Goal: Information Seeking & Learning: Learn about a topic

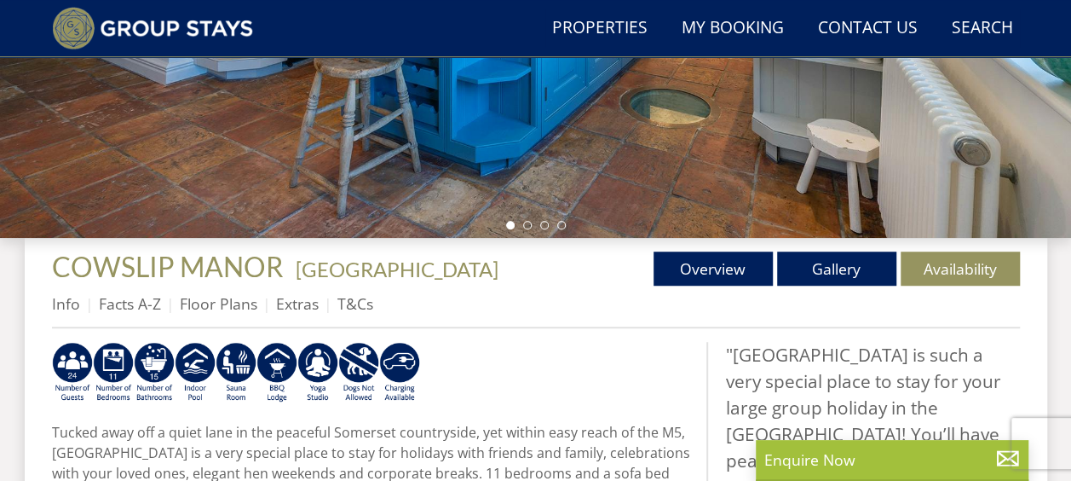
scroll to position [470, 0]
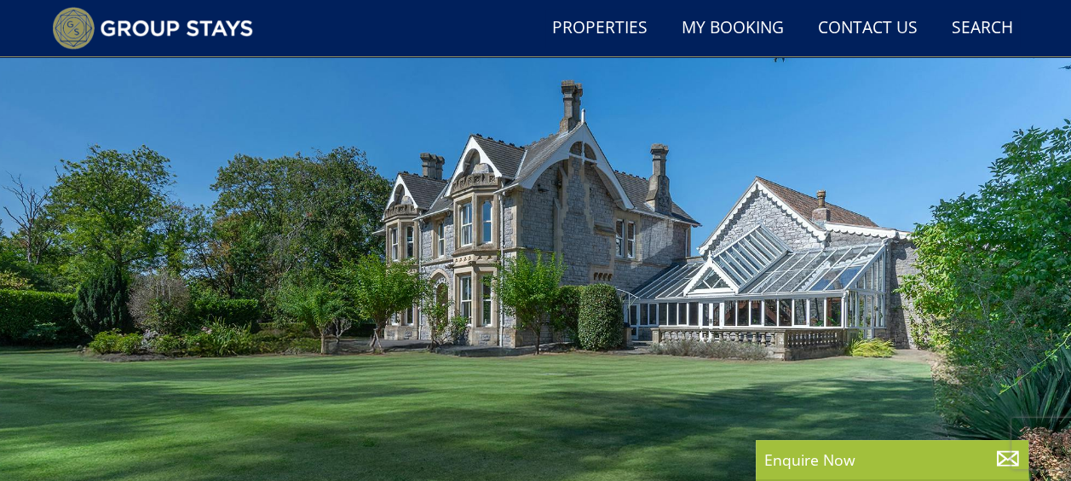
scroll to position [215, 0]
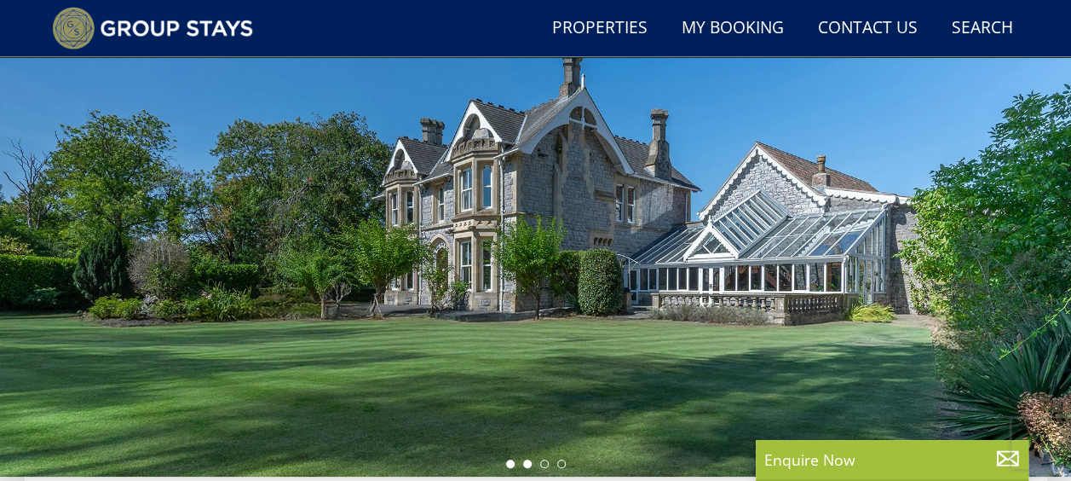
click at [525, 462] on li at bounding box center [527, 463] width 9 height 9
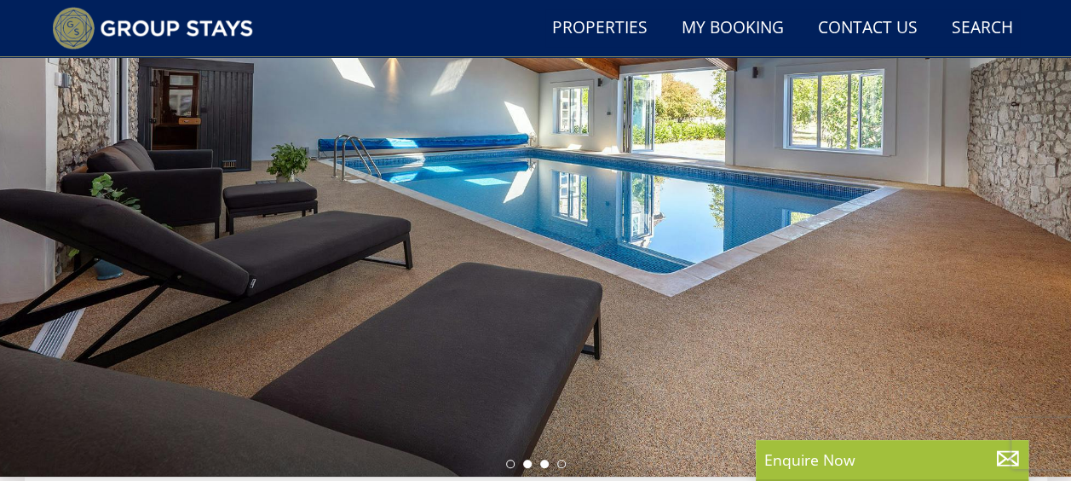
click at [545, 462] on li at bounding box center [544, 463] width 9 height 9
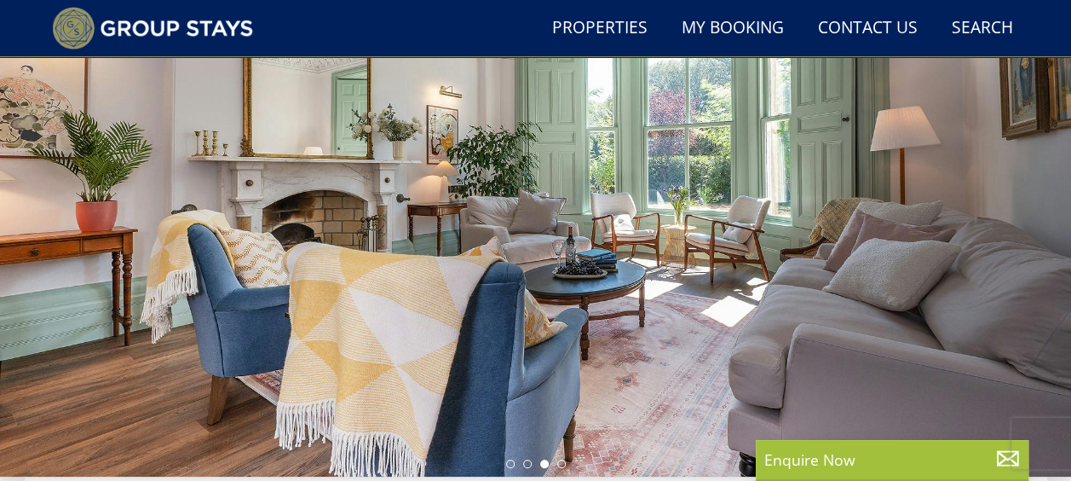
click at [568, 462] on div at bounding box center [535, 178] width 1071 height 597
click at [557, 455] on div at bounding box center [535, 178] width 1071 height 597
click at [558, 459] on li at bounding box center [561, 463] width 9 height 9
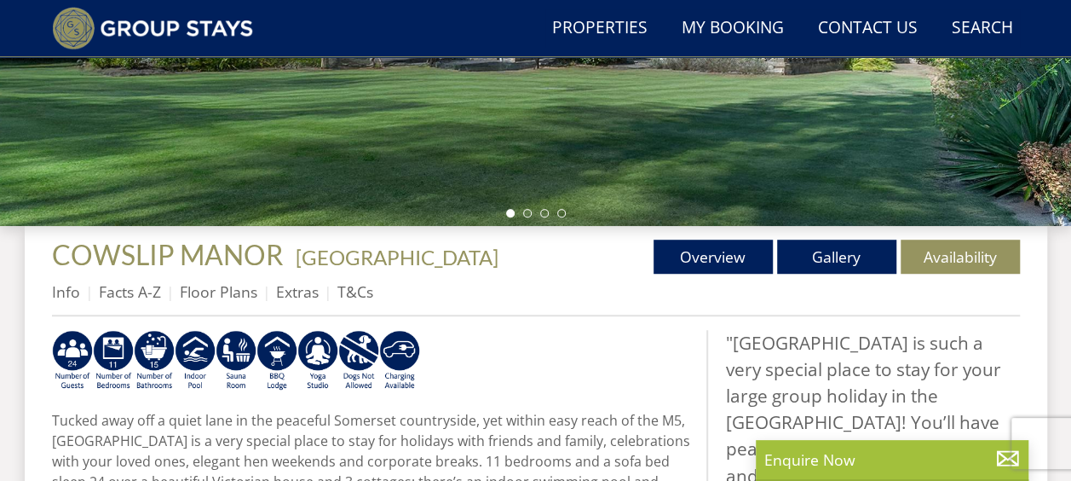
scroll to position [470, 0]
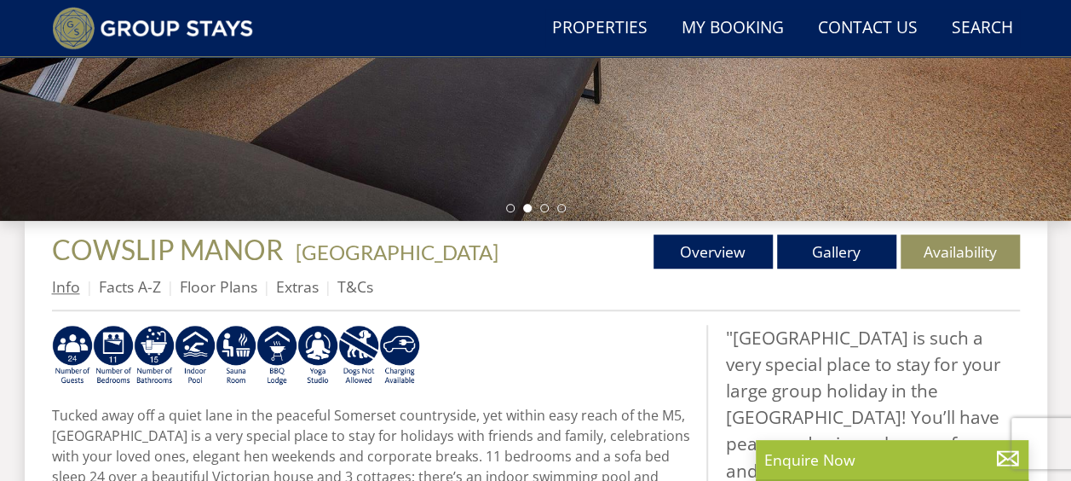
click at [63, 286] on link "Info" at bounding box center [66, 286] width 28 height 20
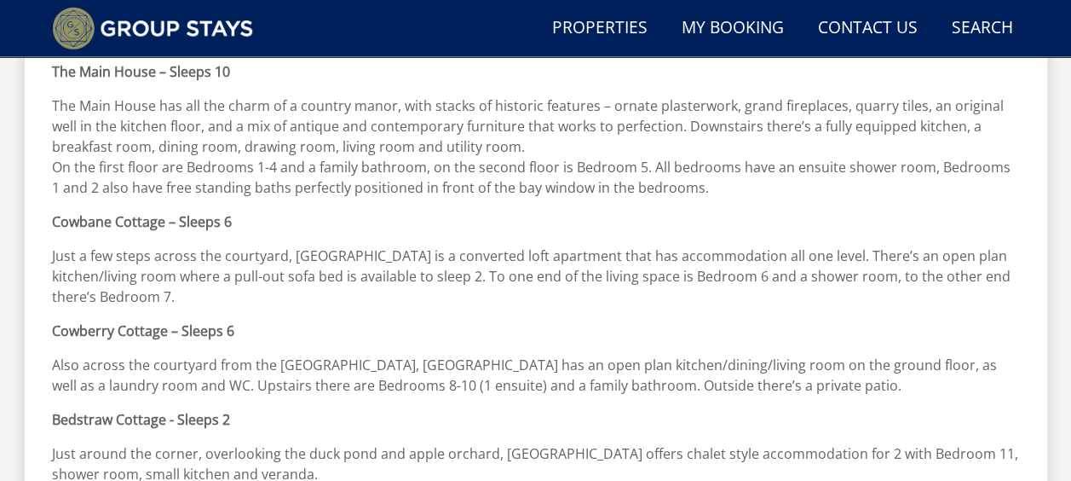
scroll to position [511, 0]
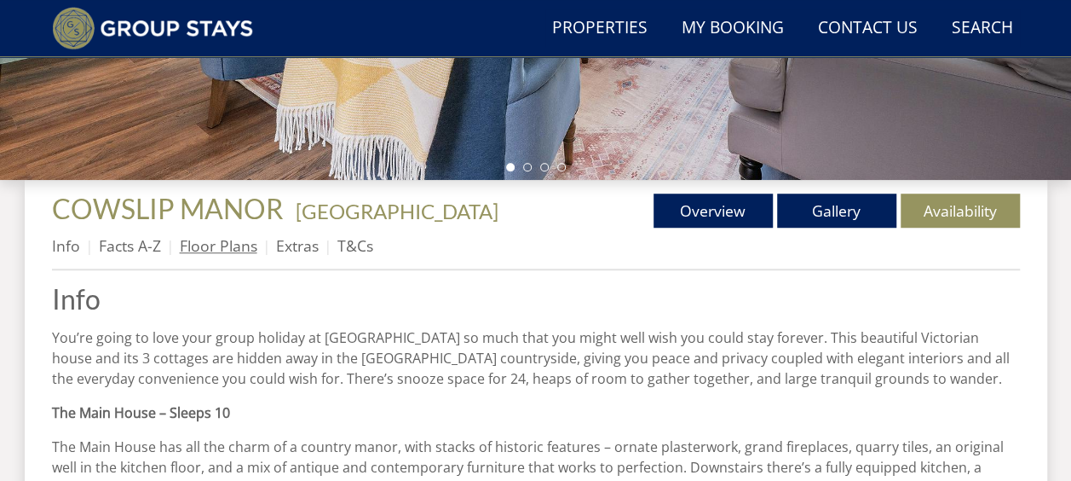
click at [227, 247] on link "Floor Plans" at bounding box center [219, 245] width 78 height 20
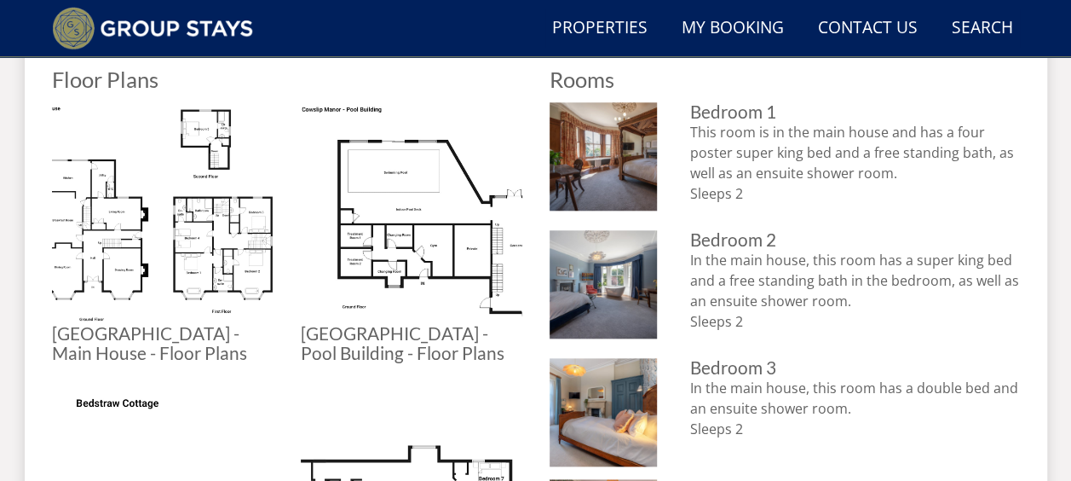
scroll to position [767, 0]
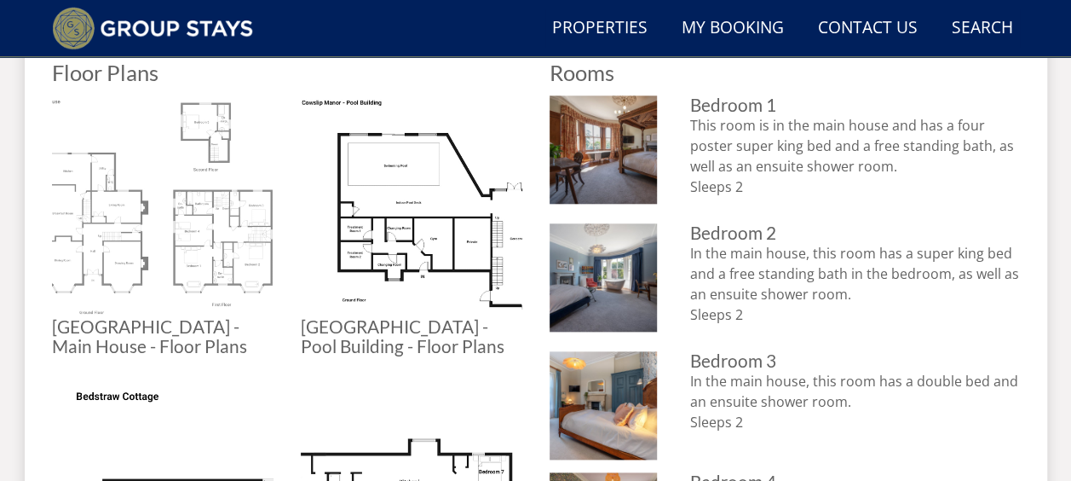
click at [67, 234] on img at bounding box center [163, 206] width 222 height 222
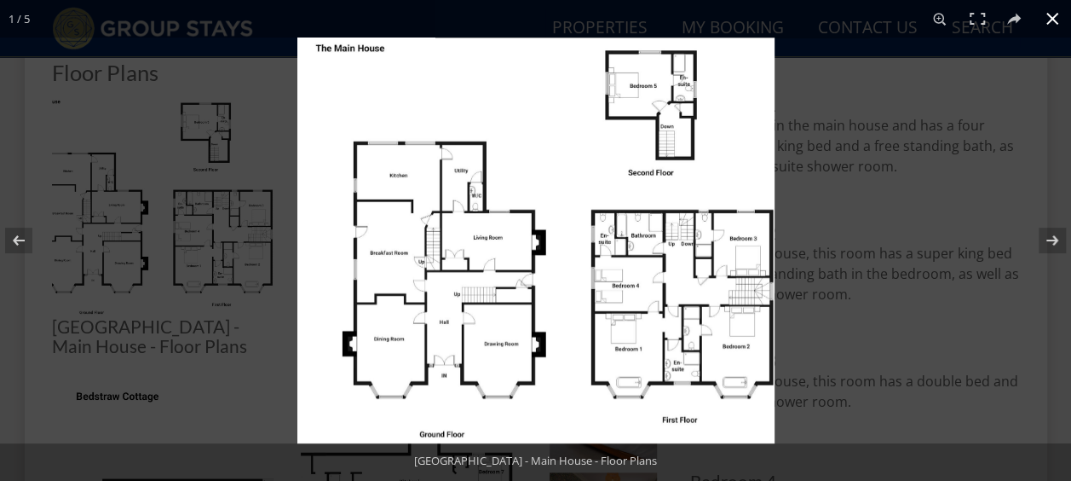
click at [840, 203] on div at bounding box center [832, 277] width 1071 height 481
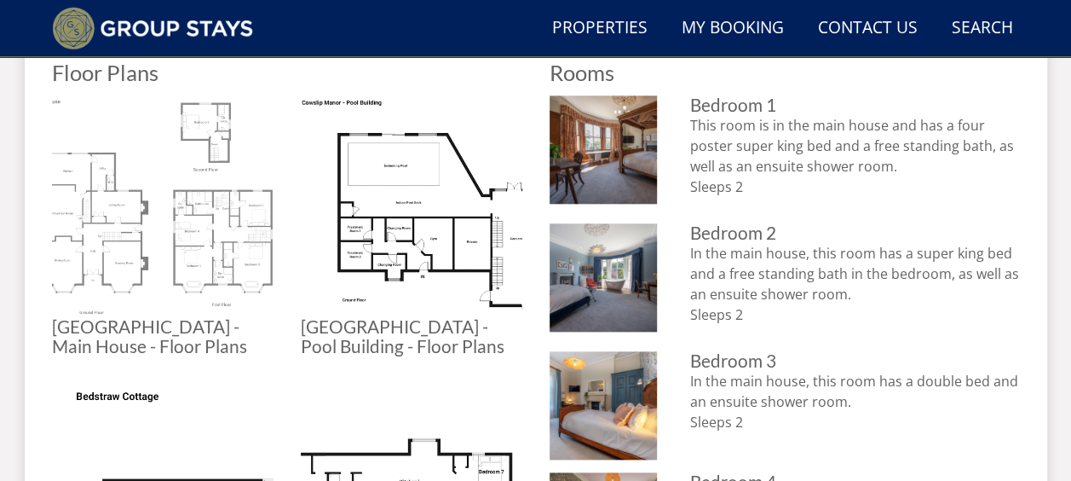
click at [193, 228] on img at bounding box center [163, 206] width 222 height 222
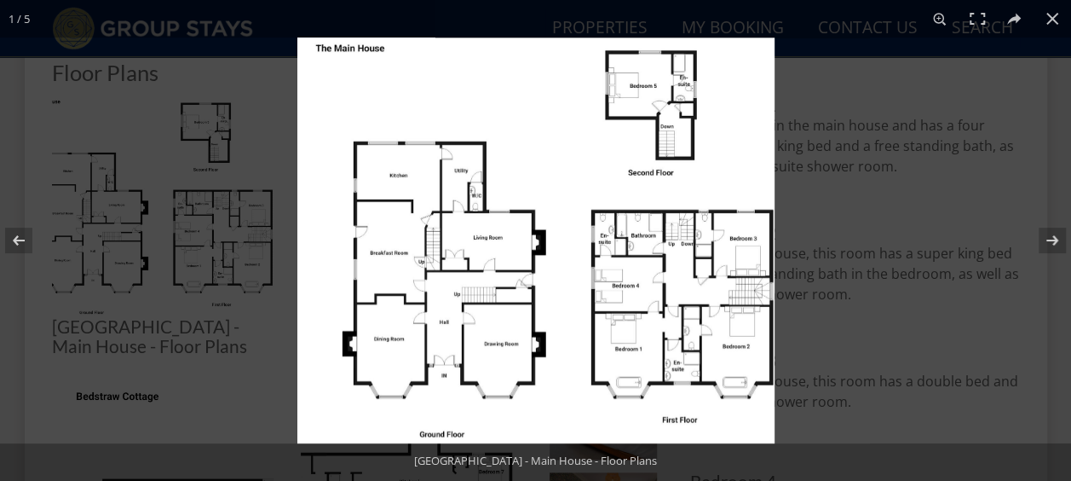
click at [703, 157] on img at bounding box center [535, 240] width 477 height 406
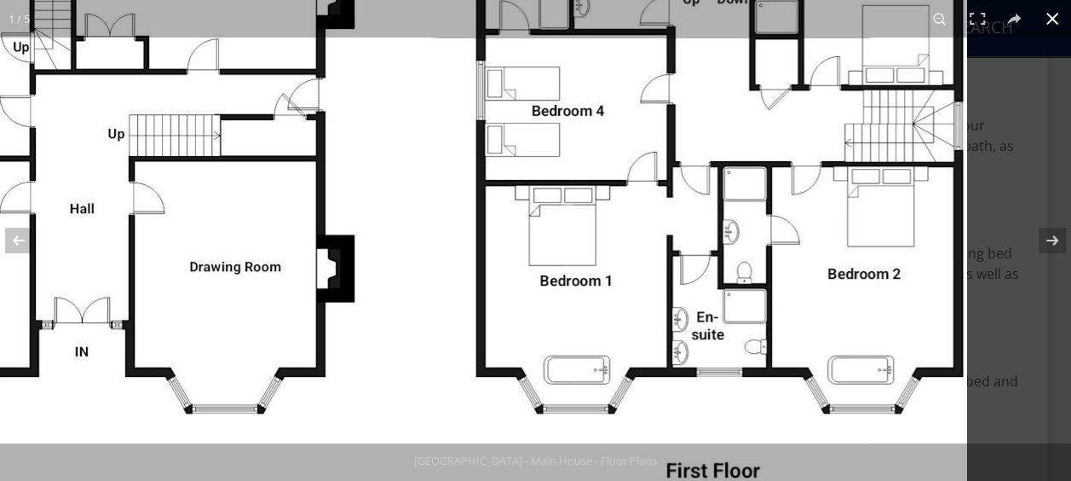
drag, startPoint x: 444, startPoint y: 380, endPoint x: 182, endPoint y: -65, distance: 516.5
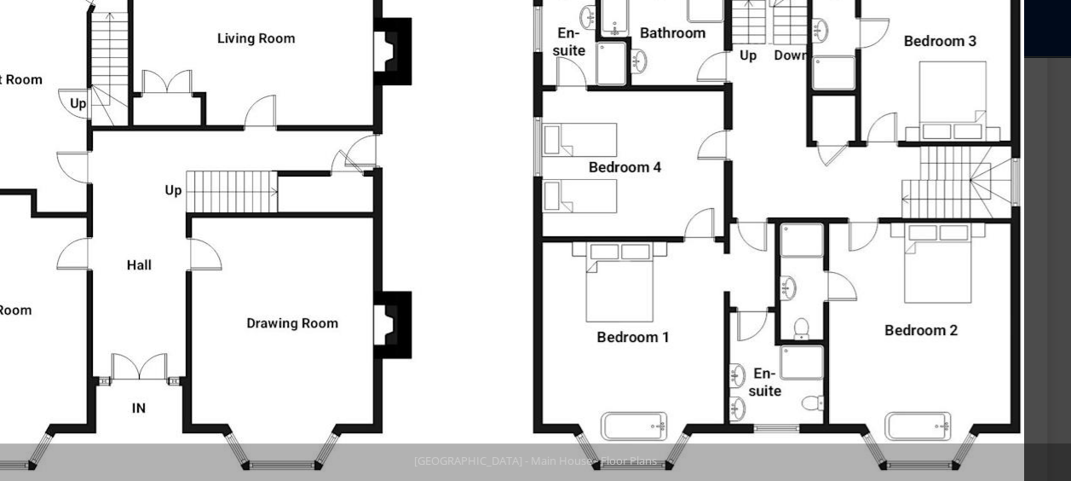
drag, startPoint x: 899, startPoint y: 159, endPoint x: 763, endPoint y: 227, distance: 152.1
click at [763, 227] on img at bounding box center [385, 46] width 1278 height 1087
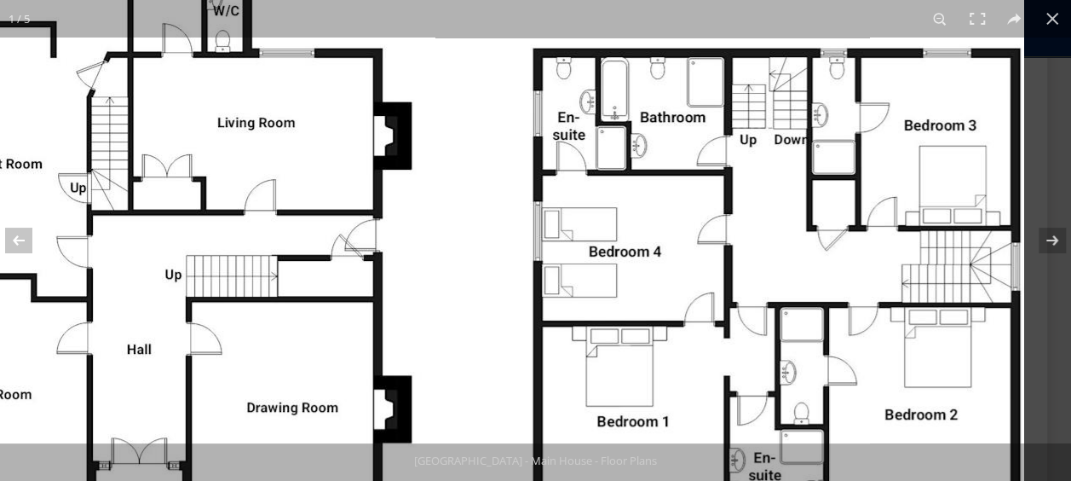
drag, startPoint x: 931, startPoint y: 177, endPoint x: 756, endPoint y: 291, distance: 208.7
click at [756, 291] on img at bounding box center [385, 131] width 1278 height 1087
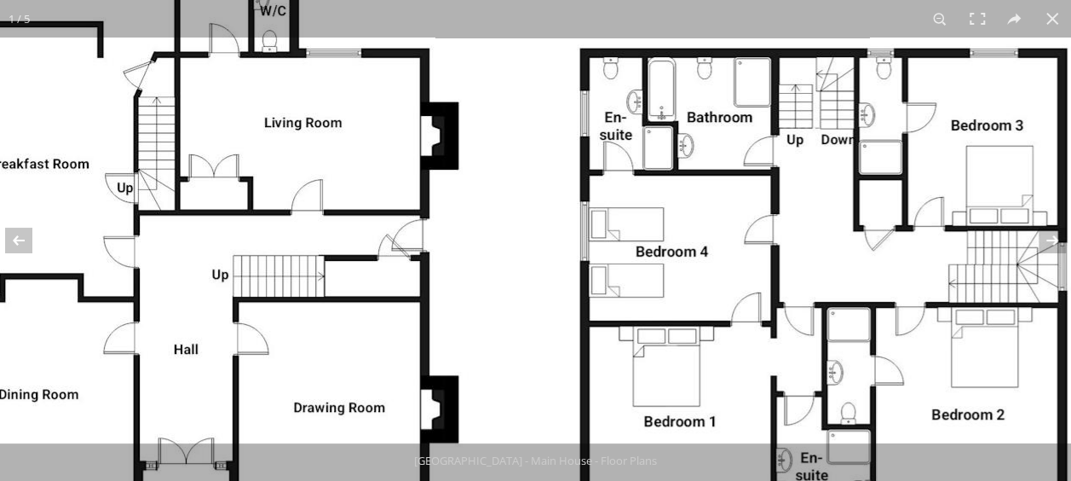
drag, startPoint x: 908, startPoint y: 276, endPoint x: 838, endPoint y: 199, distance: 104.4
click at [838, 199] on img at bounding box center [432, 131] width 1278 height 1087
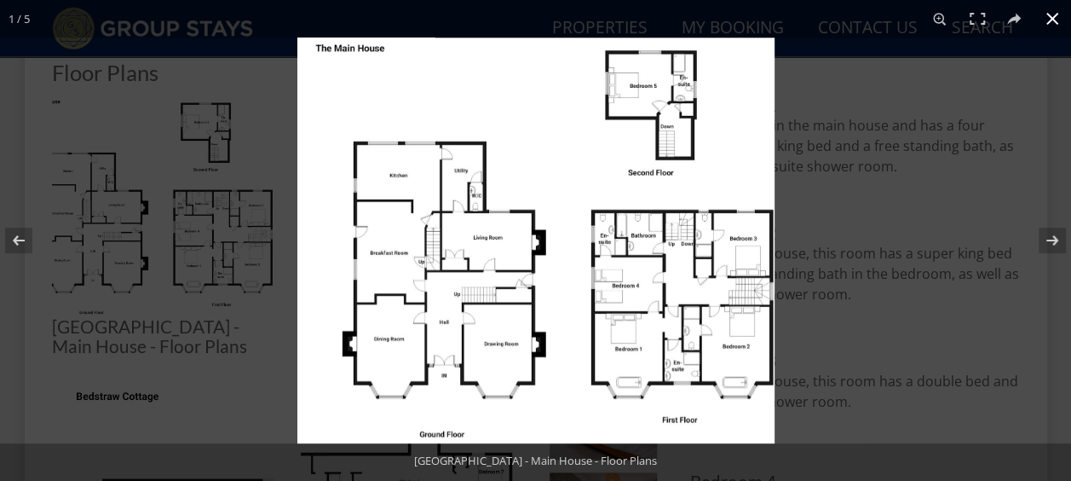
click at [1056, 20] on button at bounding box center [1052, 18] width 37 height 37
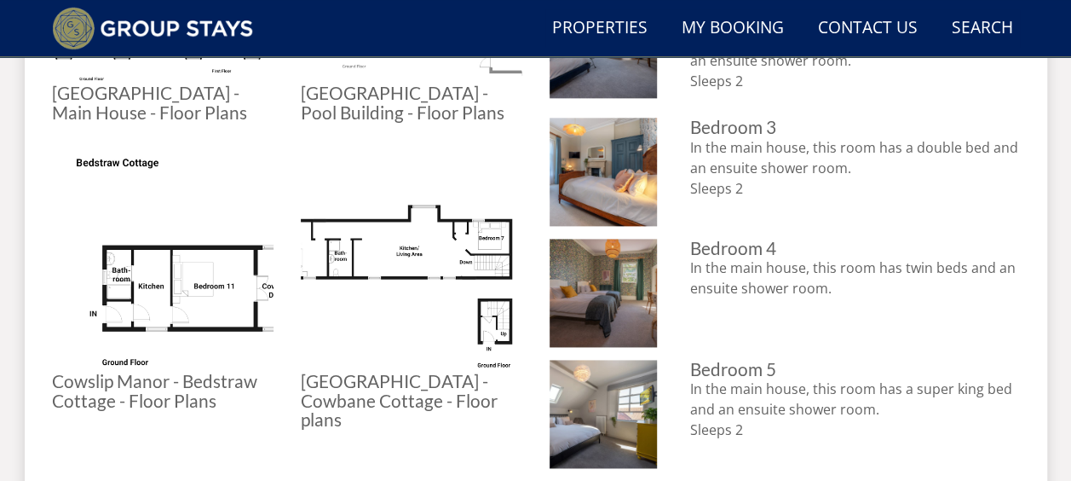
scroll to position [1108, 0]
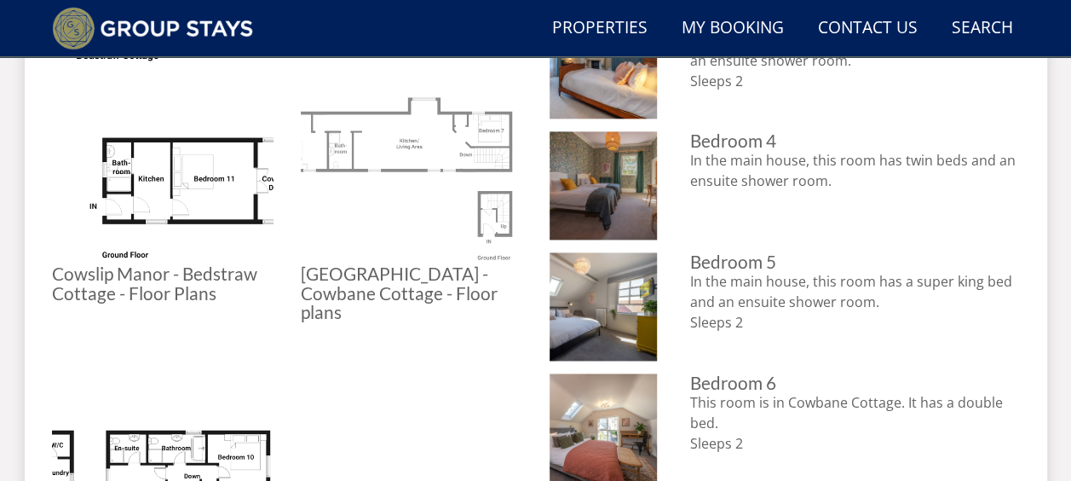
click at [406, 146] on img at bounding box center [412, 154] width 222 height 222
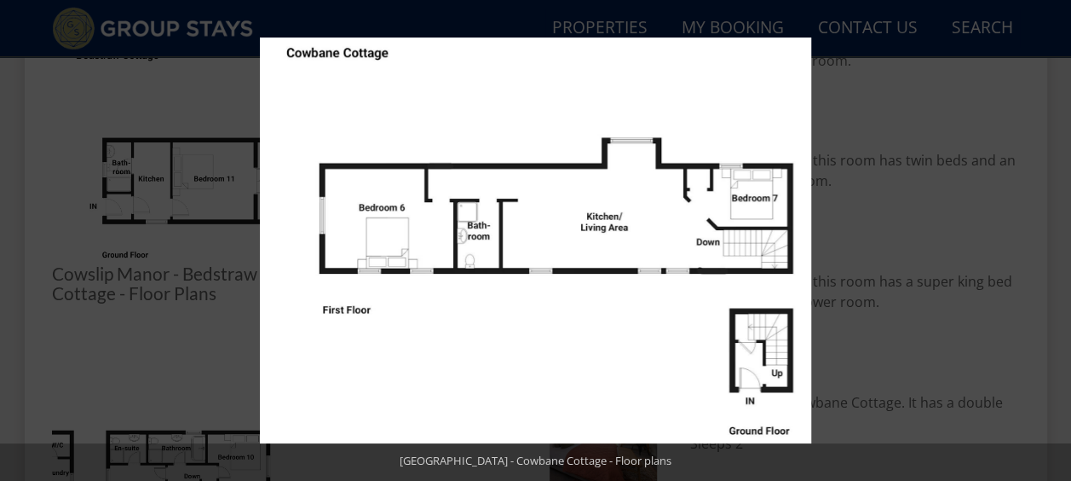
click at [757, 302] on img at bounding box center [535, 240] width 551 height 406
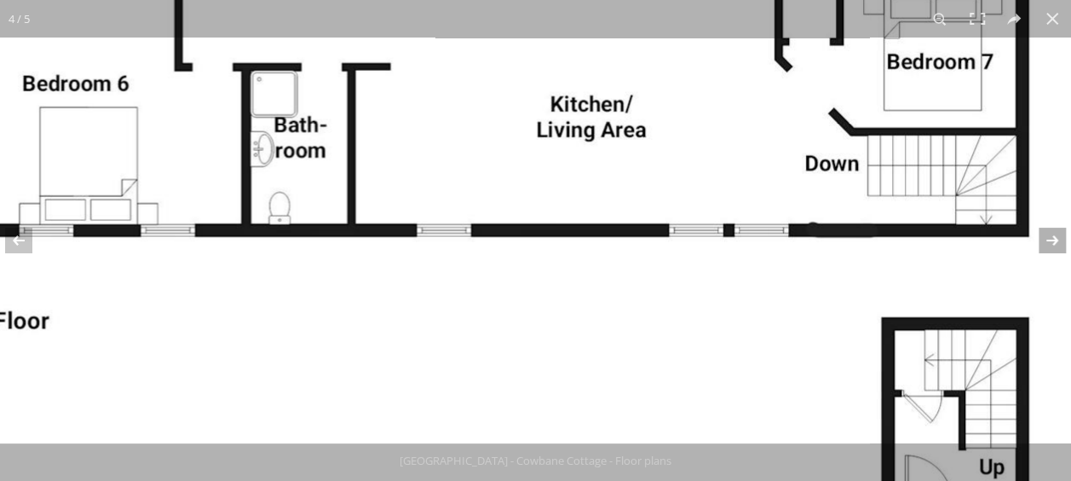
click at [1042, 204] on button at bounding box center [1042, 240] width 60 height 85
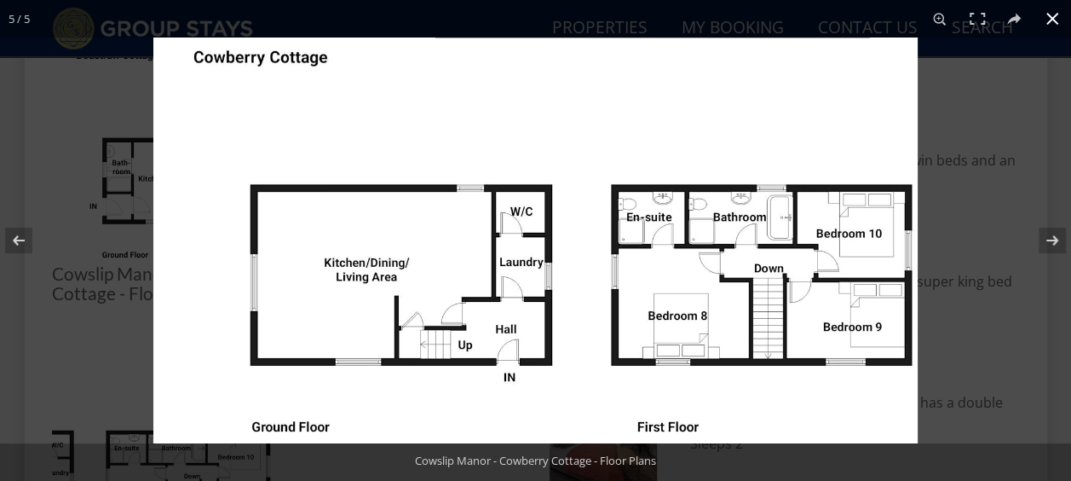
click at [1052, 17] on button at bounding box center [1052, 18] width 37 height 37
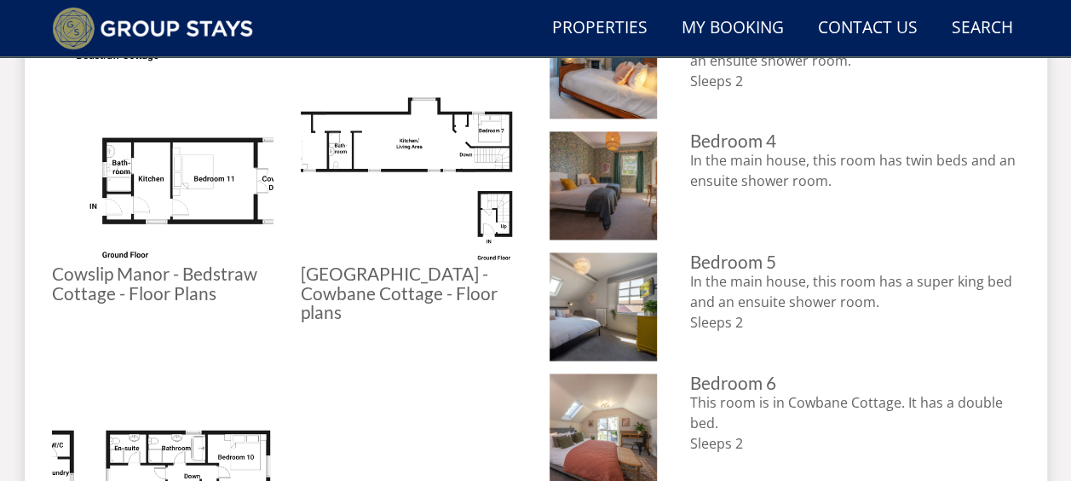
scroll to position [1278, 0]
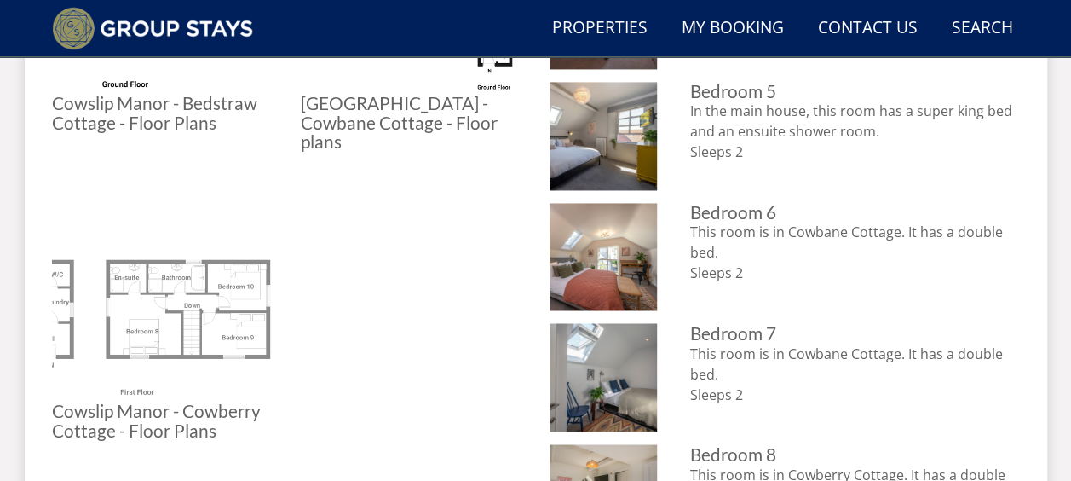
click at [184, 297] on img at bounding box center [163, 290] width 222 height 222
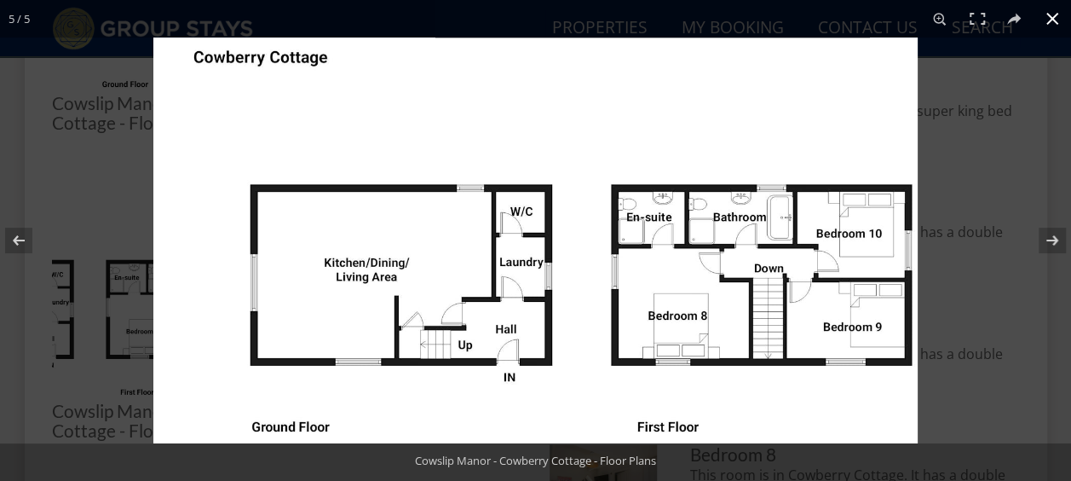
click at [1036, 137] on div at bounding box center [688, 277] width 1071 height 481
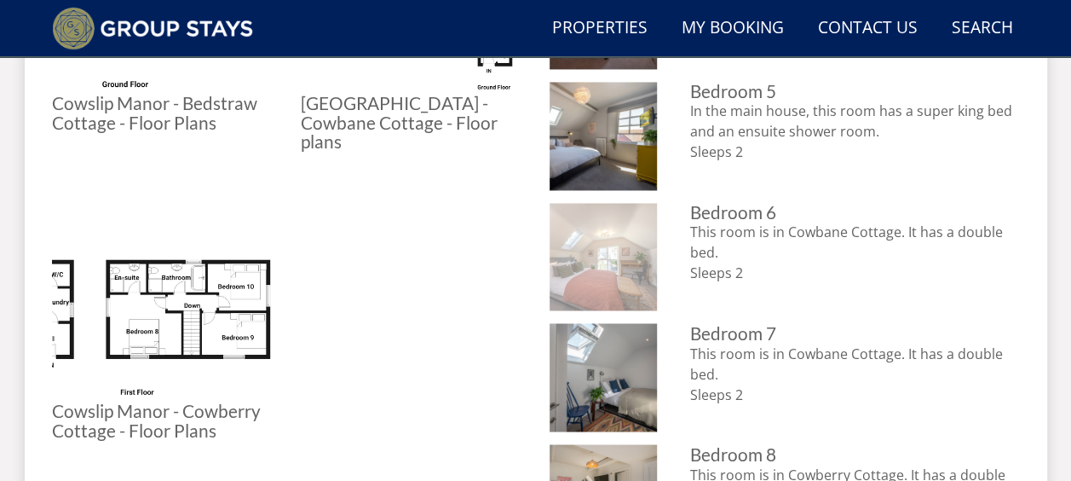
click at [577, 273] on img at bounding box center [604, 257] width 108 height 108
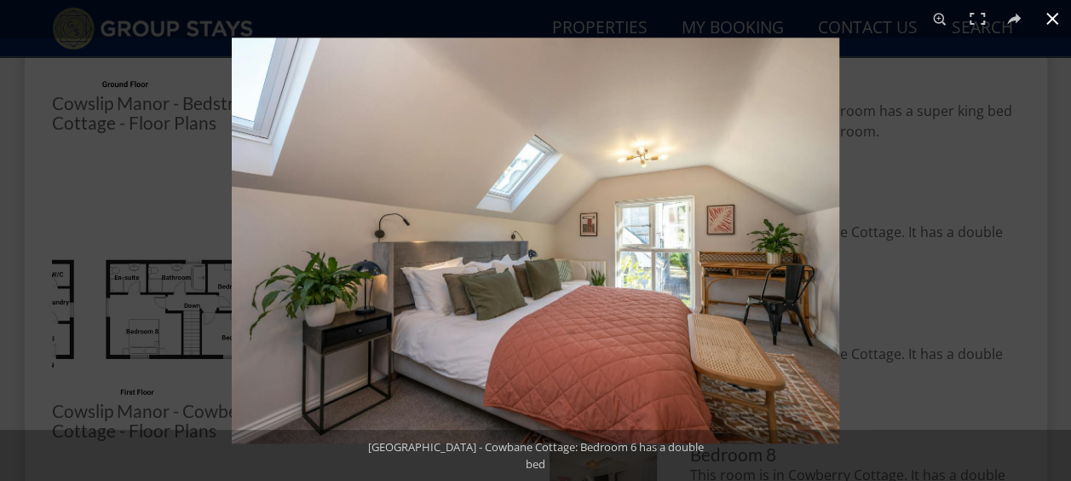
click at [972, 134] on div at bounding box center [767, 277] width 1071 height 481
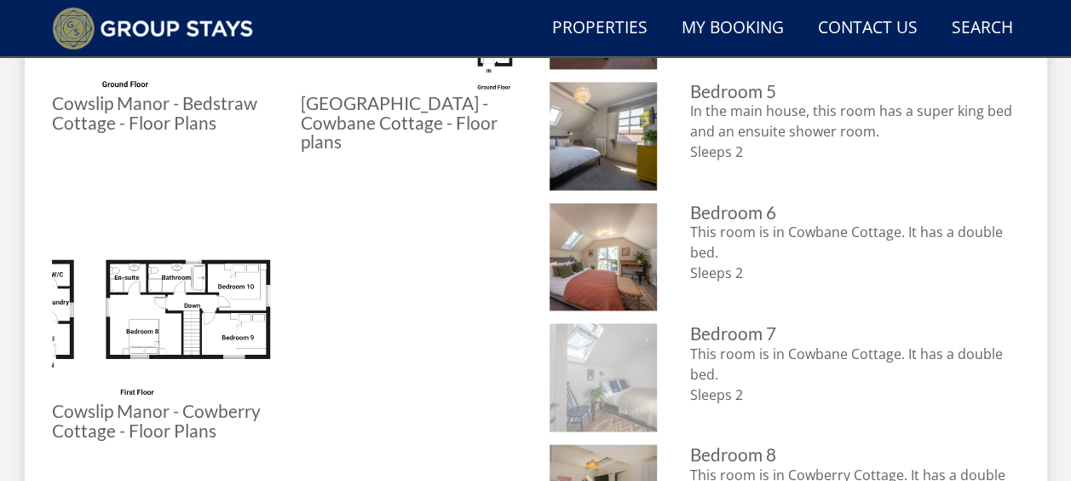
click at [605, 366] on img at bounding box center [604, 377] width 108 height 108
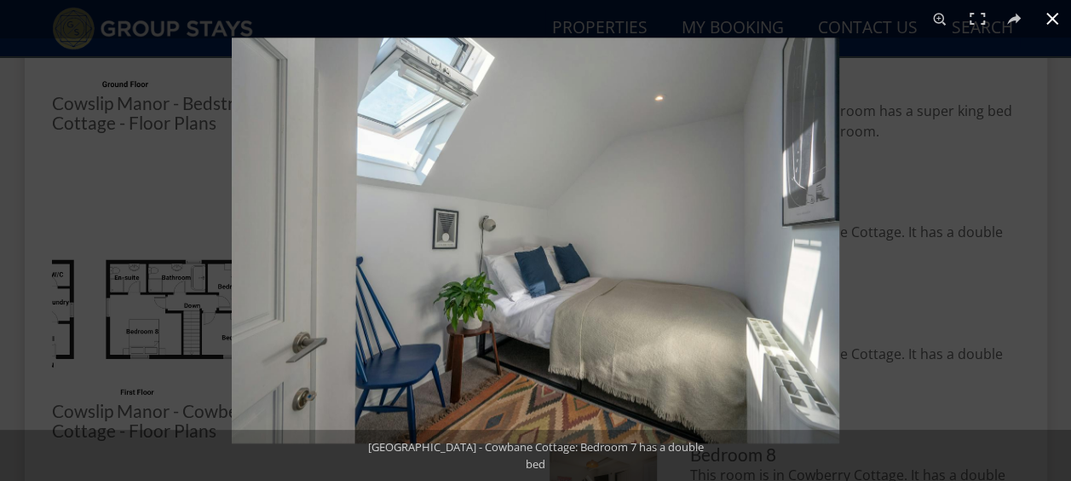
click at [926, 151] on div at bounding box center [767, 277] width 1071 height 481
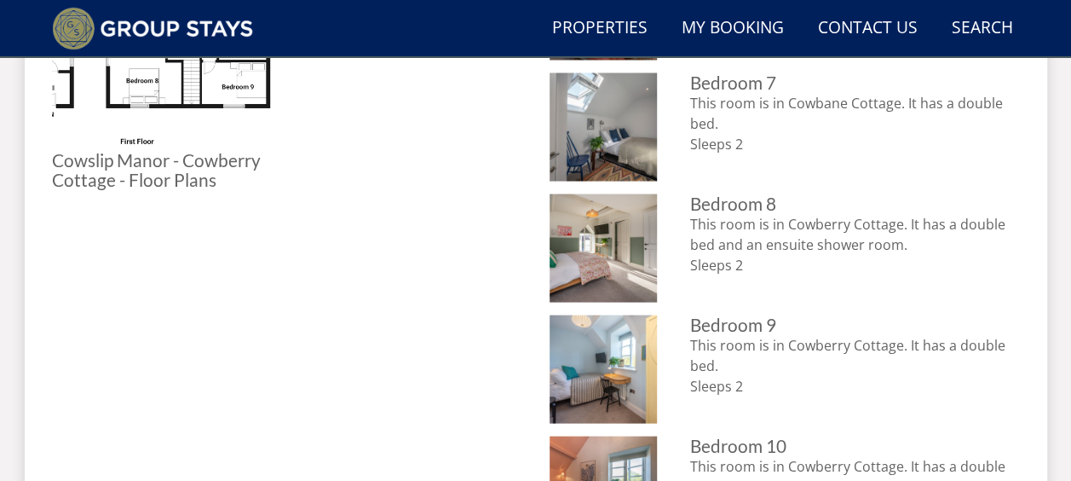
scroll to position [1534, 0]
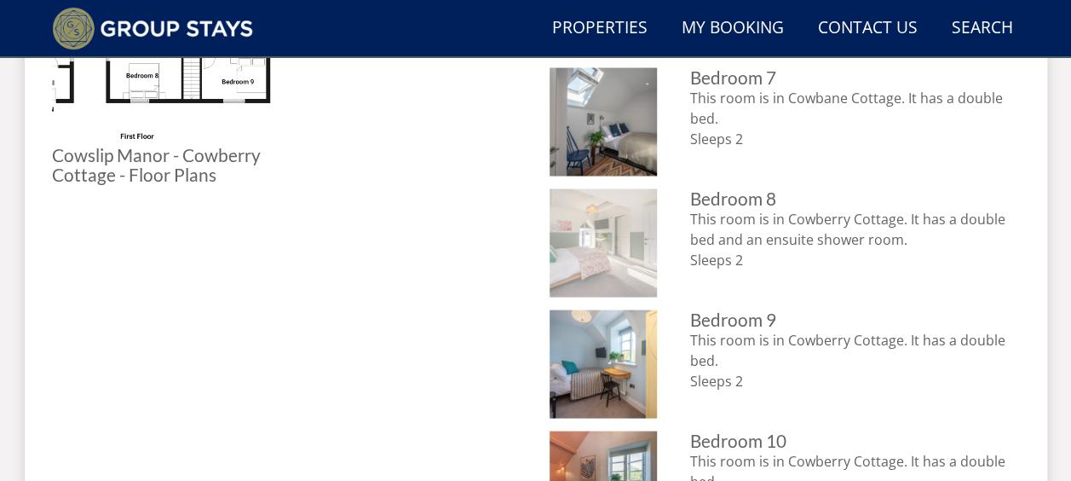
click at [633, 245] on img at bounding box center [604, 242] width 108 height 108
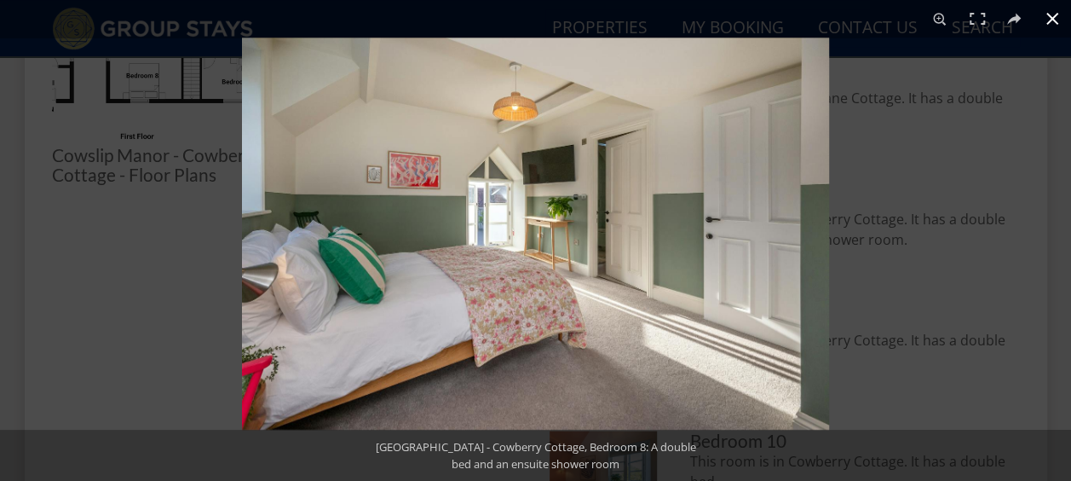
click at [908, 187] on div at bounding box center [777, 277] width 1071 height 481
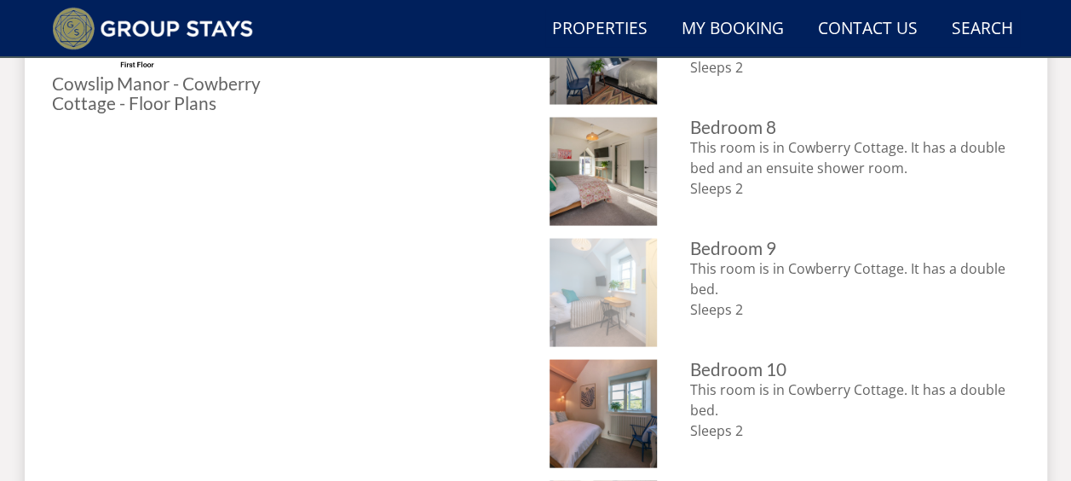
scroll to position [1619, 0]
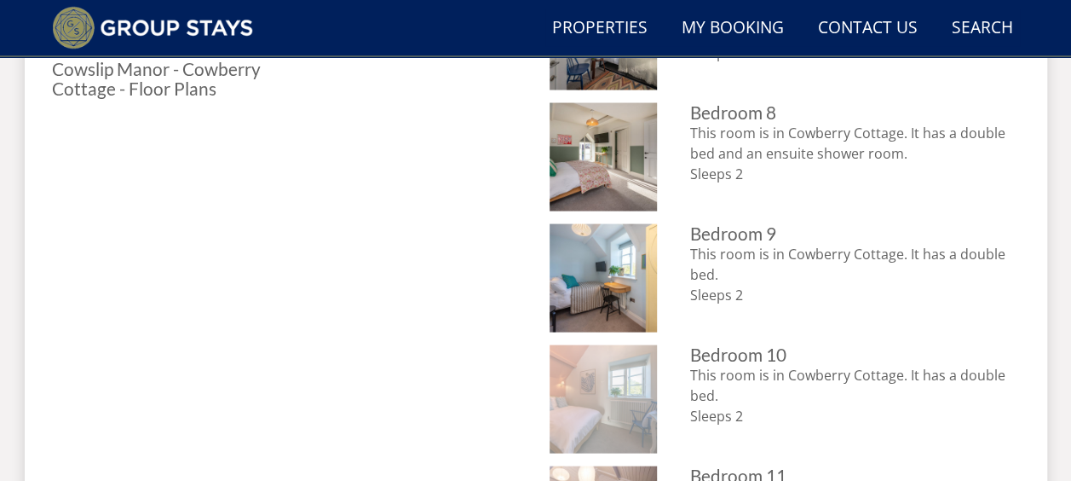
click at [584, 397] on img at bounding box center [604, 399] width 108 height 108
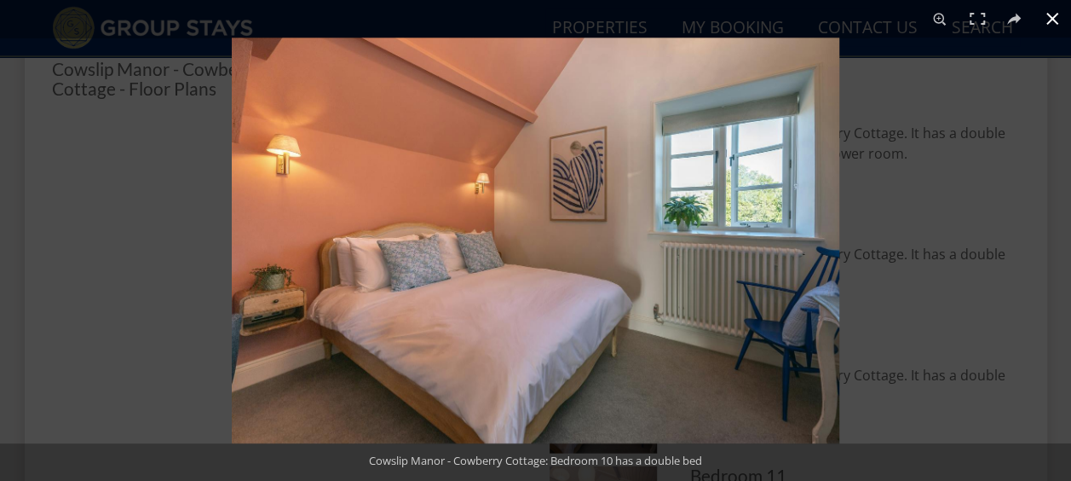
click at [895, 225] on div at bounding box center [767, 277] width 1071 height 481
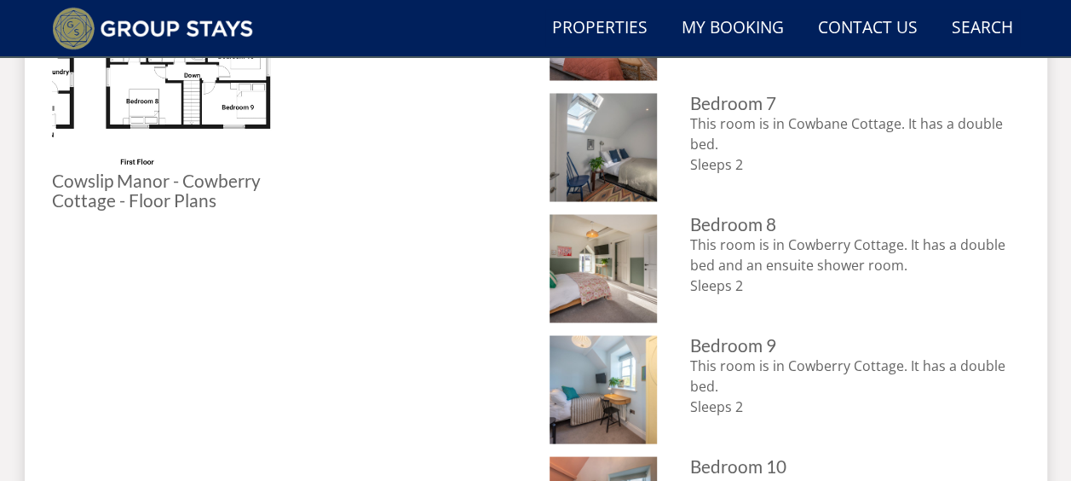
scroll to position [1449, 0]
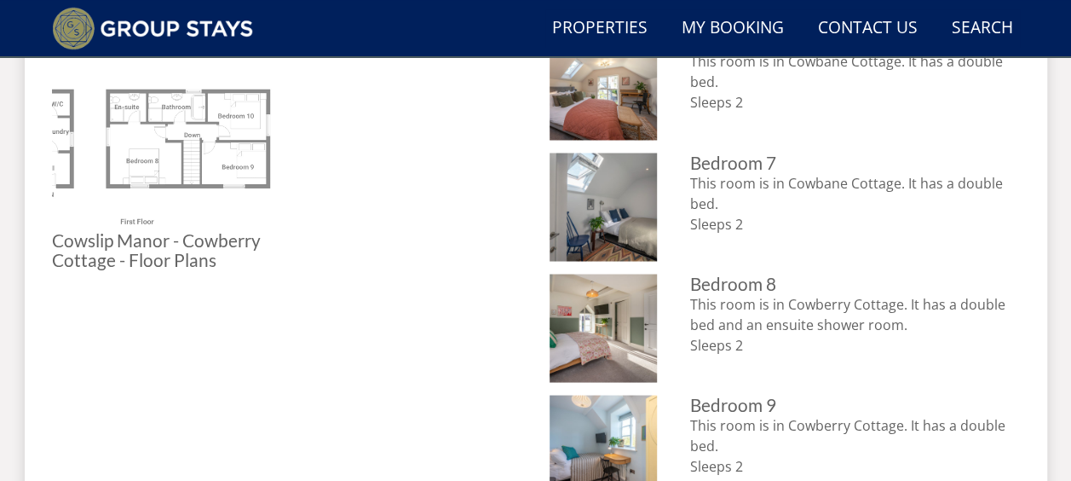
click at [186, 102] on img at bounding box center [163, 120] width 222 height 222
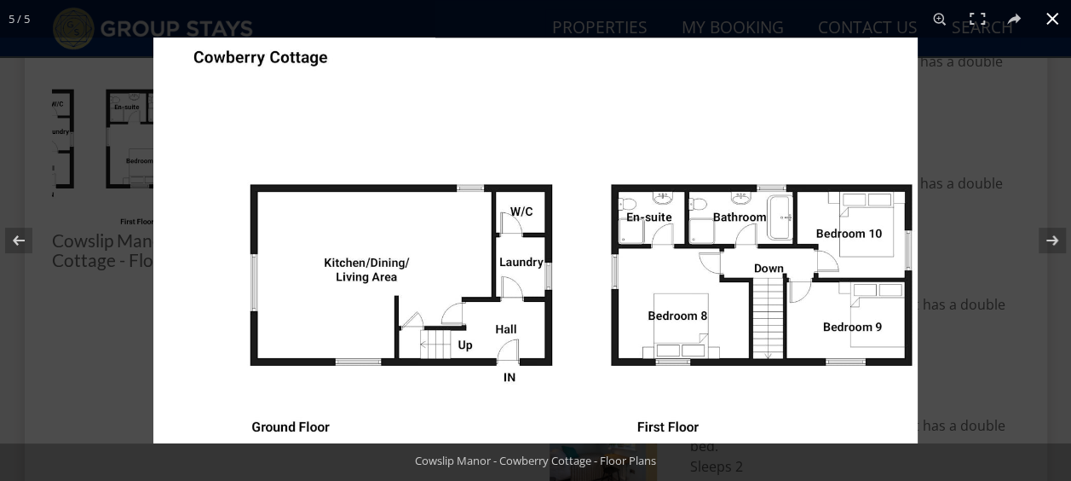
click at [958, 121] on div at bounding box center [688, 277] width 1071 height 481
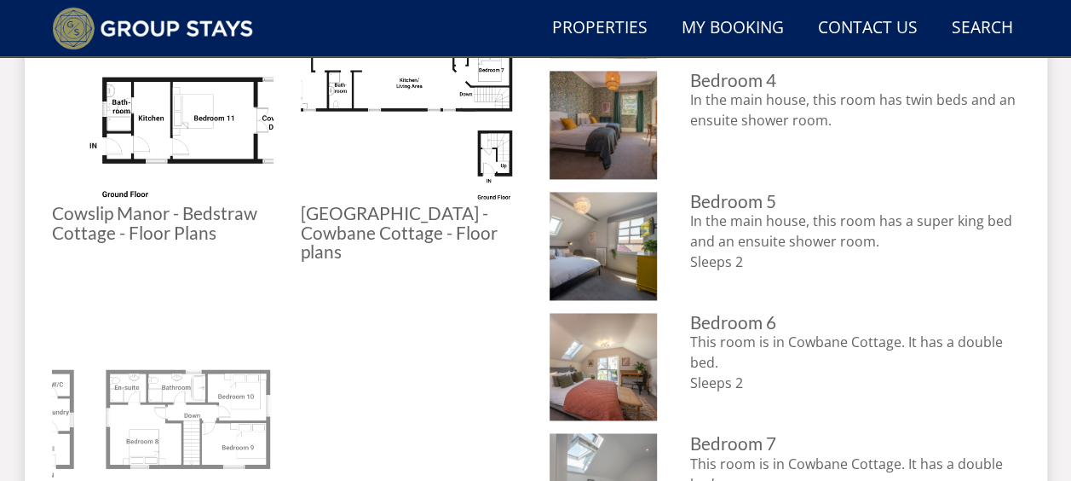
scroll to position [1108, 0]
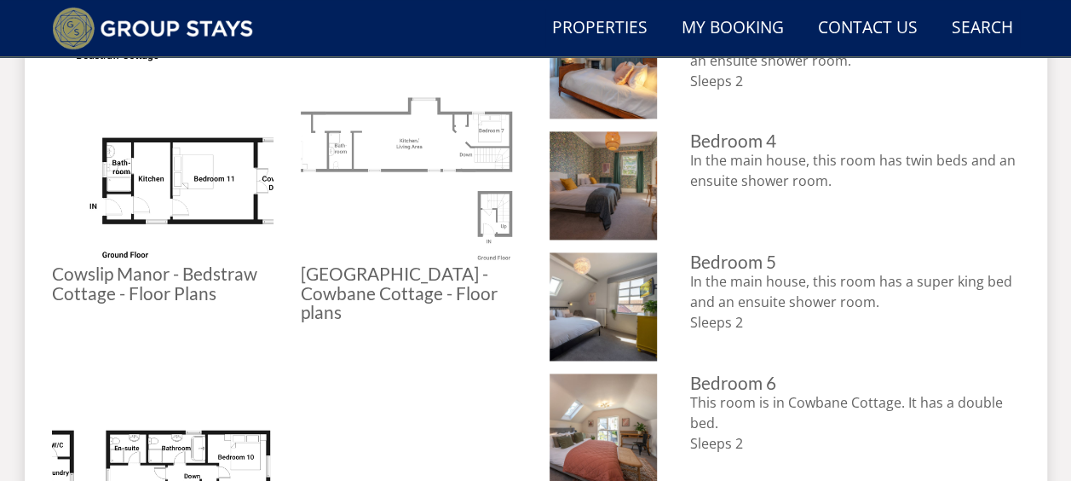
click at [450, 173] on img at bounding box center [412, 154] width 222 height 222
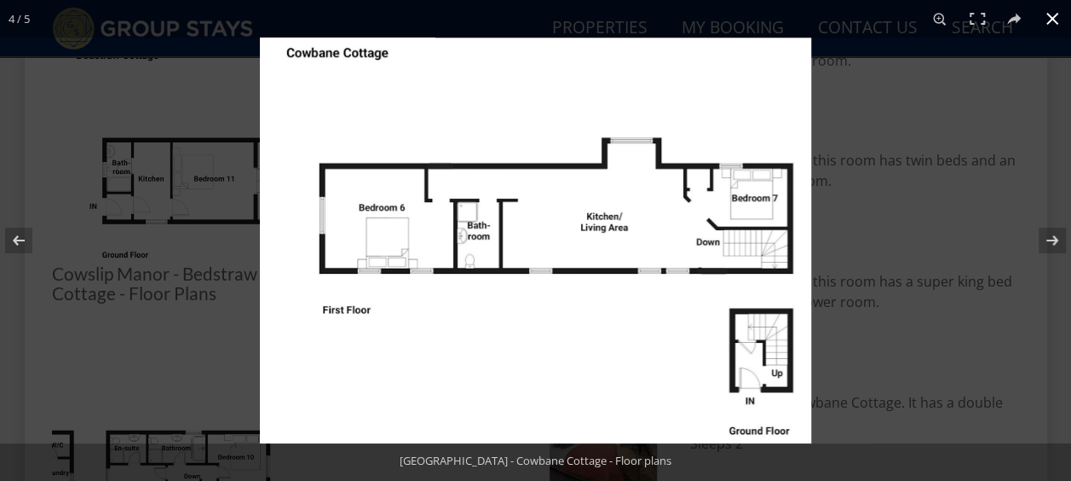
click at [1021, 114] on div at bounding box center [795, 277] width 1071 height 481
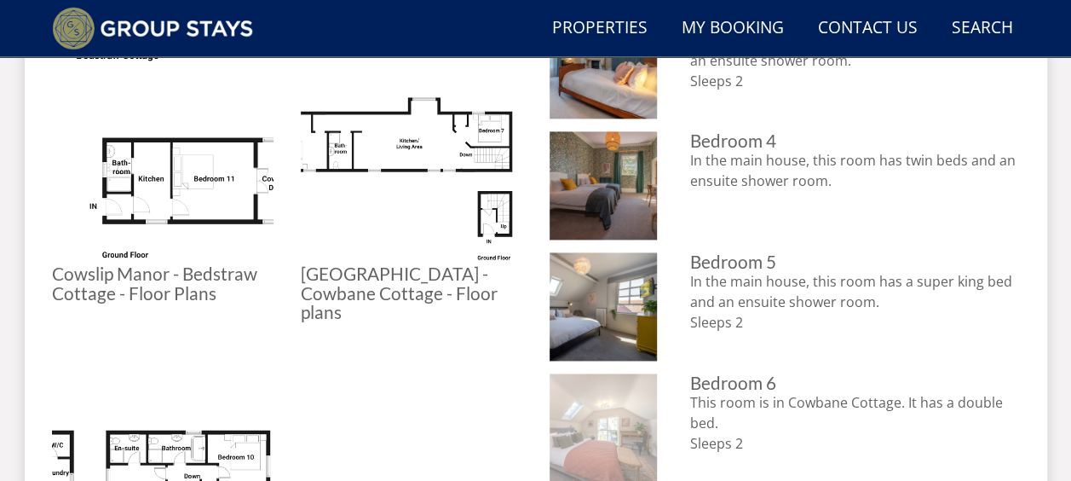
click at [628, 407] on img at bounding box center [604, 427] width 108 height 108
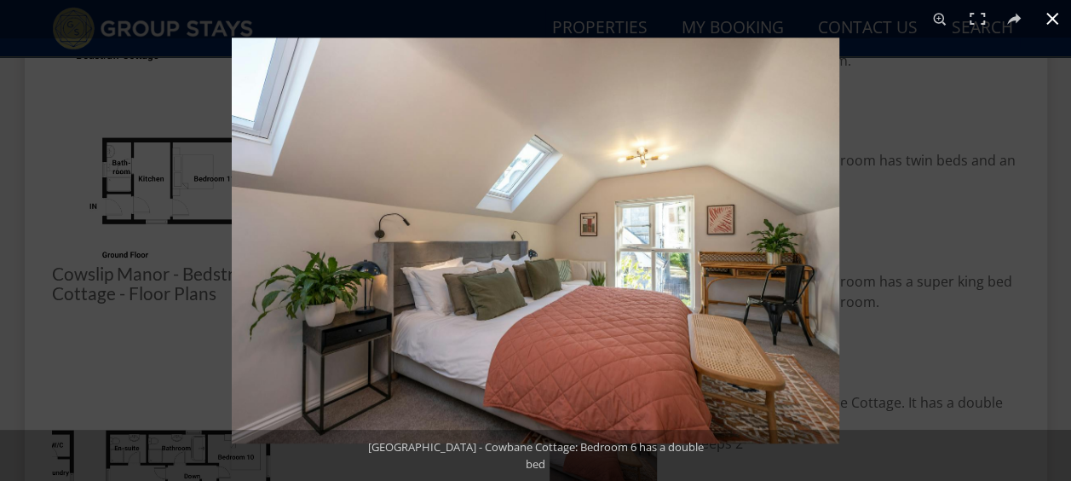
click at [873, 221] on div at bounding box center [767, 277] width 1071 height 481
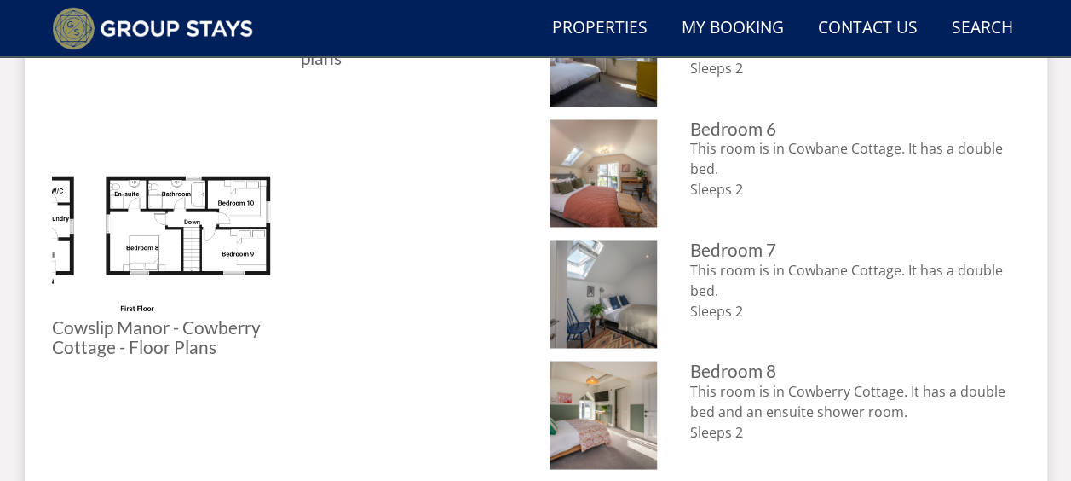
scroll to position [1364, 0]
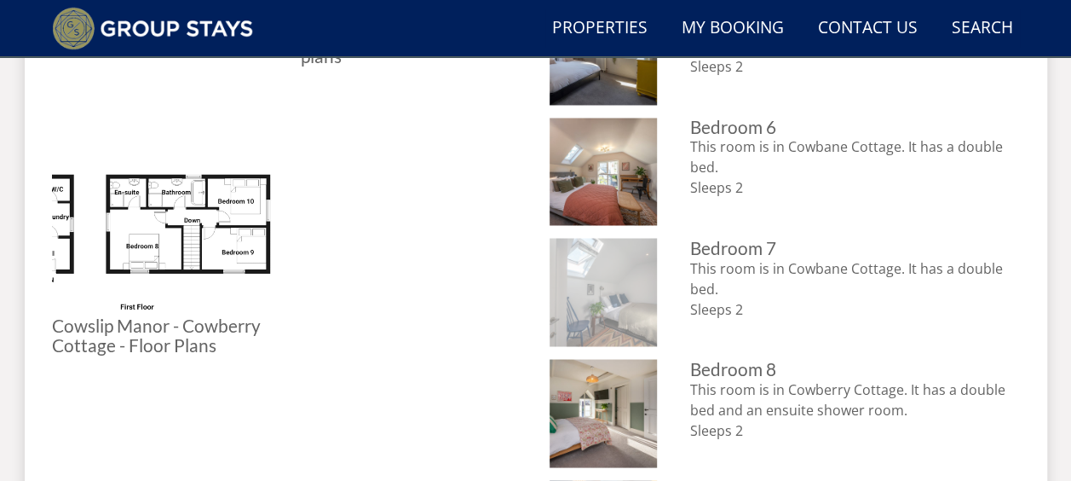
click at [588, 281] on img at bounding box center [604, 292] width 108 height 108
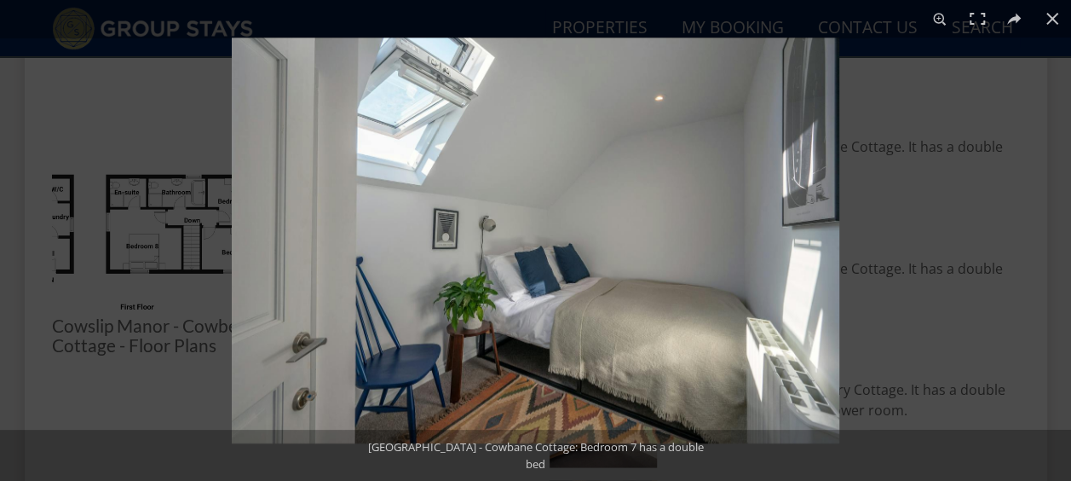
click at [962, 118] on div at bounding box center [767, 277] width 1071 height 481
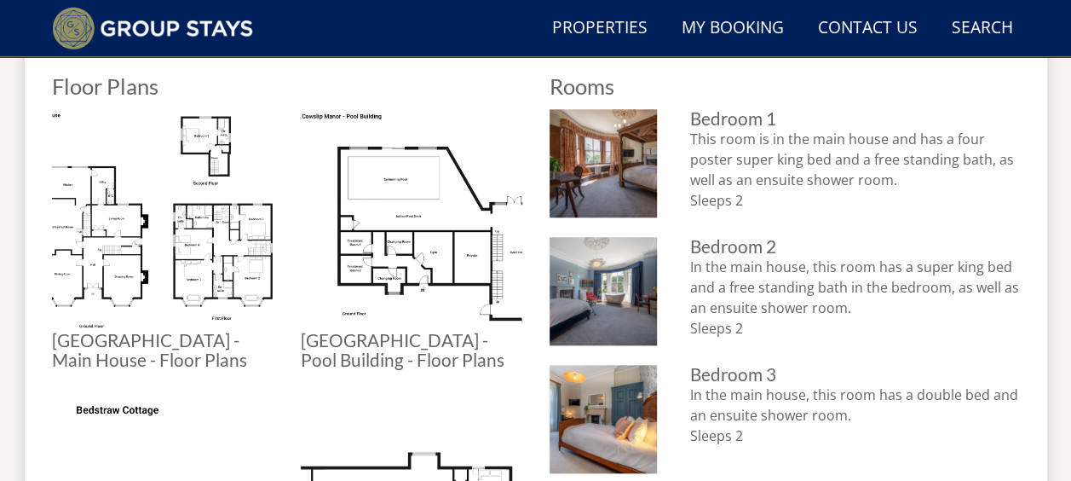
scroll to position [682, 0]
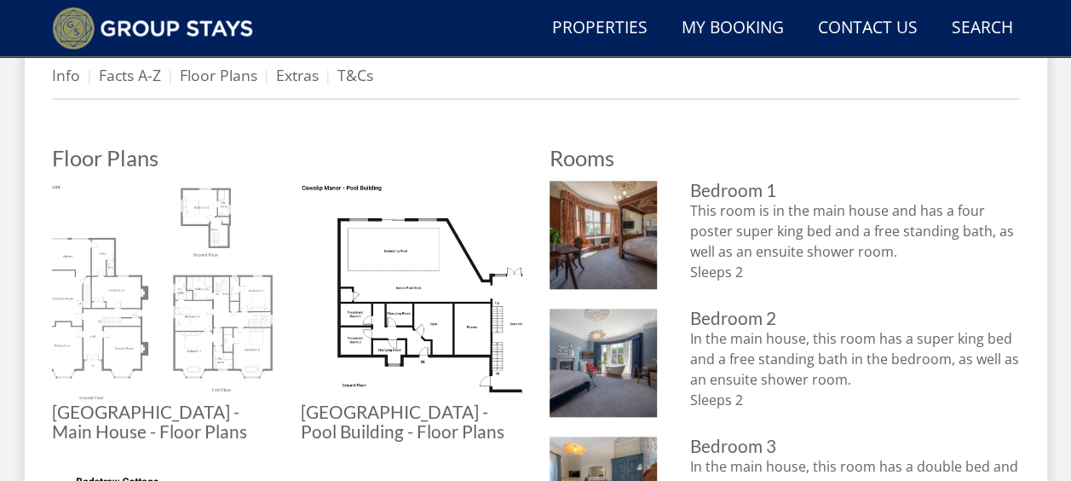
click at [220, 297] on img at bounding box center [163, 292] width 222 height 222
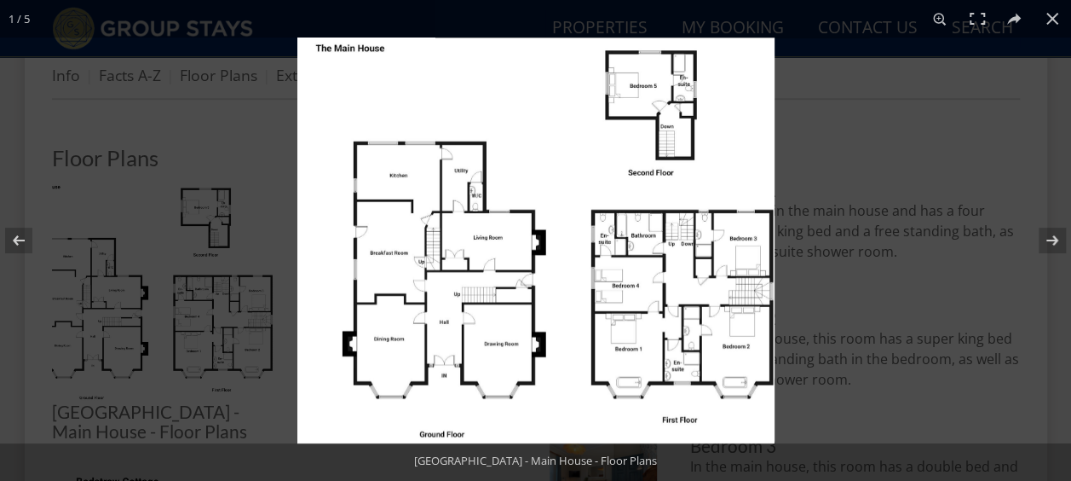
click at [726, 143] on img at bounding box center [535, 240] width 477 height 406
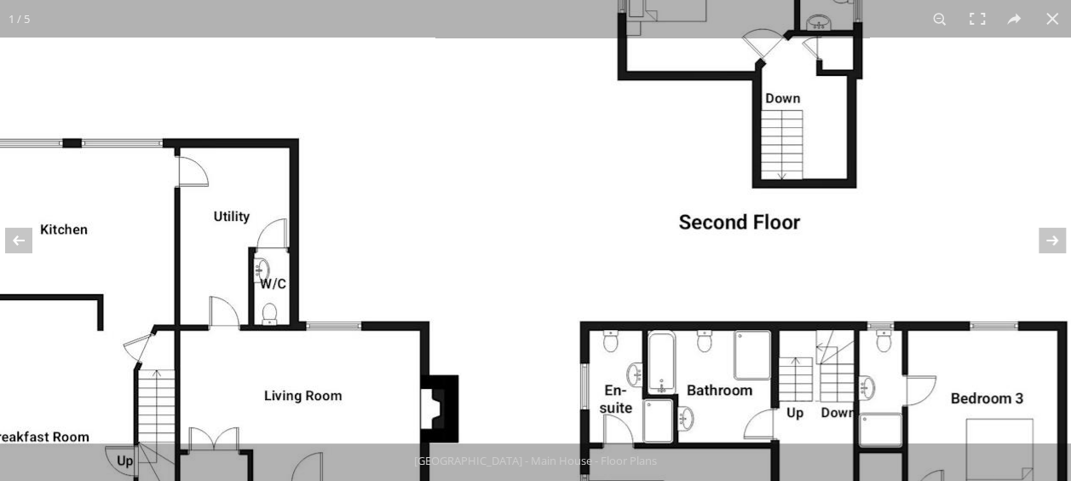
click at [912, 223] on img at bounding box center [432, 403] width 1278 height 1087
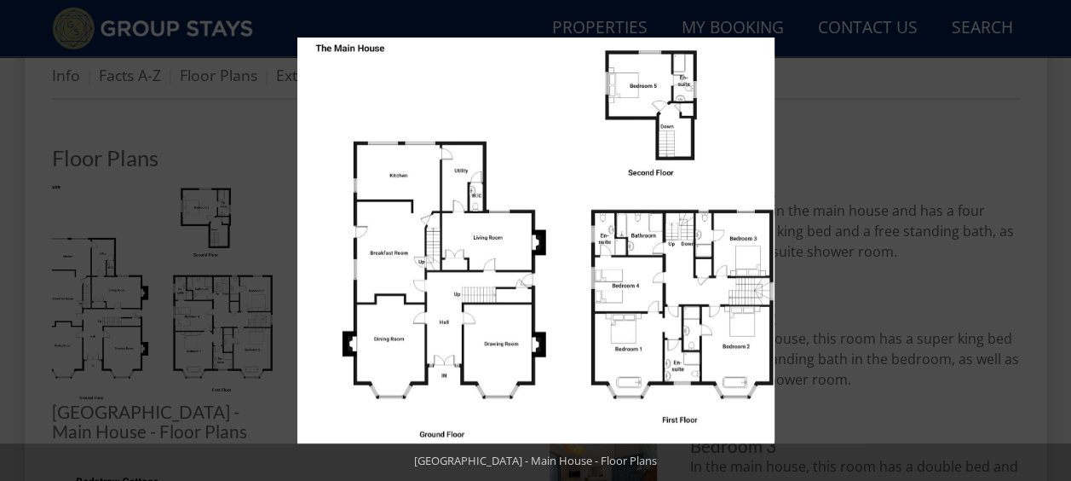
click at [820, 308] on div at bounding box center [832, 277] width 1071 height 481
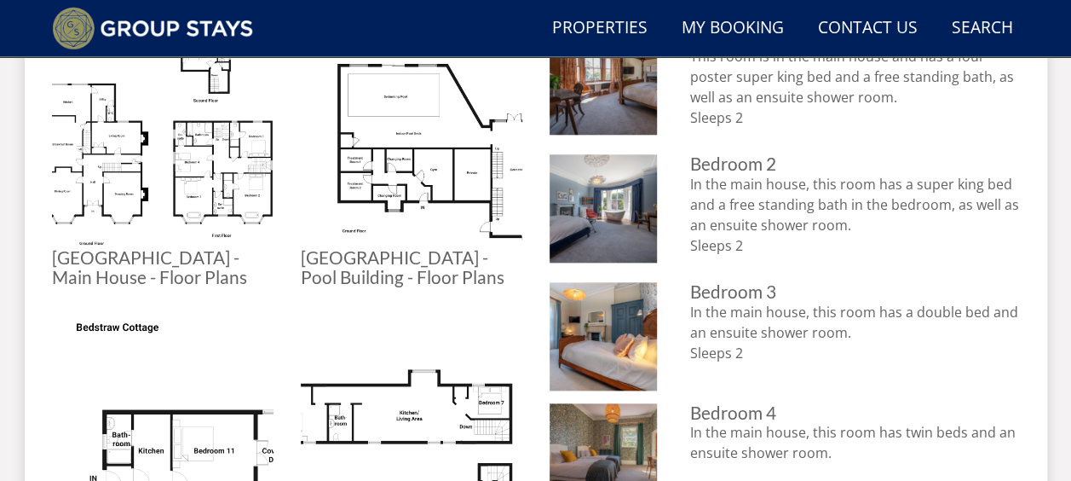
scroll to position [852, 0]
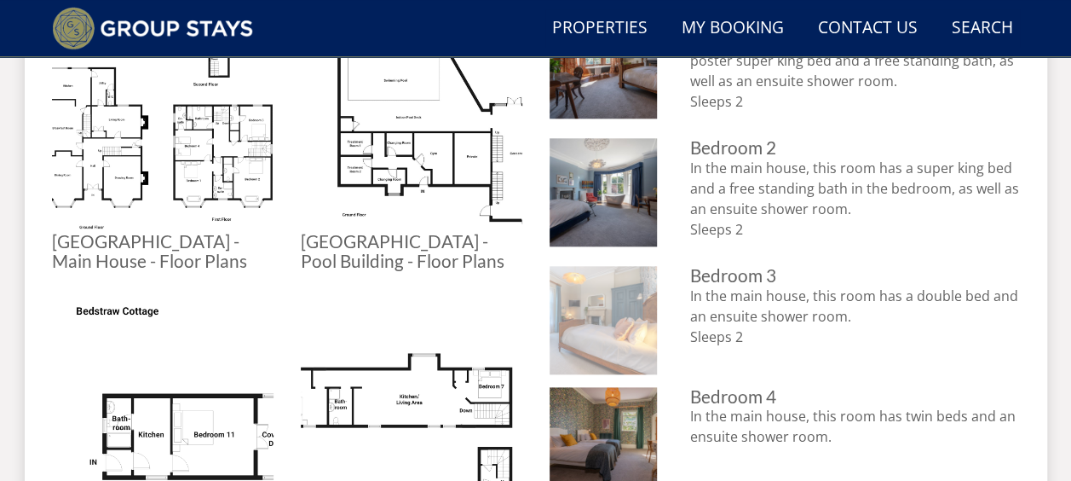
click at [638, 320] on img at bounding box center [604, 320] width 108 height 108
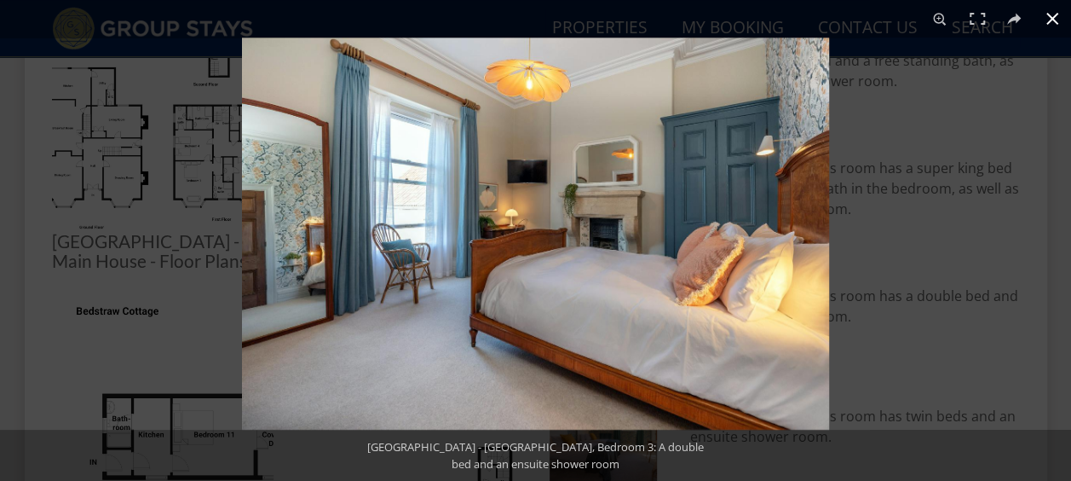
click at [887, 267] on div at bounding box center [777, 277] width 1071 height 481
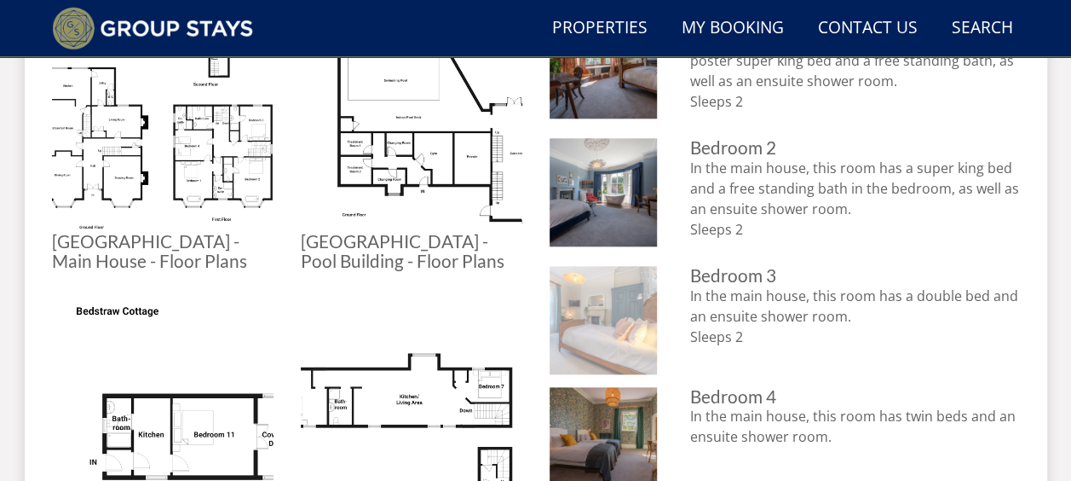
click at [598, 314] on img at bounding box center [604, 320] width 108 height 108
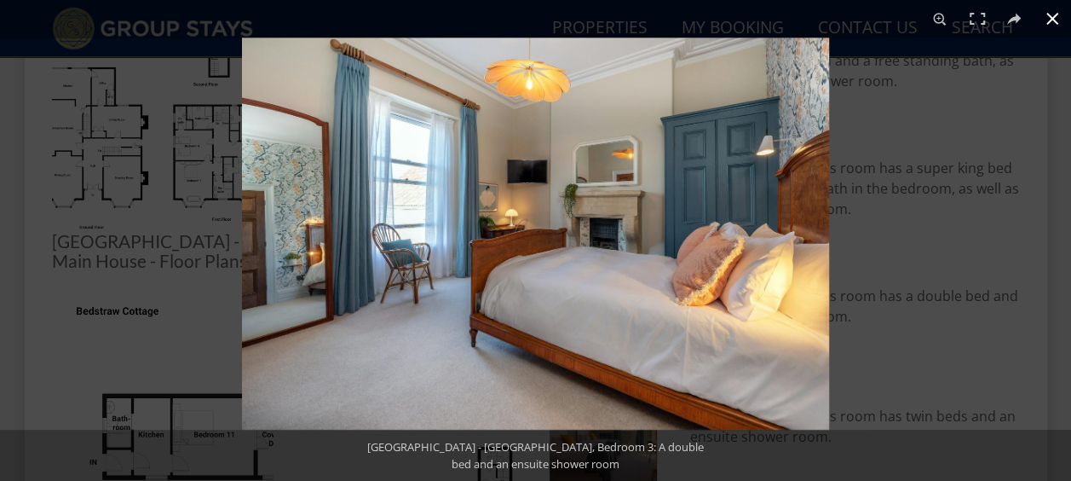
click at [932, 223] on div at bounding box center [777, 277] width 1071 height 481
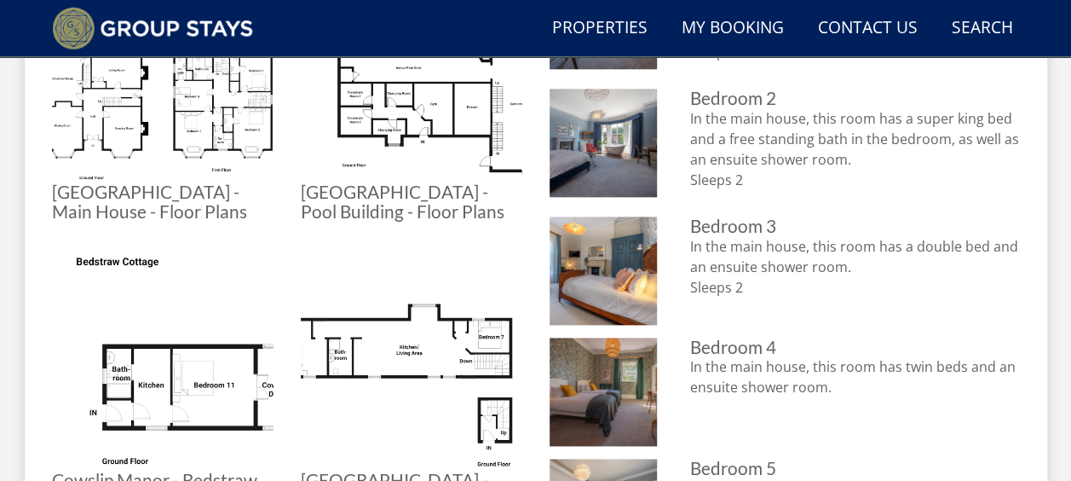
scroll to position [1023, 0]
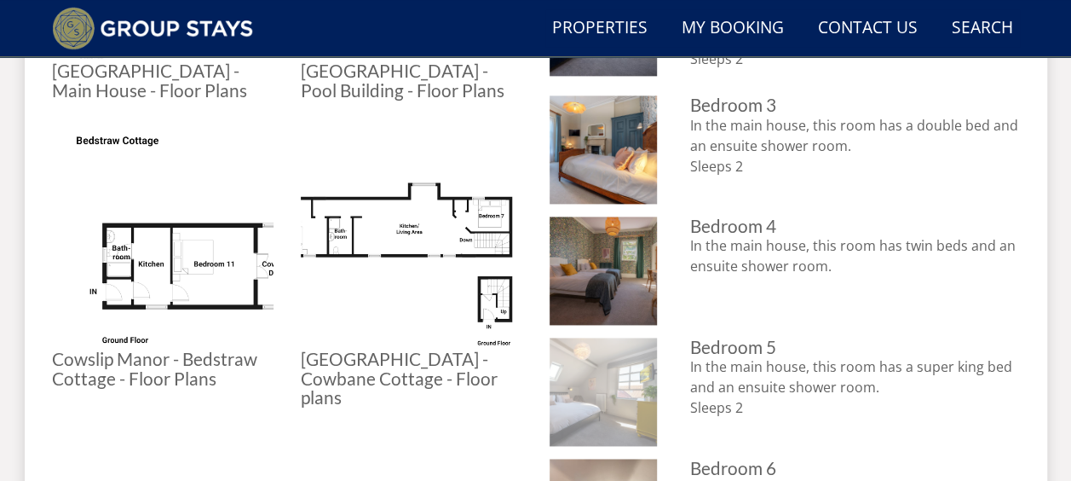
click at [618, 380] on img at bounding box center [604, 391] width 108 height 108
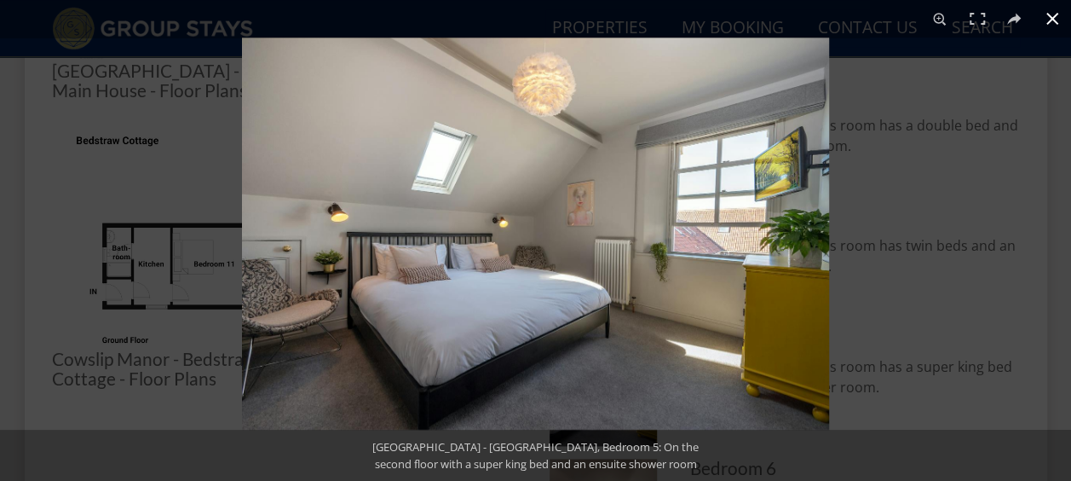
click at [922, 223] on div at bounding box center [777, 277] width 1071 height 481
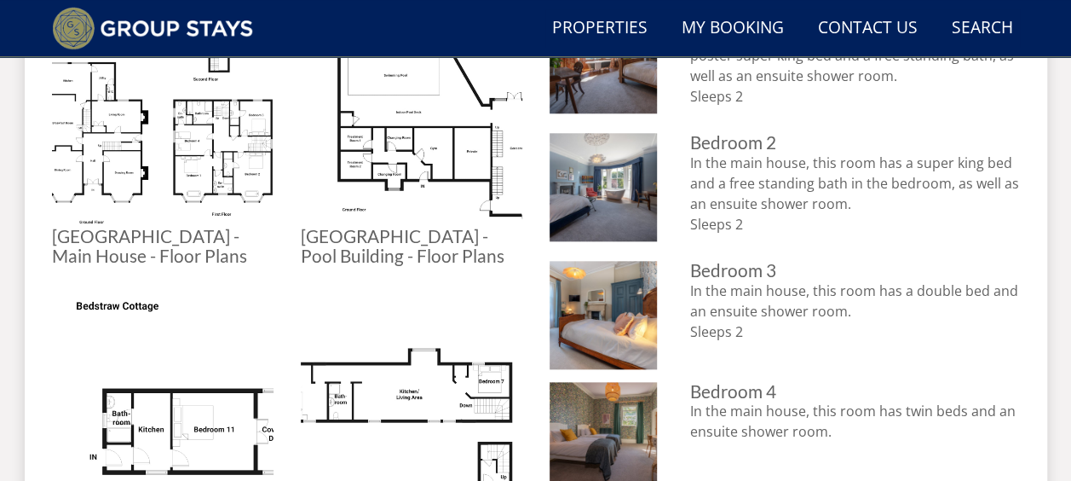
scroll to position [852, 0]
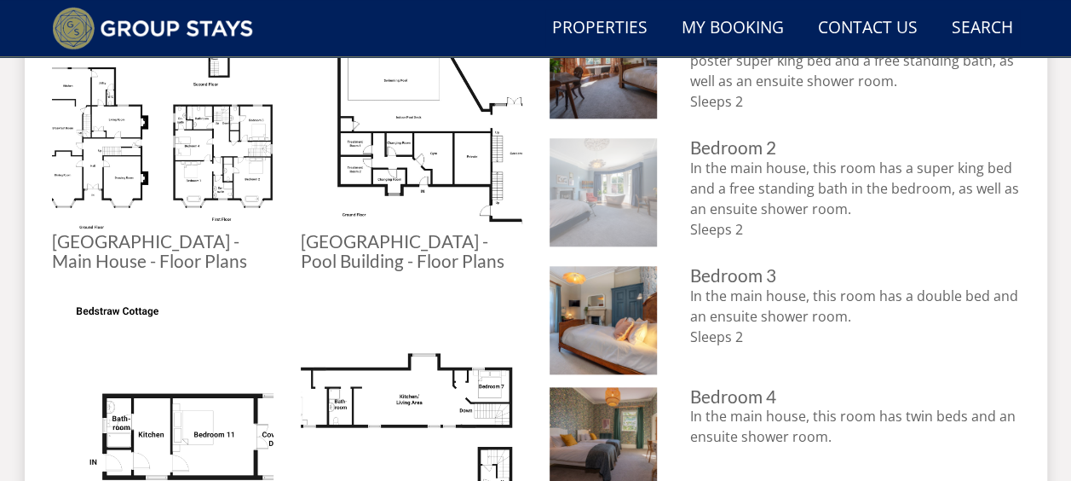
click at [627, 172] on img at bounding box center [604, 192] width 108 height 108
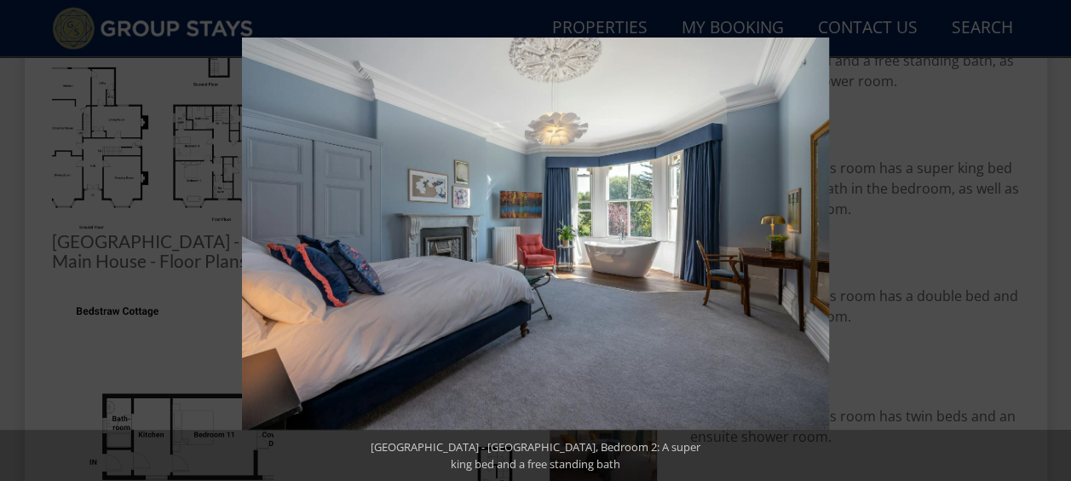
click at [978, 145] on div at bounding box center [777, 277] width 1071 height 481
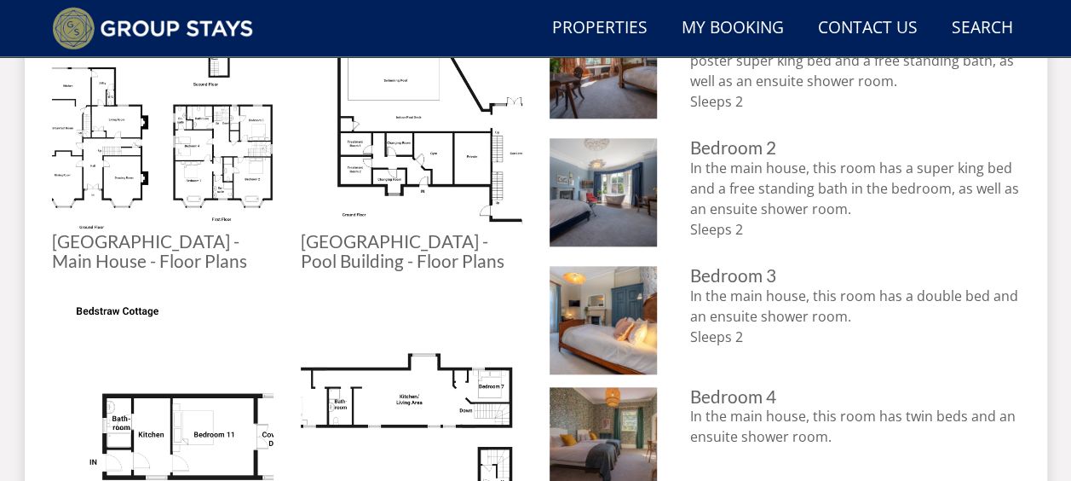
click at [370, 285] on ul "[GEOGRAPHIC_DATA] - Main House - Floor Plans Cowslip Manor - Main House - Floor…" at bounding box center [287, 438] width 470 height 856
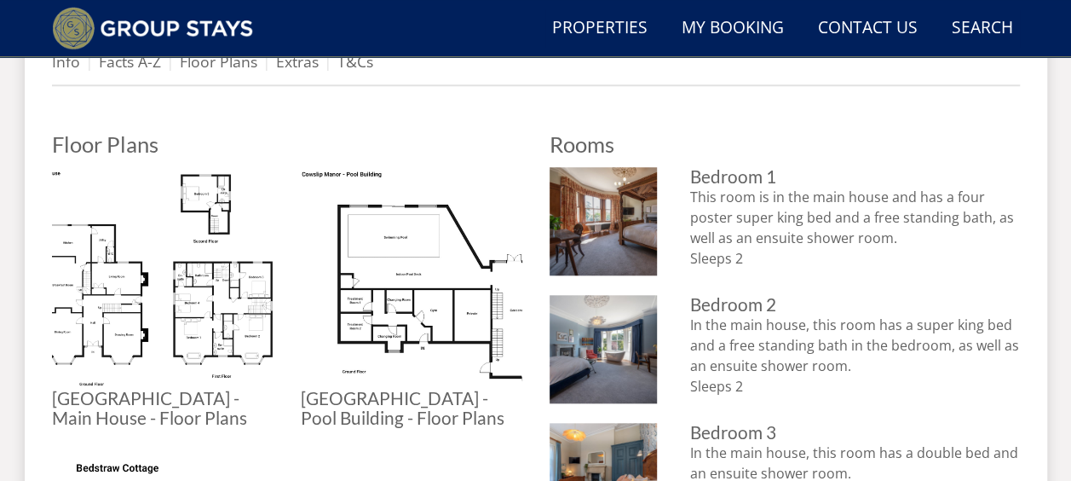
scroll to position [597, 0]
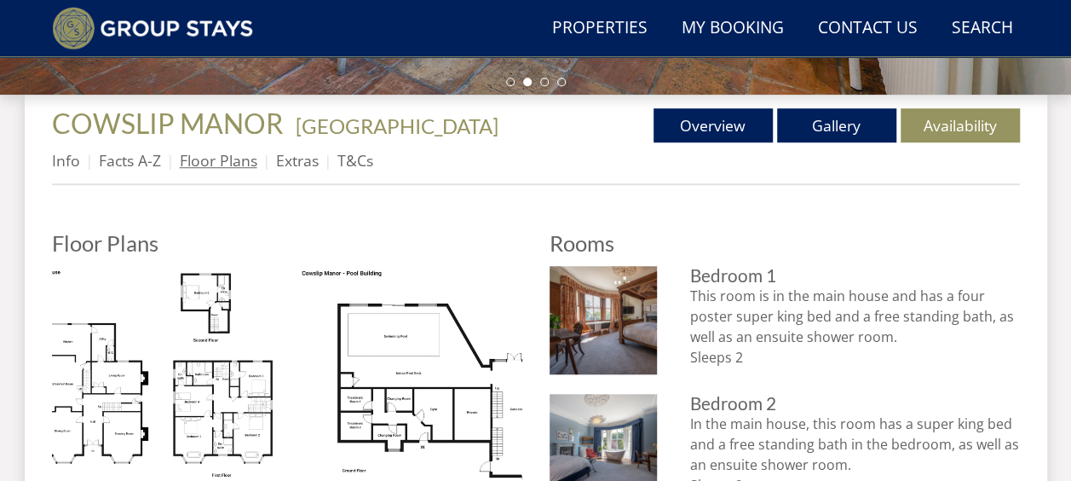
click at [208, 153] on link "Floor Plans" at bounding box center [219, 160] width 78 height 20
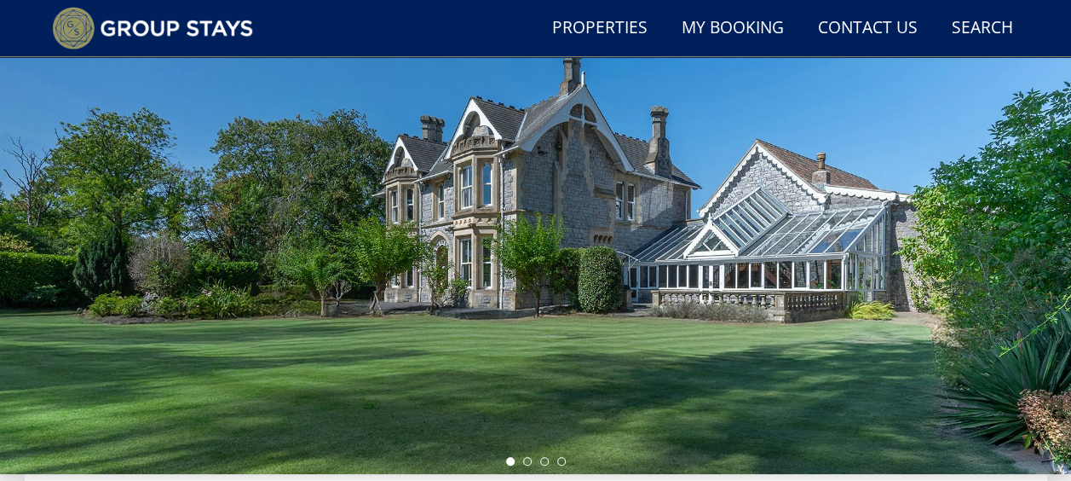
scroll to position [256, 0]
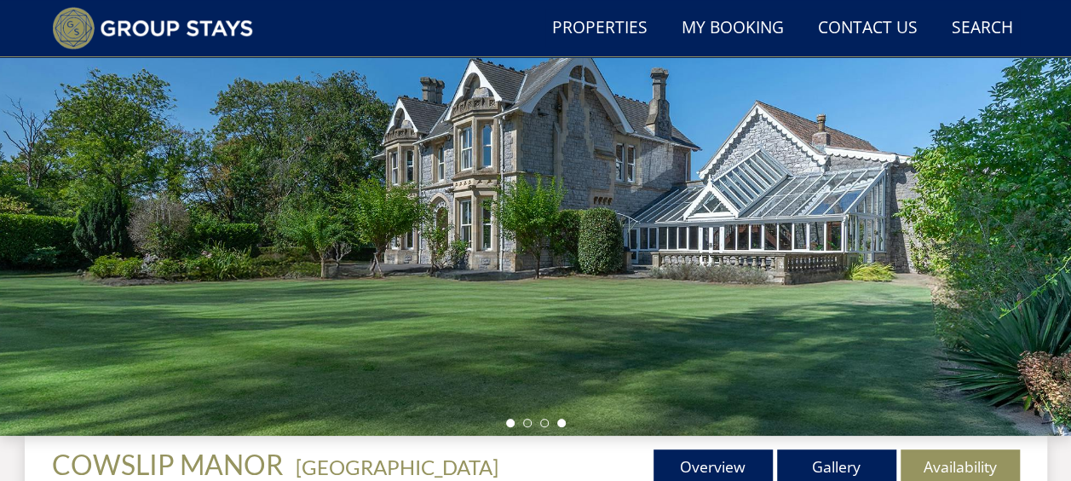
click at [562, 418] on li at bounding box center [561, 422] width 9 height 9
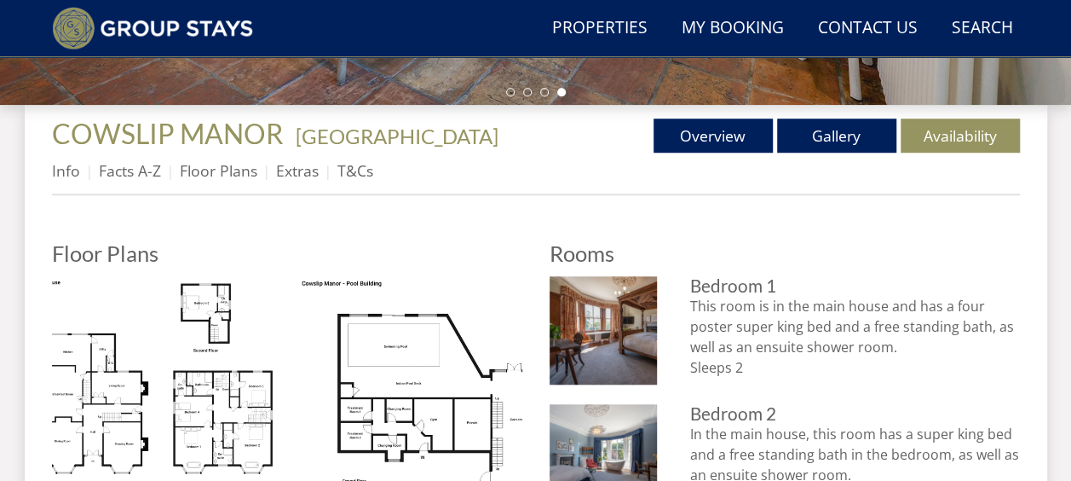
scroll to position [682, 0]
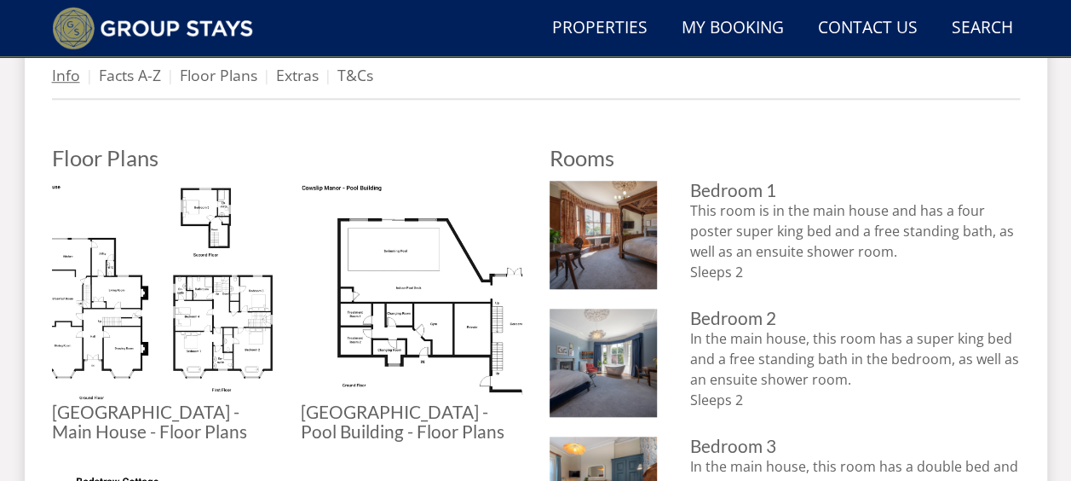
click at [65, 79] on link "Info" at bounding box center [66, 75] width 28 height 20
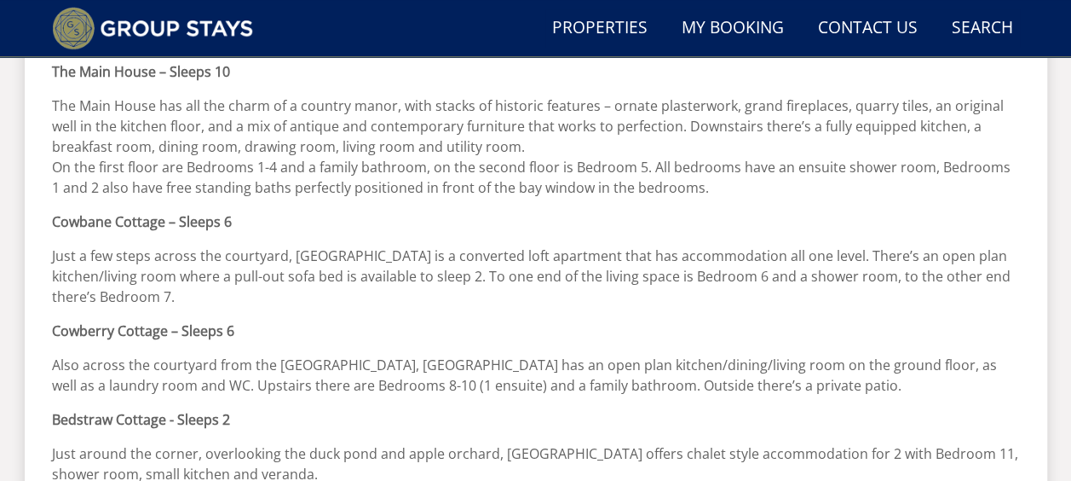
scroll to position [341, 0]
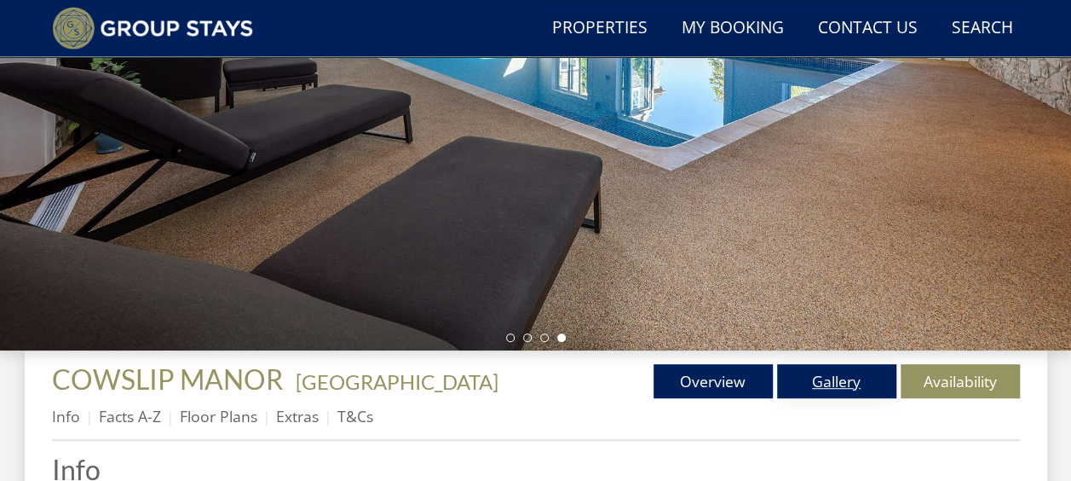
click at [839, 379] on link "Gallery" at bounding box center [836, 381] width 119 height 34
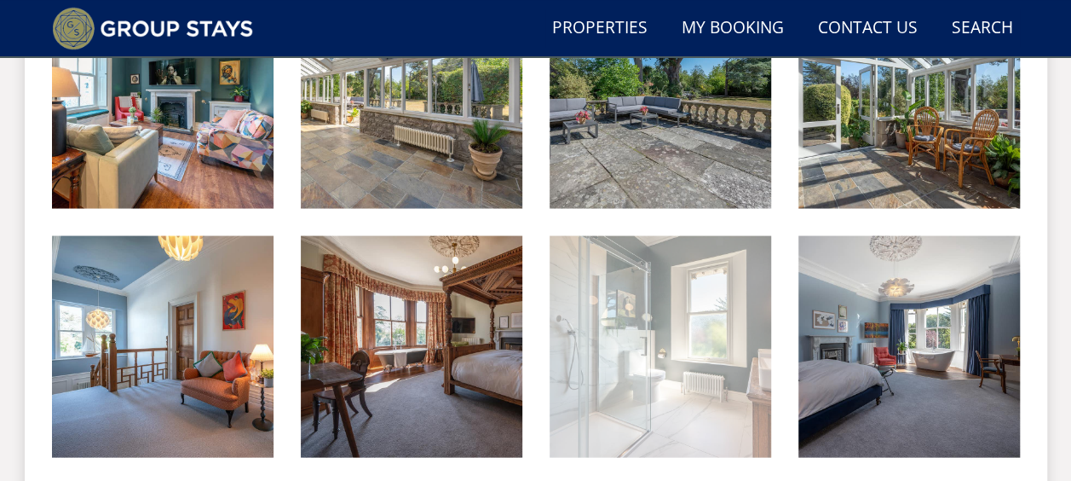
scroll to position [1449, 0]
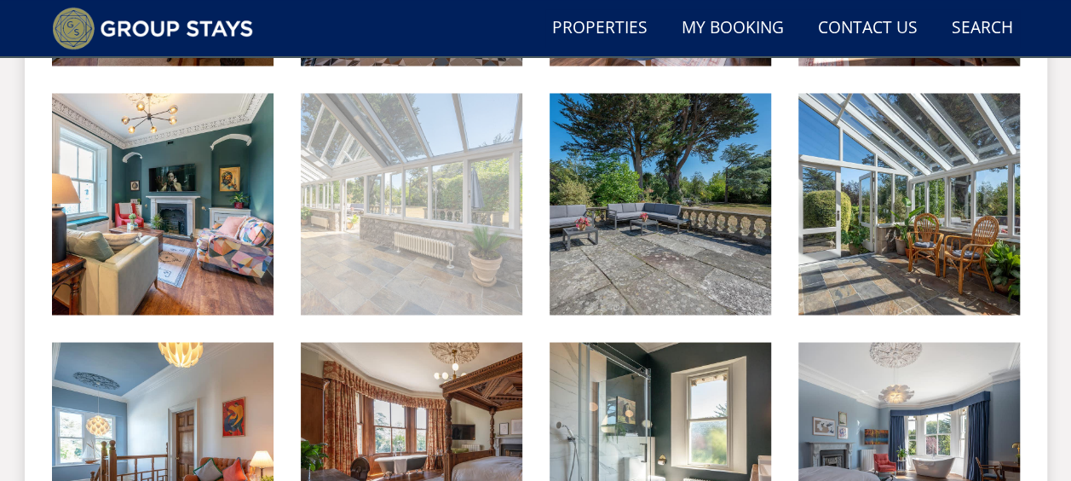
click at [377, 222] on img at bounding box center [412, 204] width 222 height 222
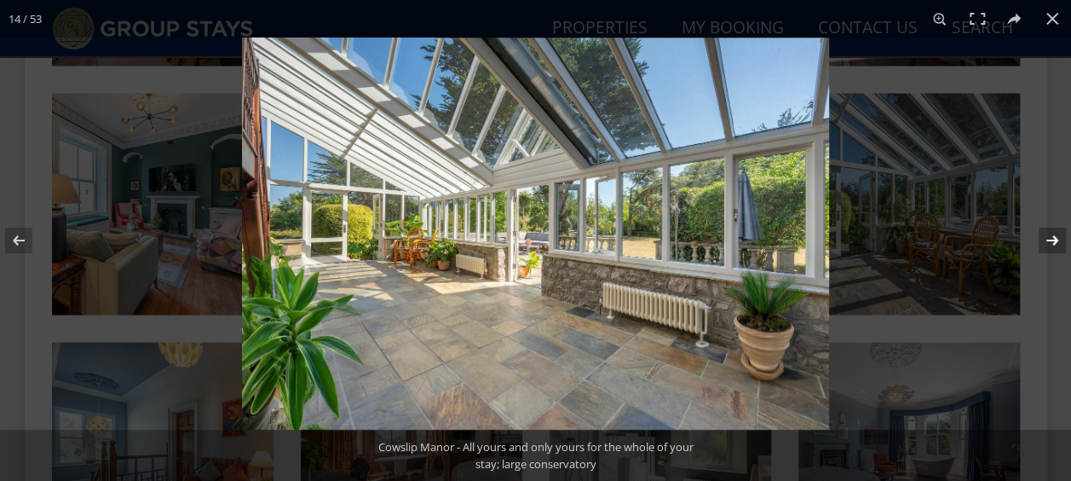
click at [1057, 242] on button at bounding box center [1042, 240] width 60 height 85
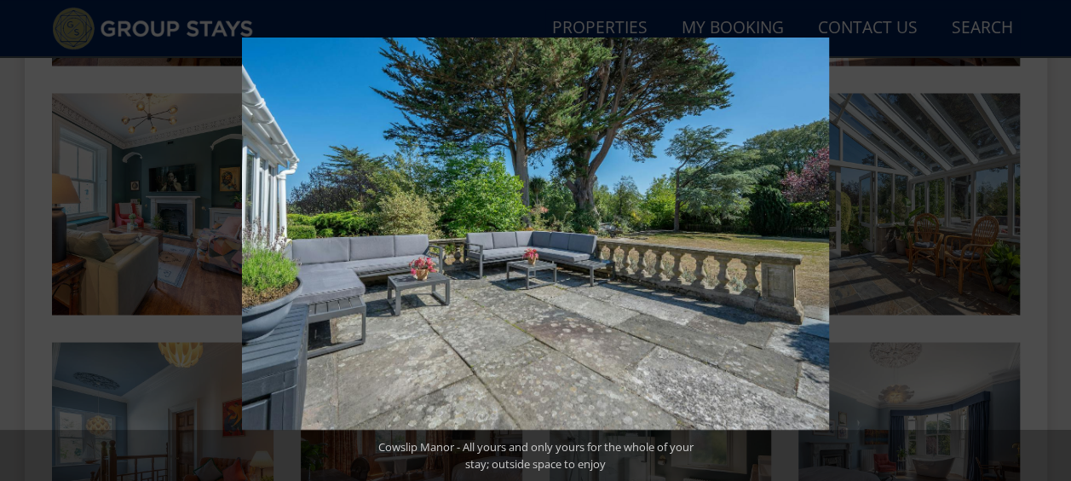
click at [1057, 242] on button at bounding box center [1042, 240] width 60 height 85
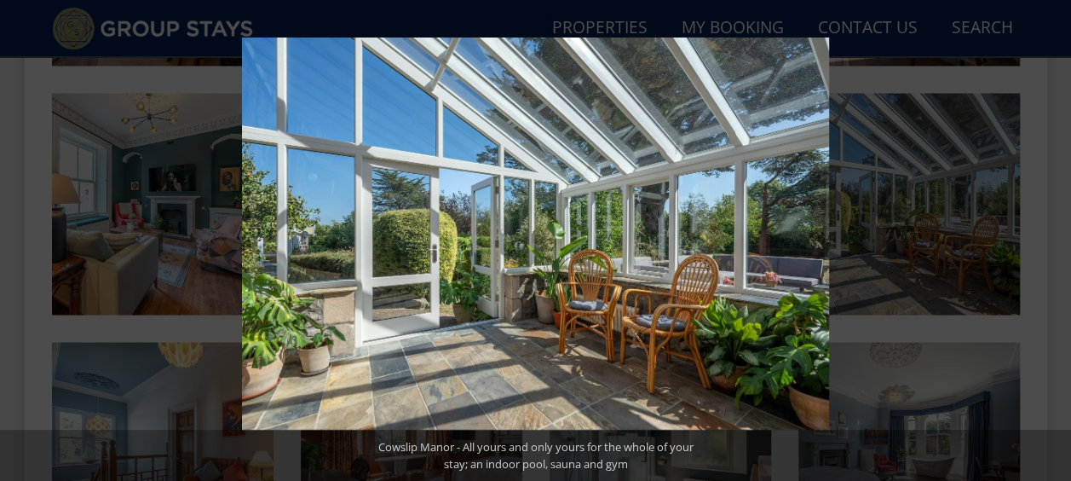
click at [1057, 242] on button at bounding box center [1042, 240] width 60 height 85
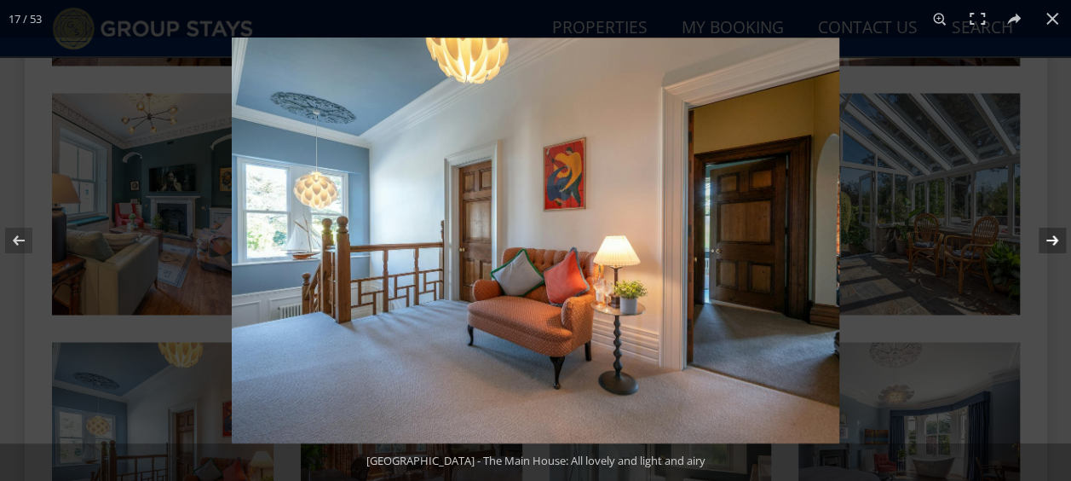
click at [1057, 241] on button at bounding box center [1042, 240] width 60 height 85
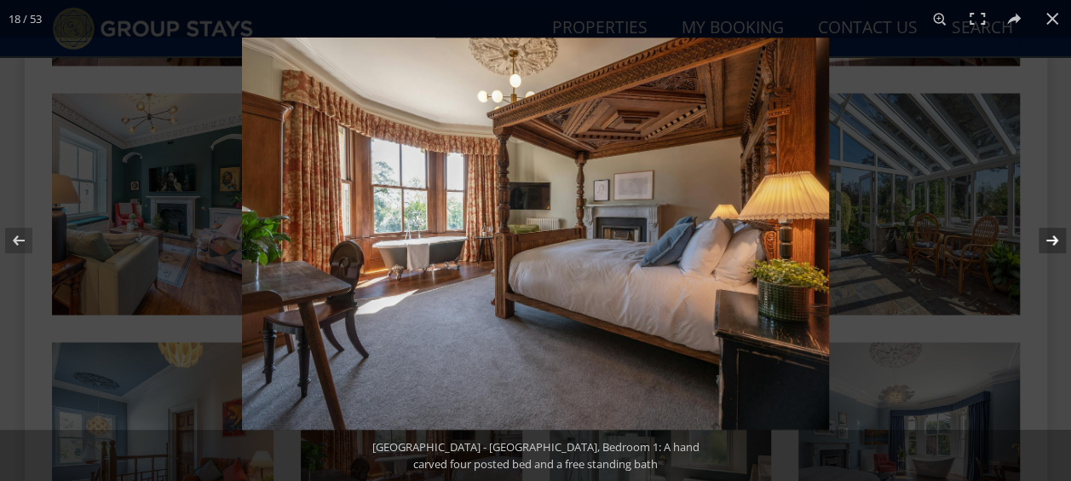
click at [1057, 241] on button at bounding box center [1042, 240] width 60 height 85
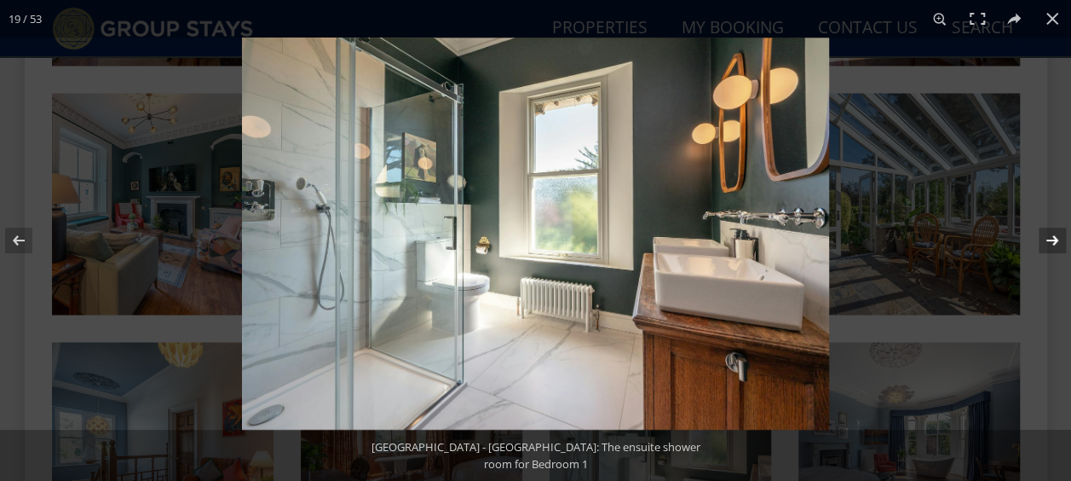
click at [1057, 241] on button at bounding box center [1042, 240] width 60 height 85
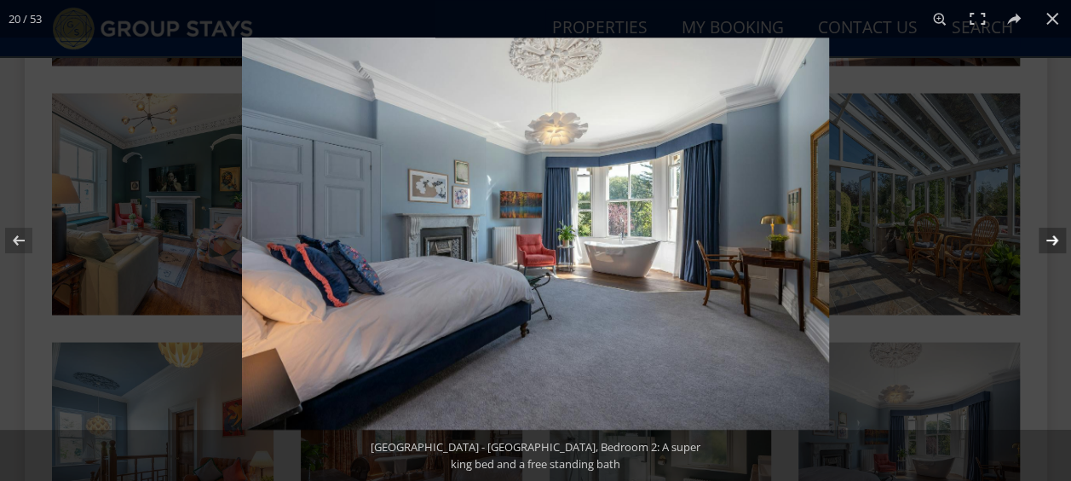
click at [1055, 241] on button at bounding box center [1042, 240] width 60 height 85
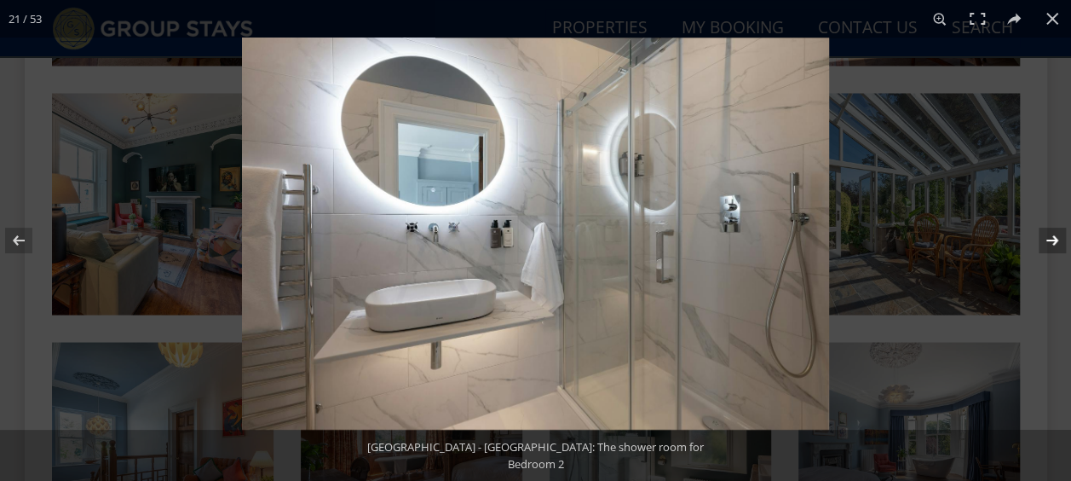
click at [1055, 241] on button at bounding box center [1042, 240] width 60 height 85
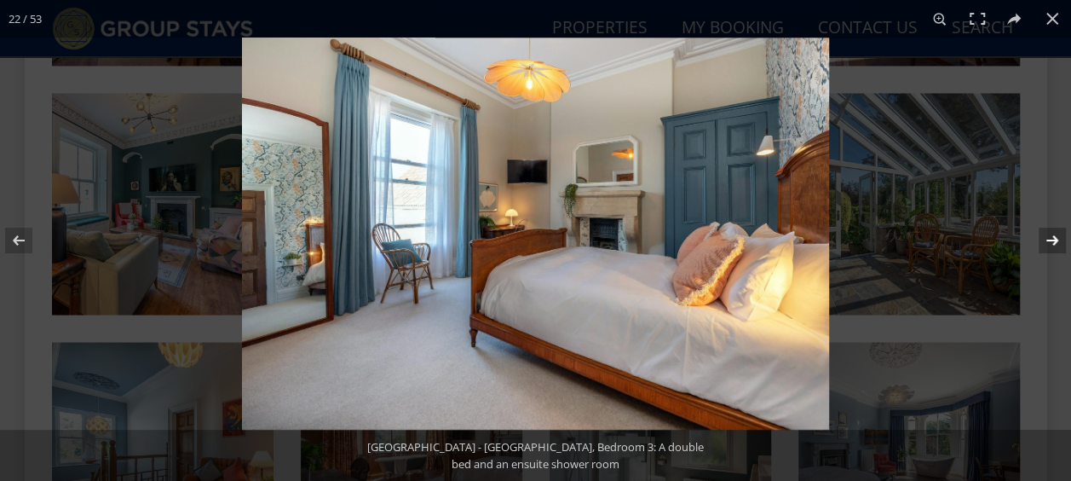
click at [1055, 241] on button at bounding box center [1042, 240] width 60 height 85
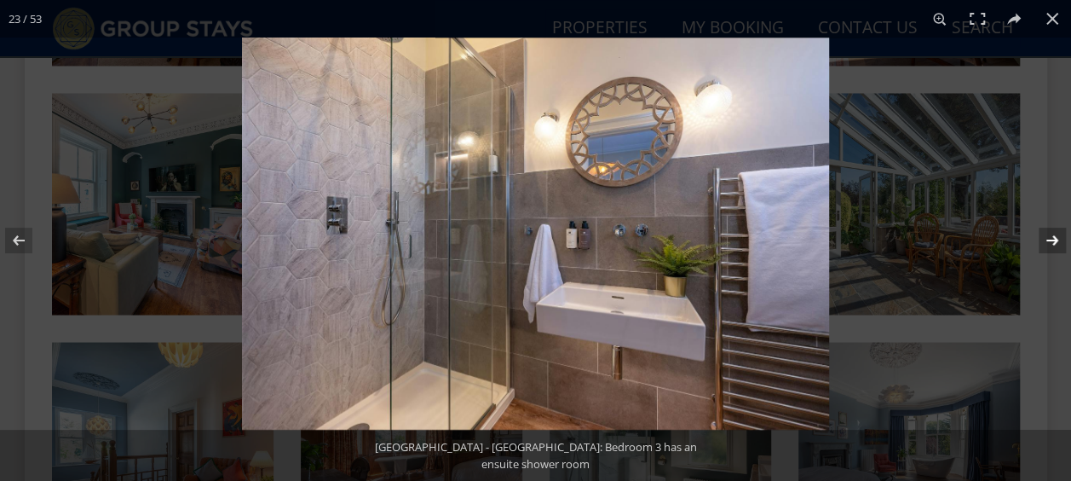
click at [1055, 241] on button at bounding box center [1042, 240] width 60 height 85
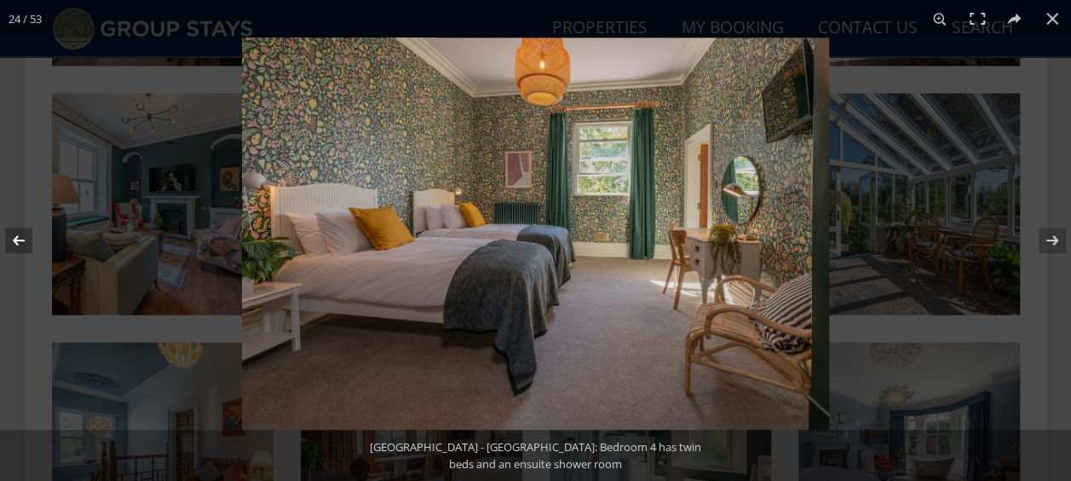
click at [18, 239] on button at bounding box center [30, 240] width 60 height 85
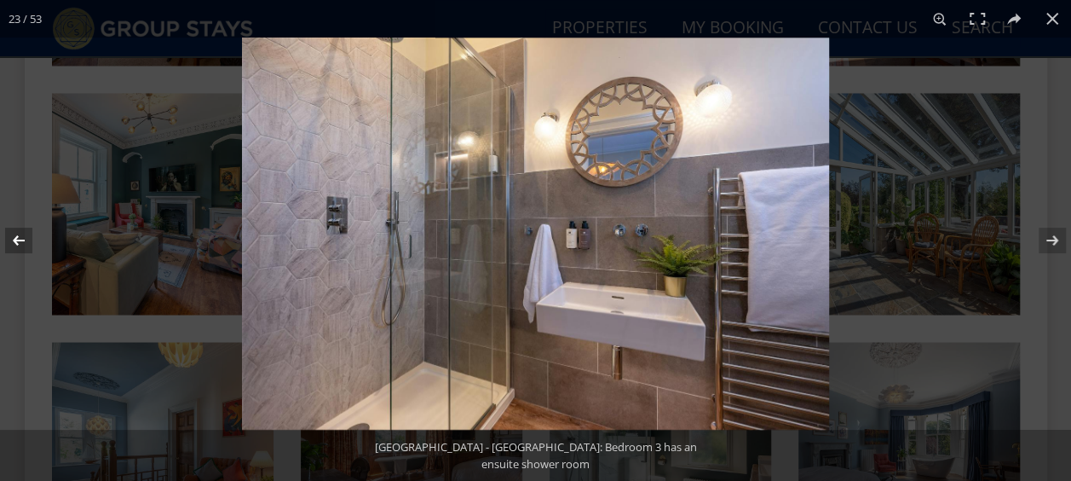
click at [21, 239] on button at bounding box center [30, 240] width 60 height 85
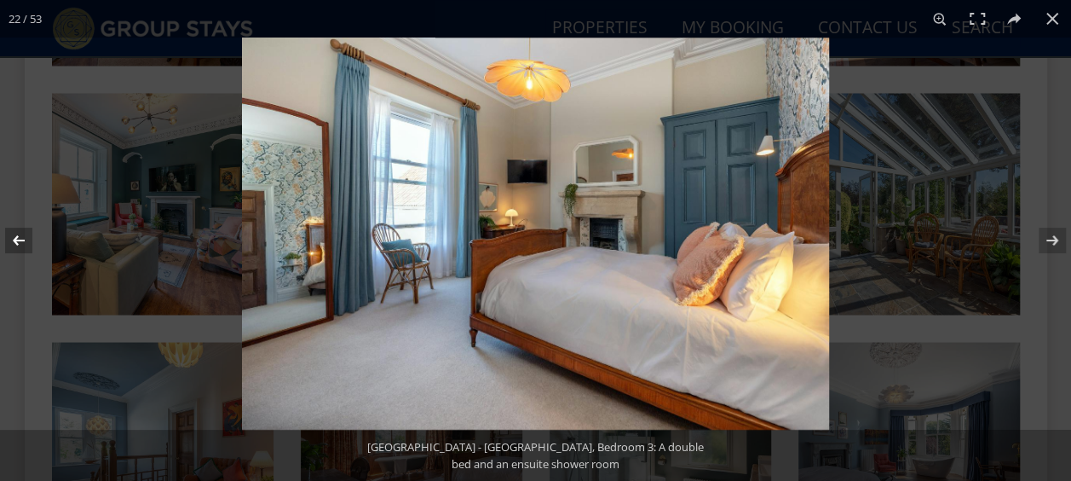
click at [21, 239] on button at bounding box center [30, 240] width 60 height 85
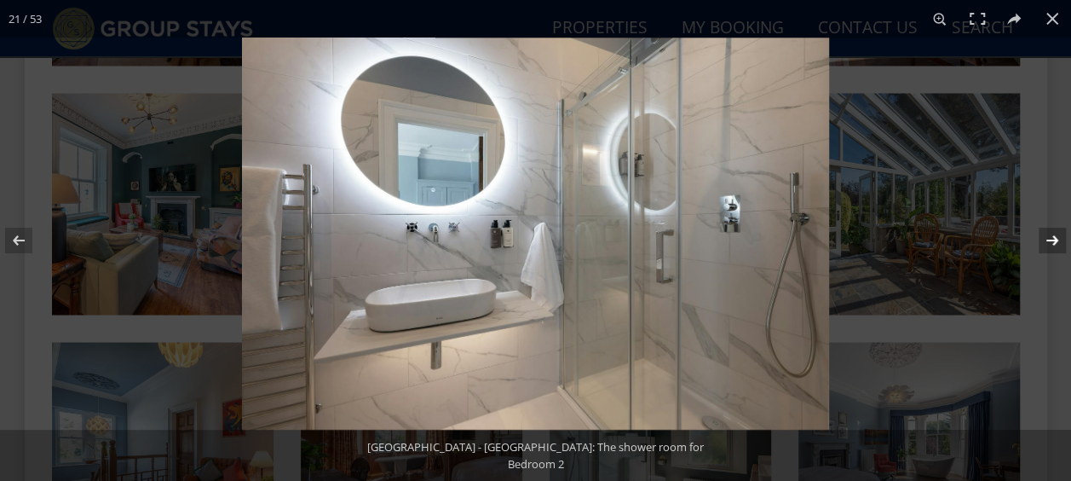
click at [1051, 237] on button at bounding box center [1042, 240] width 60 height 85
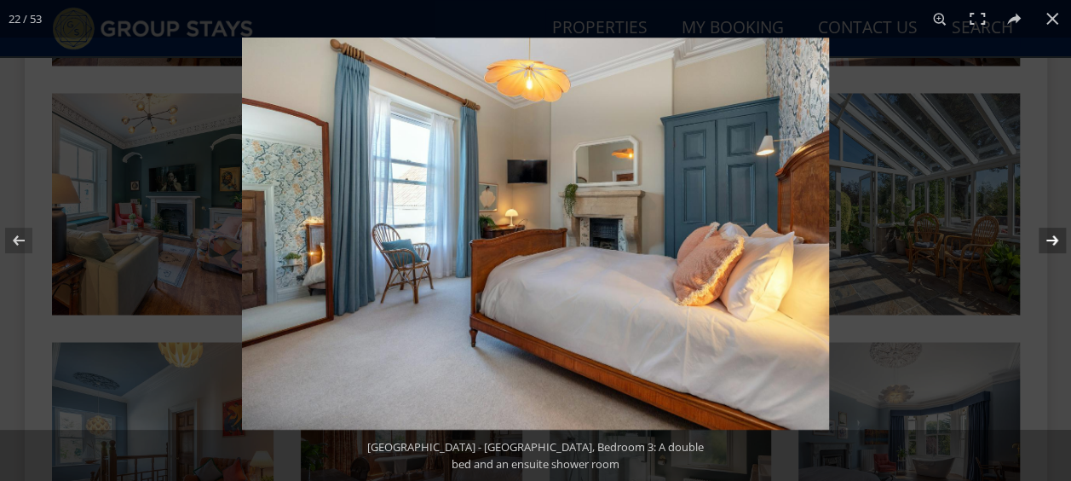
click at [1051, 237] on button at bounding box center [1042, 240] width 60 height 85
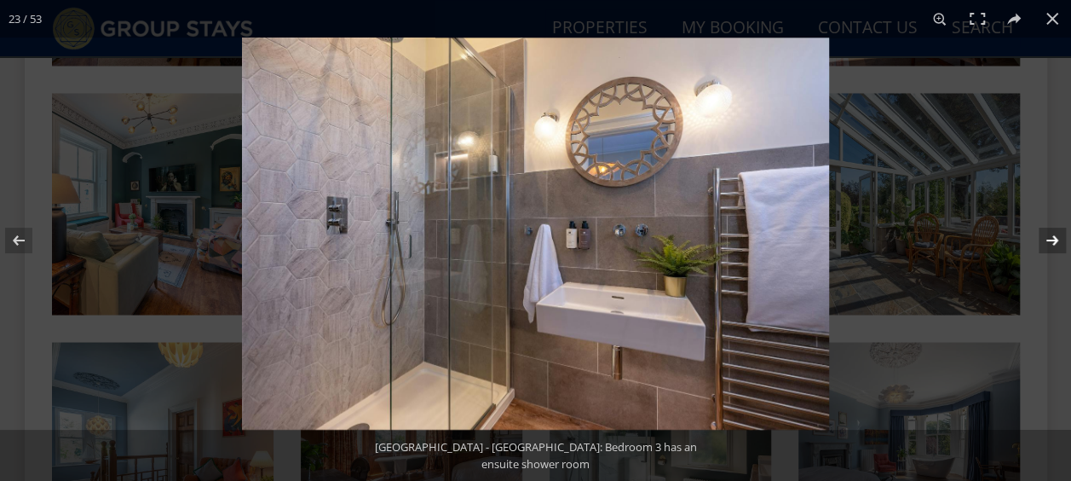
click at [1051, 237] on button at bounding box center [1042, 240] width 60 height 85
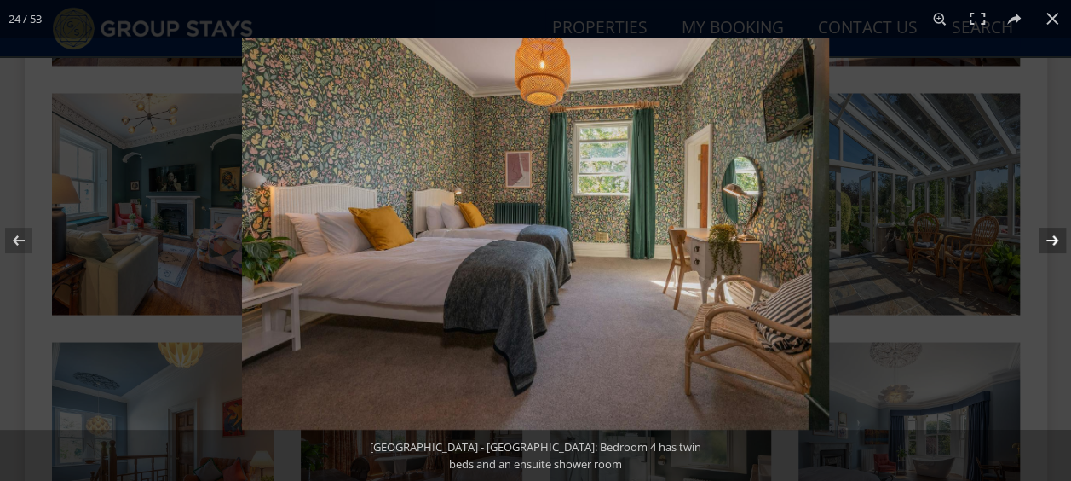
click at [1051, 237] on button at bounding box center [1042, 240] width 60 height 85
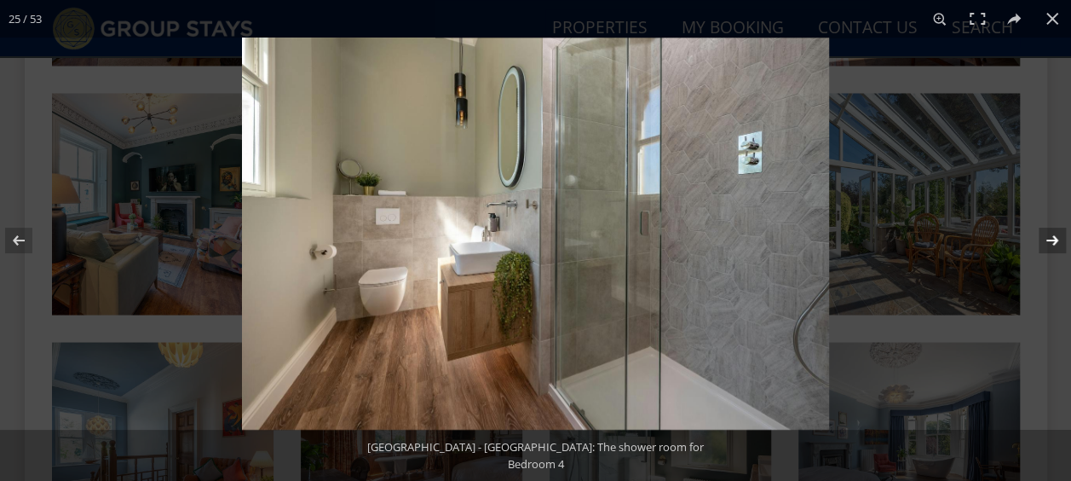
click at [1044, 230] on button at bounding box center [1042, 240] width 60 height 85
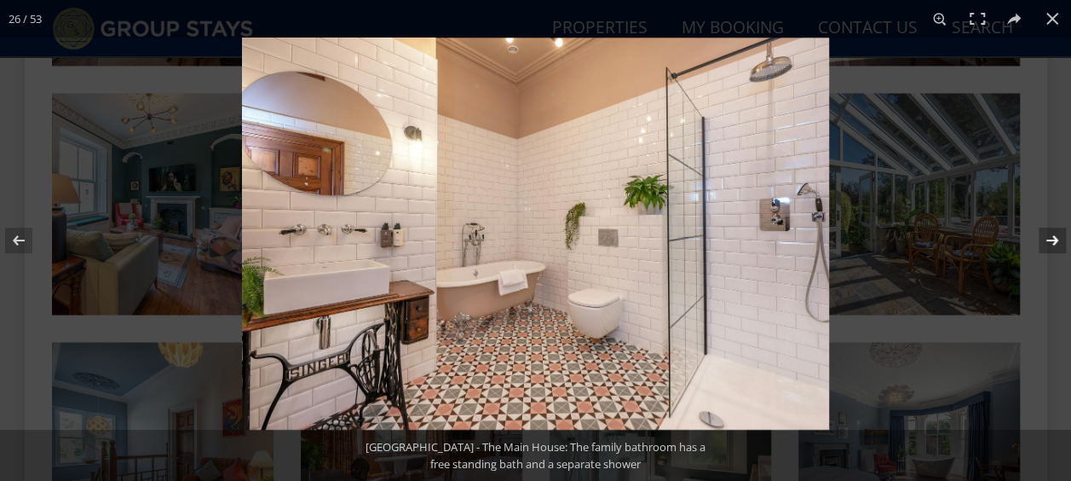
click at [1035, 222] on button at bounding box center [1042, 240] width 60 height 85
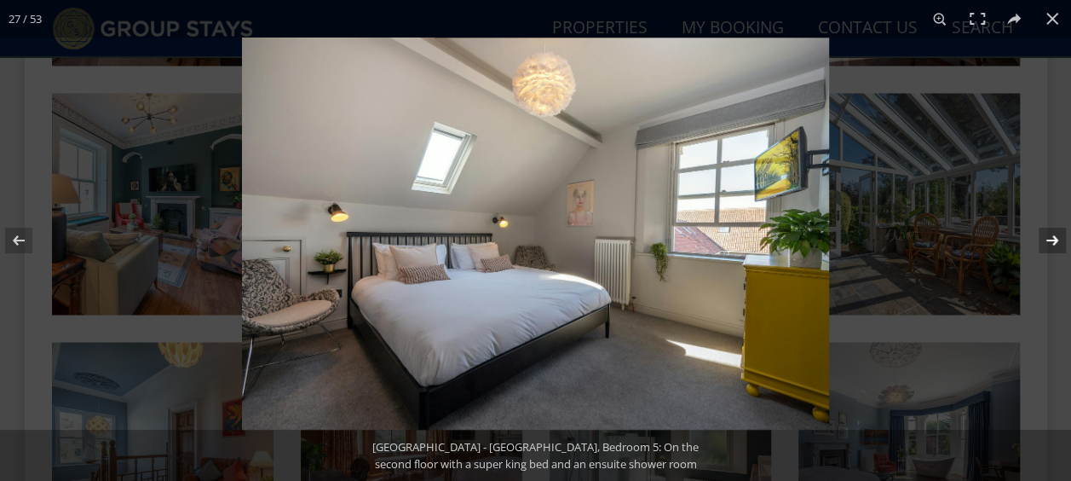
click at [1035, 222] on button at bounding box center [1042, 240] width 60 height 85
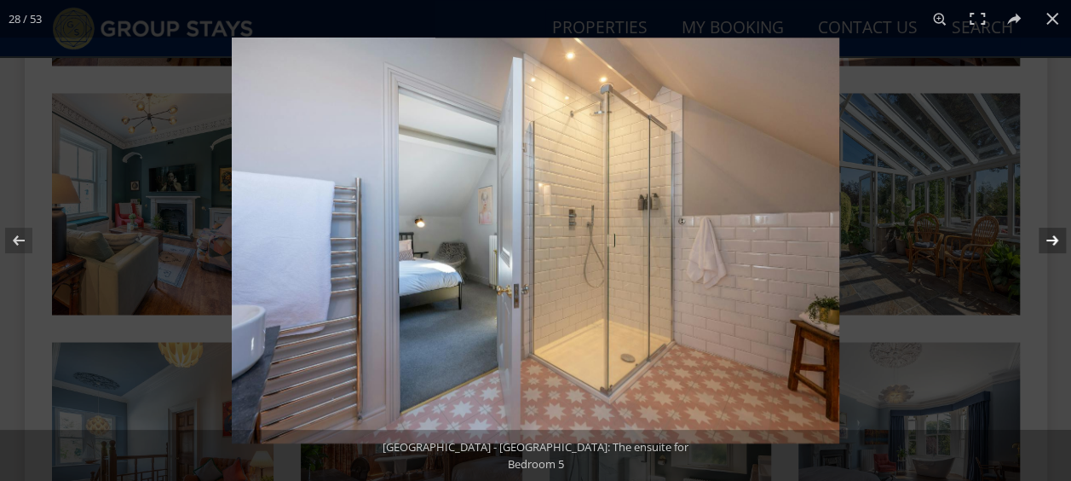
click at [1035, 222] on button at bounding box center [1042, 240] width 60 height 85
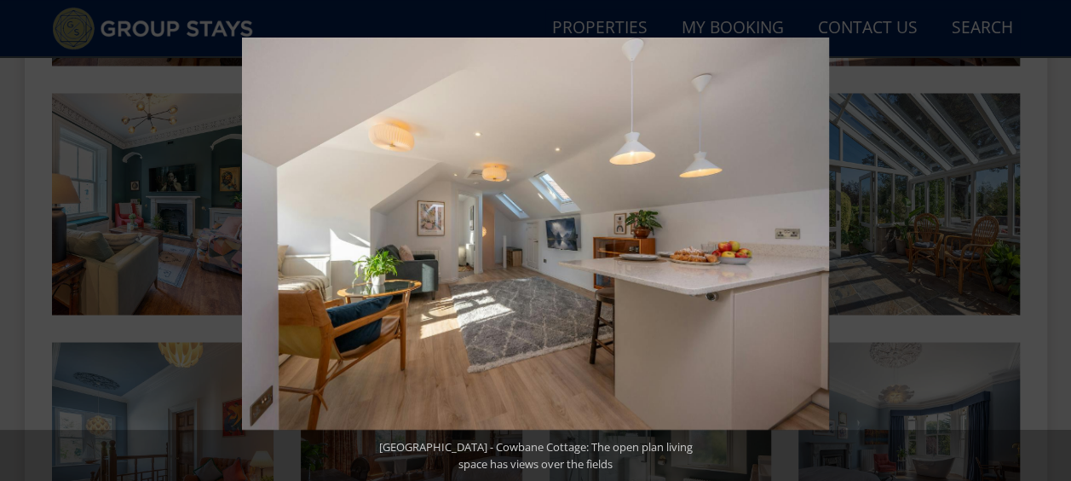
click at [1045, 245] on button at bounding box center [1042, 240] width 60 height 85
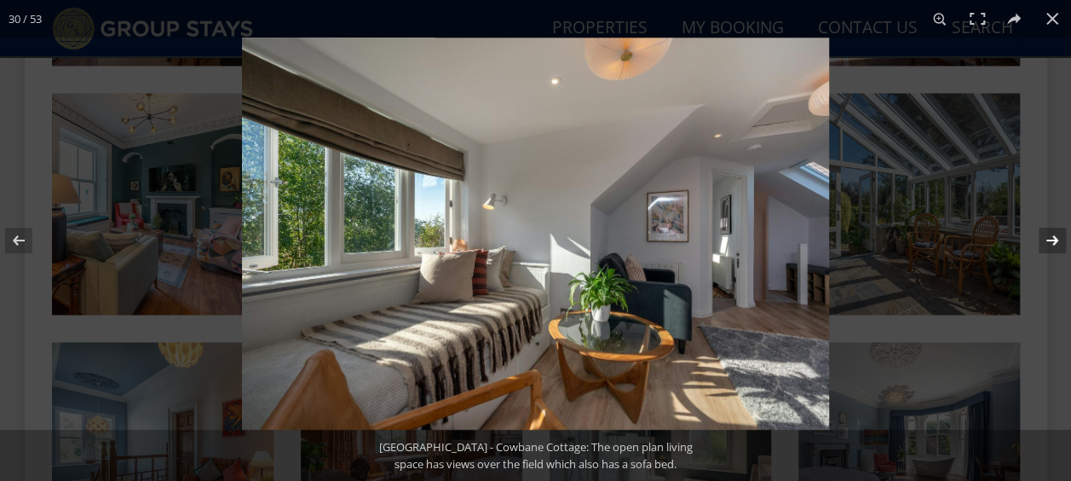
click at [1053, 240] on button at bounding box center [1042, 240] width 60 height 85
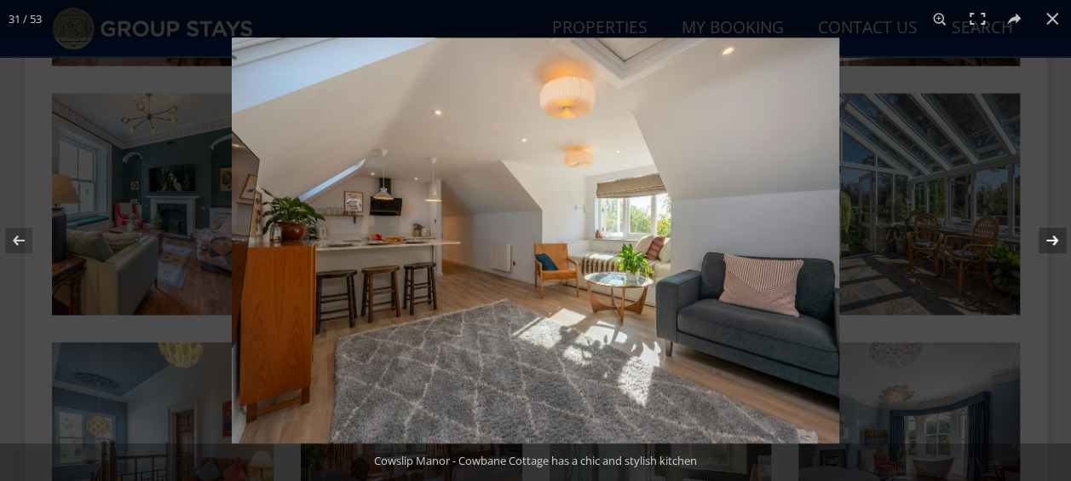
click at [1047, 242] on button at bounding box center [1042, 240] width 60 height 85
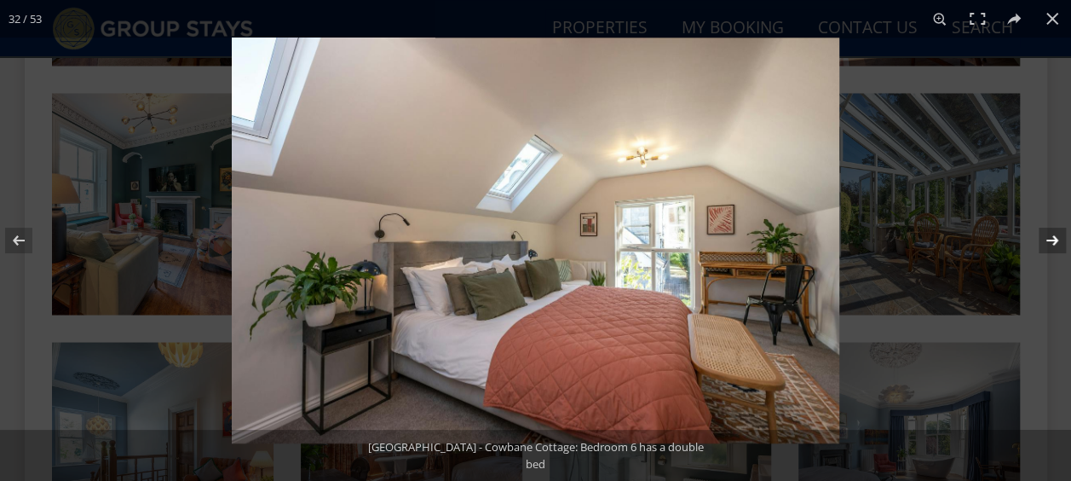
click at [1047, 242] on button at bounding box center [1042, 240] width 60 height 85
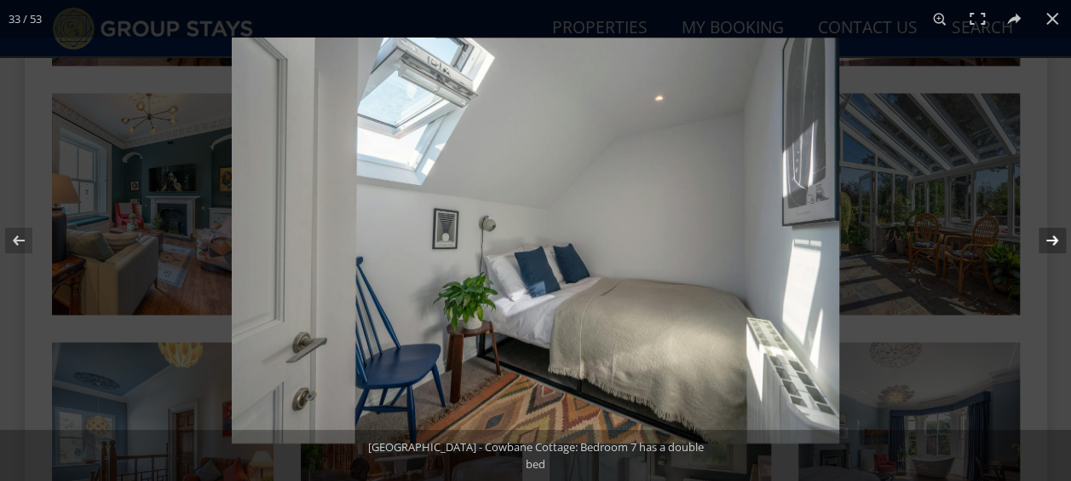
click at [1047, 242] on button at bounding box center [1042, 240] width 60 height 85
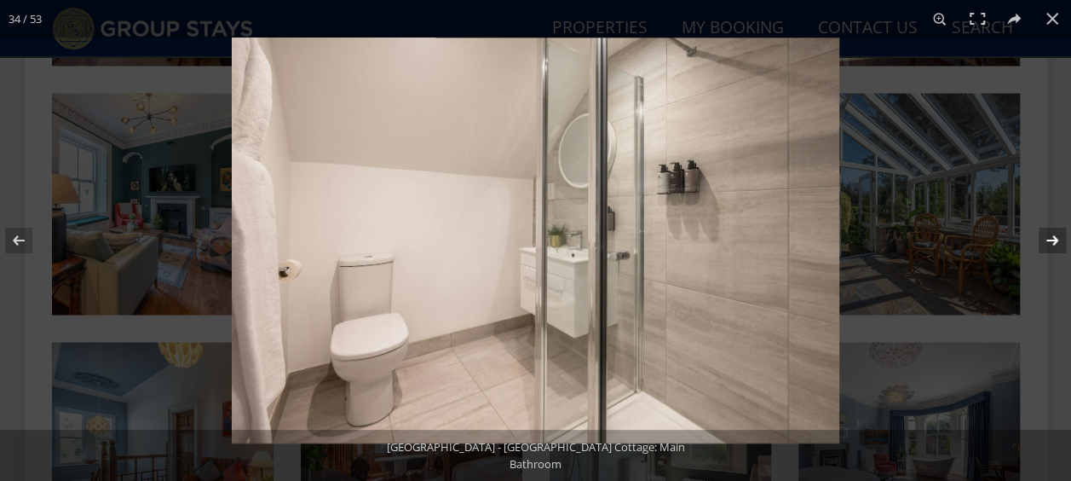
click at [1047, 242] on button at bounding box center [1042, 240] width 60 height 85
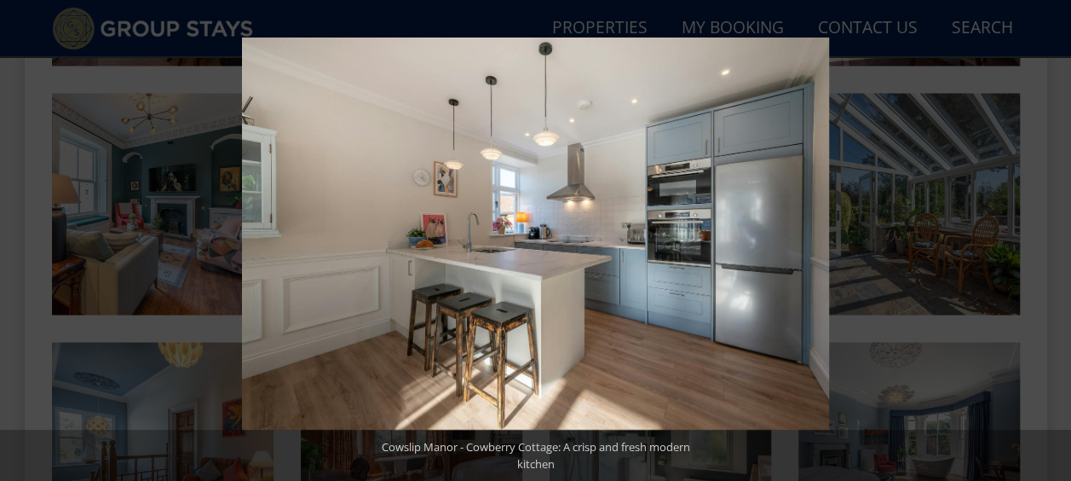
click at [1045, 240] on button at bounding box center [1042, 240] width 60 height 85
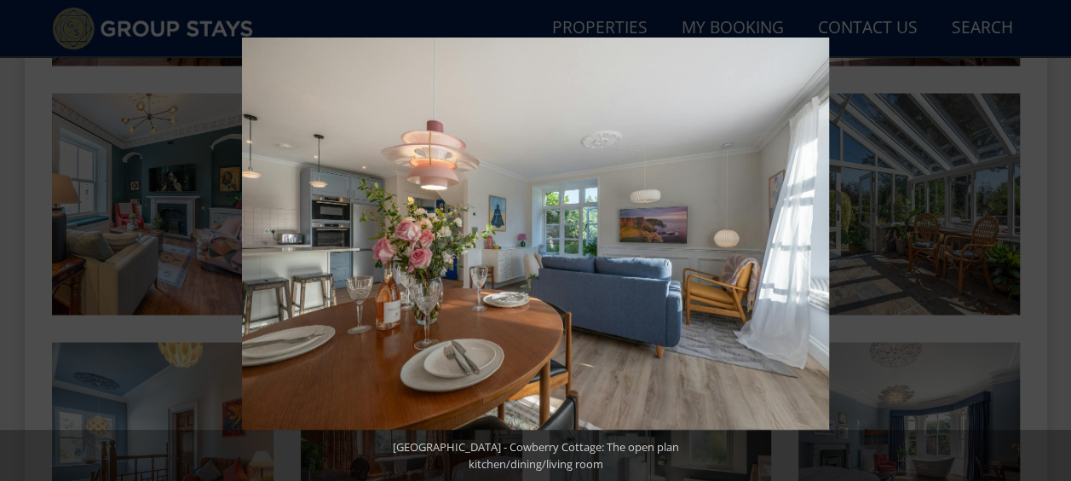
click at [1045, 240] on button at bounding box center [1042, 240] width 60 height 85
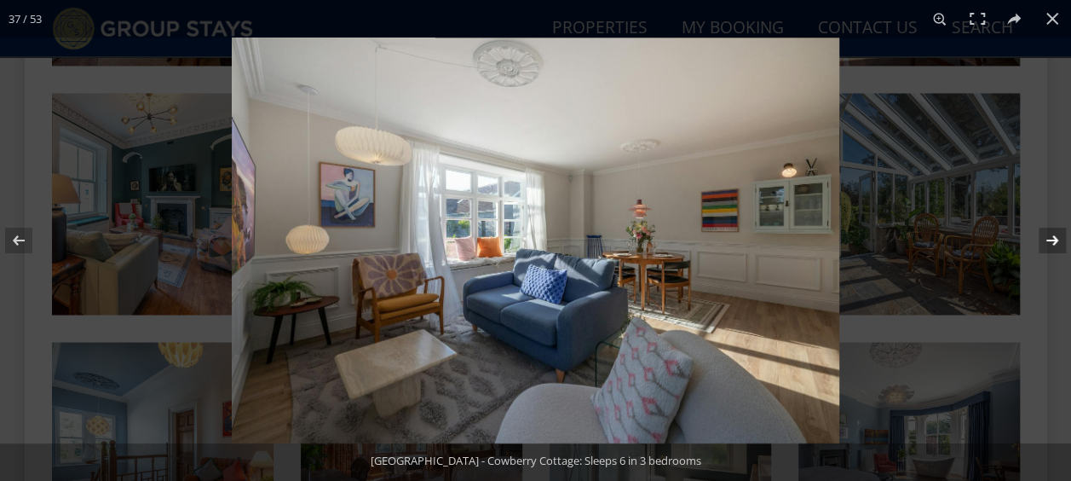
click at [1043, 239] on button at bounding box center [1042, 240] width 60 height 85
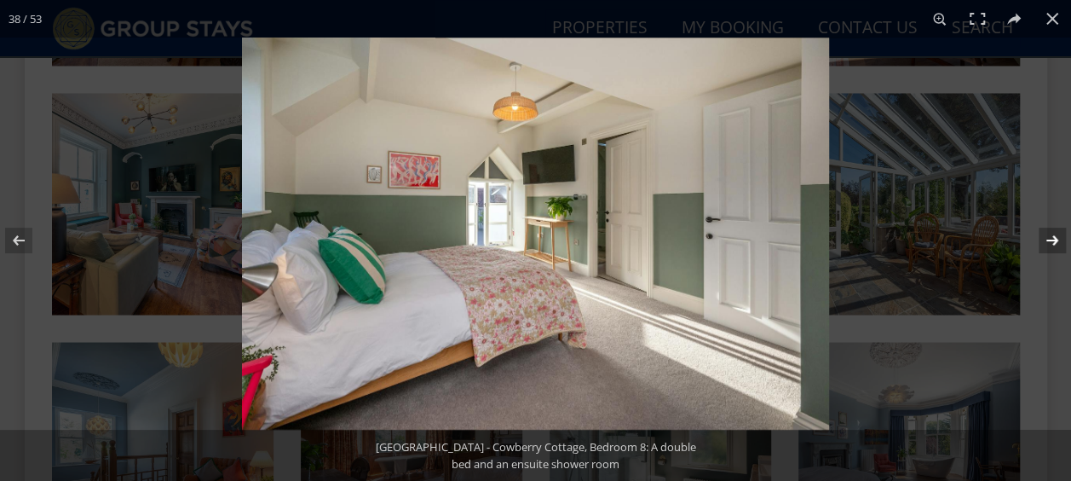
click at [1043, 239] on button at bounding box center [1042, 240] width 60 height 85
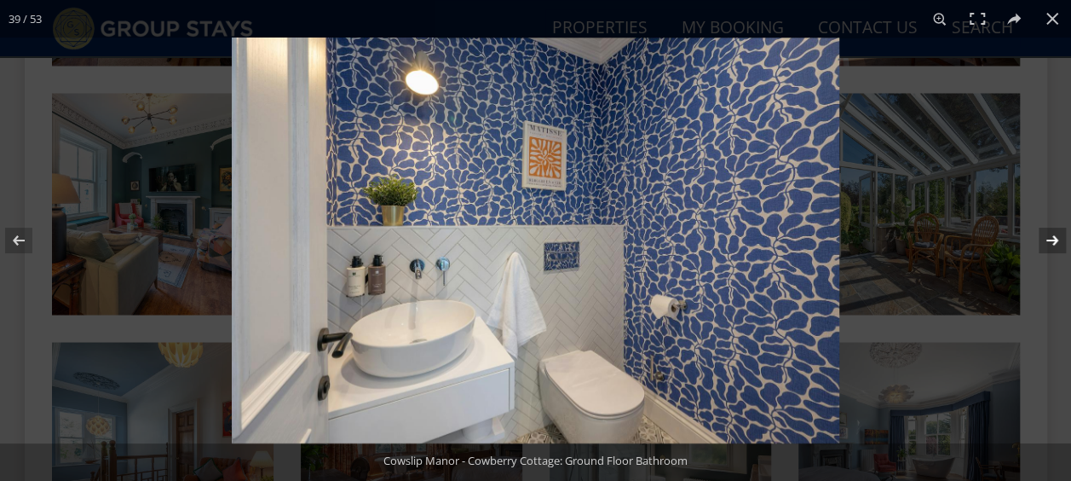
click at [1043, 239] on button at bounding box center [1042, 240] width 60 height 85
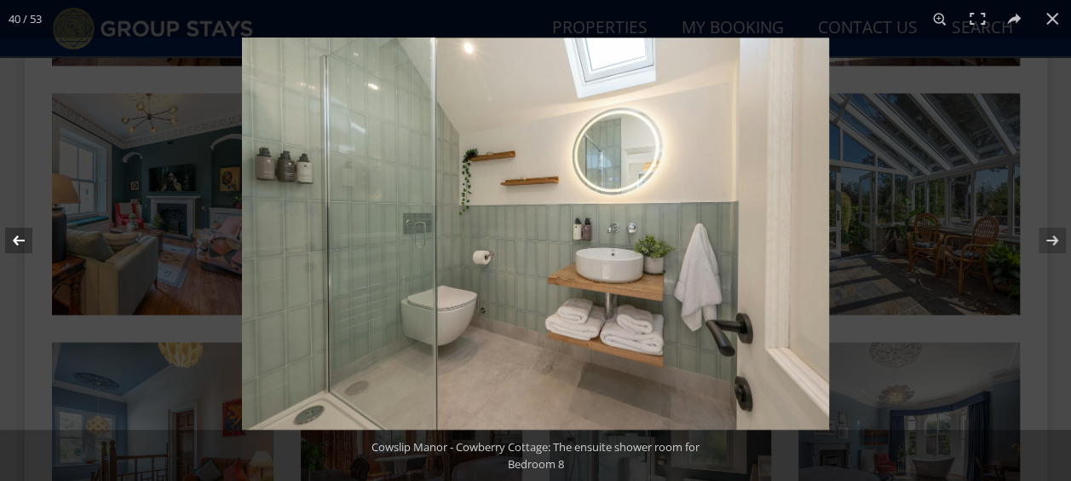
click at [18, 244] on button at bounding box center [30, 240] width 60 height 85
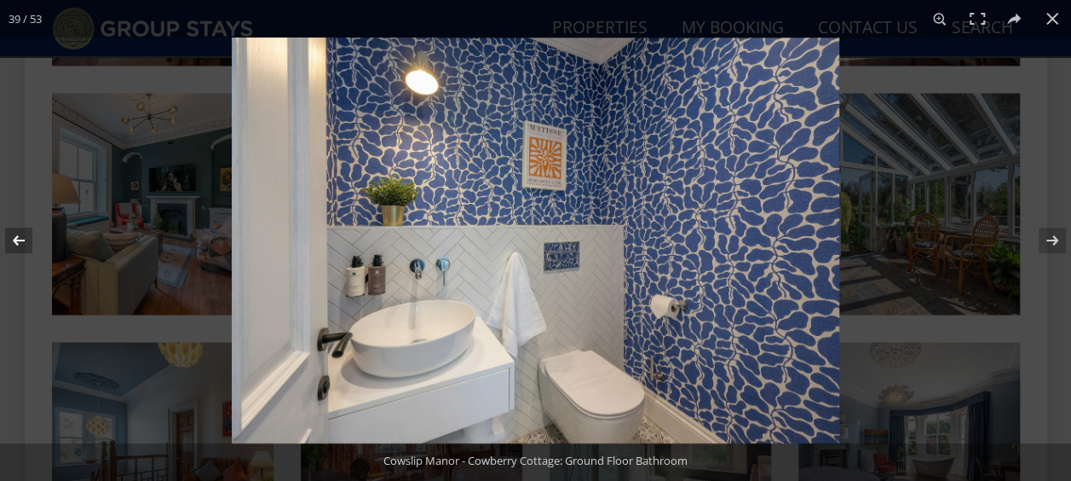
click at [19, 245] on button at bounding box center [30, 240] width 60 height 85
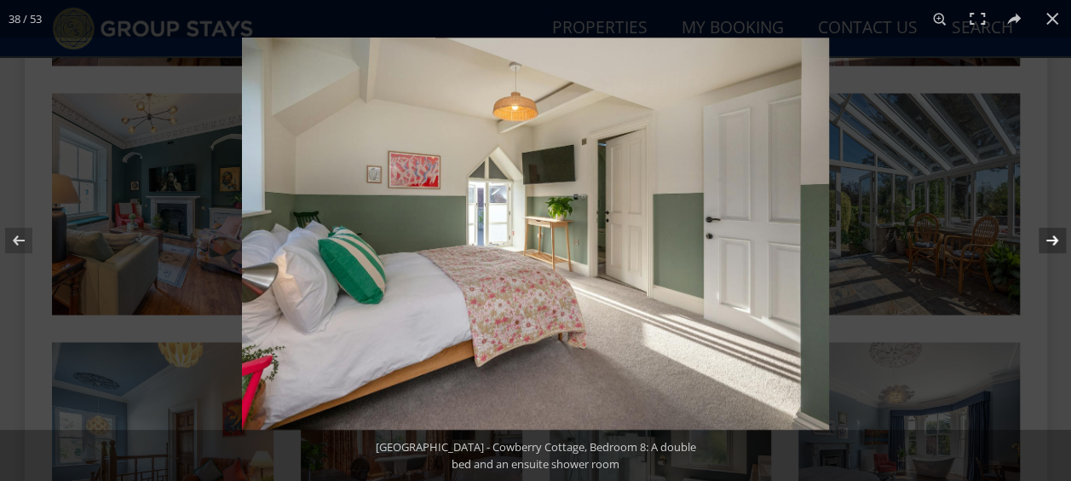
click at [1054, 234] on button at bounding box center [1042, 240] width 60 height 85
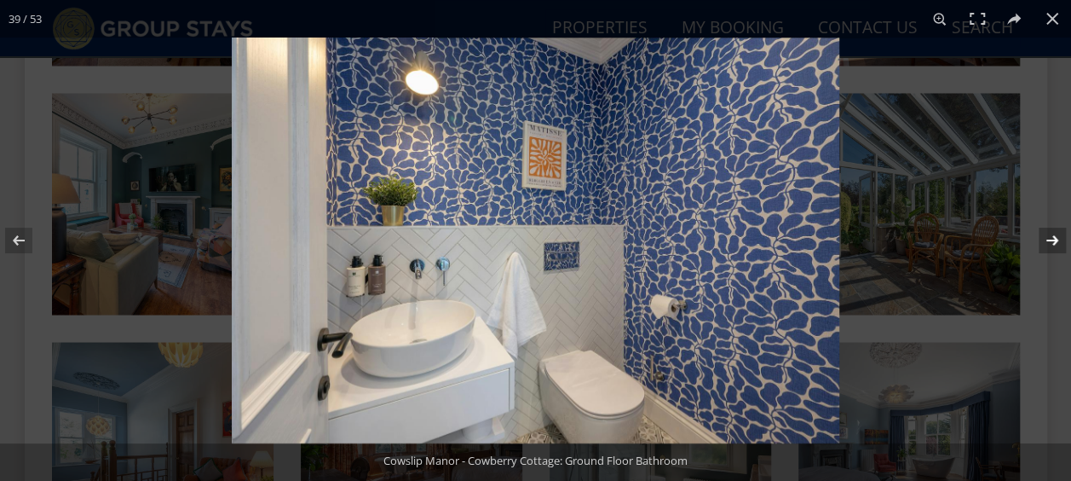
click at [1054, 234] on button at bounding box center [1042, 240] width 60 height 85
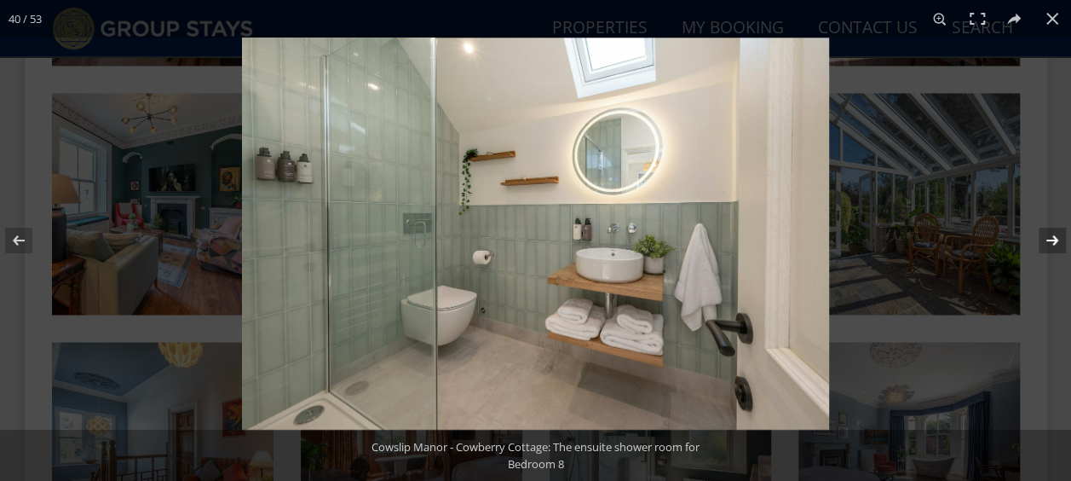
click at [1049, 230] on button at bounding box center [1042, 240] width 60 height 85
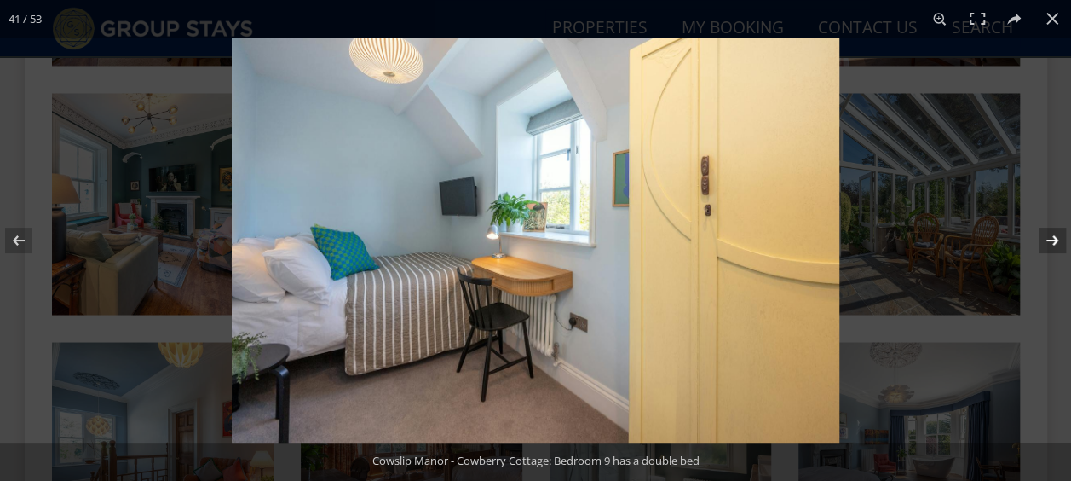
click at [1049, 230] on button at bounding box center [1042, 240] width 60 height 85
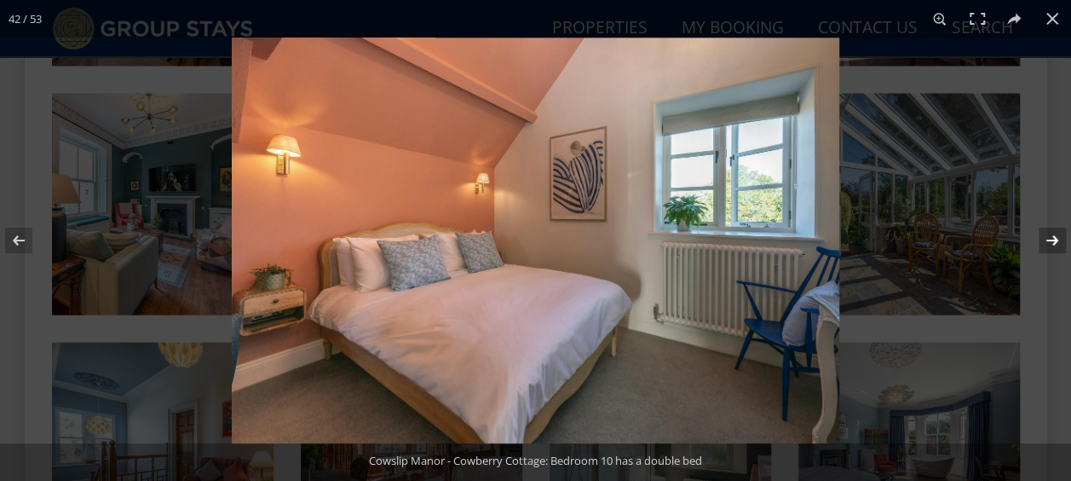
click at [1049, 230] on button at bounding box center [1042, 240] width 60 height 85
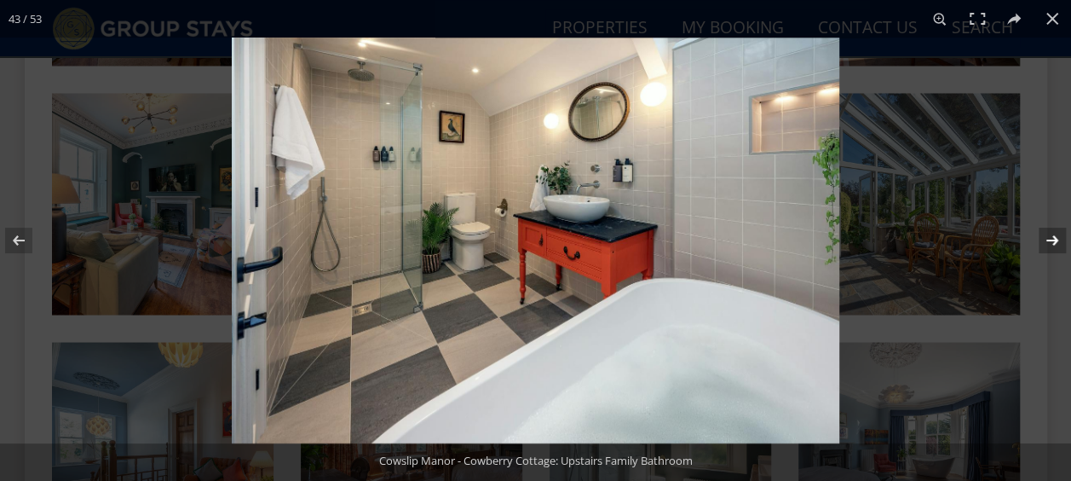
click at [1048, 230] on button at bounding box center [1042, 240] width 60 height 85
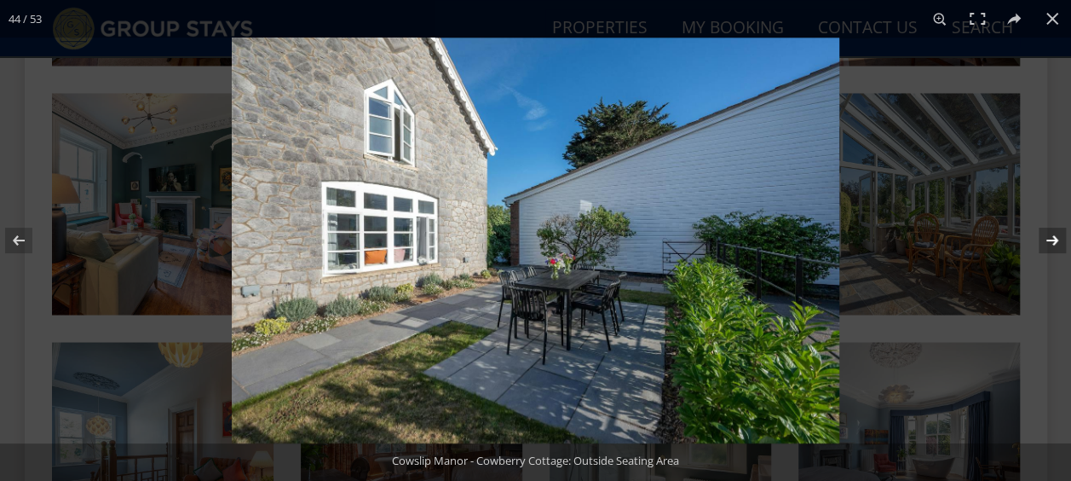
click at [1041, 230] on button at bounding box center [1042, 240] width 60 height 85
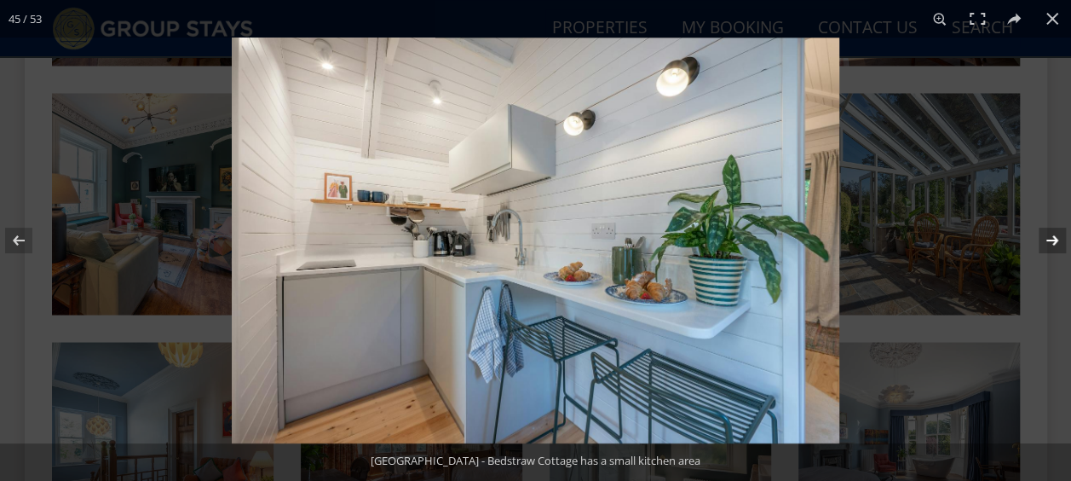
click at [1041, 230] on button at bounding box center [1042, 240] width 60 height 85
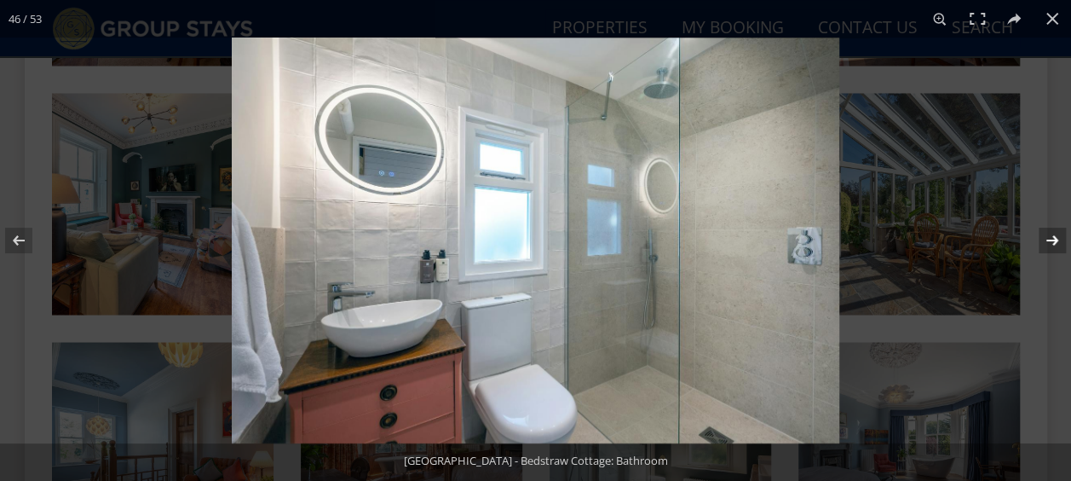
click at [1041, 230] on button at bounding box center [1042, 240] width 60 height 85
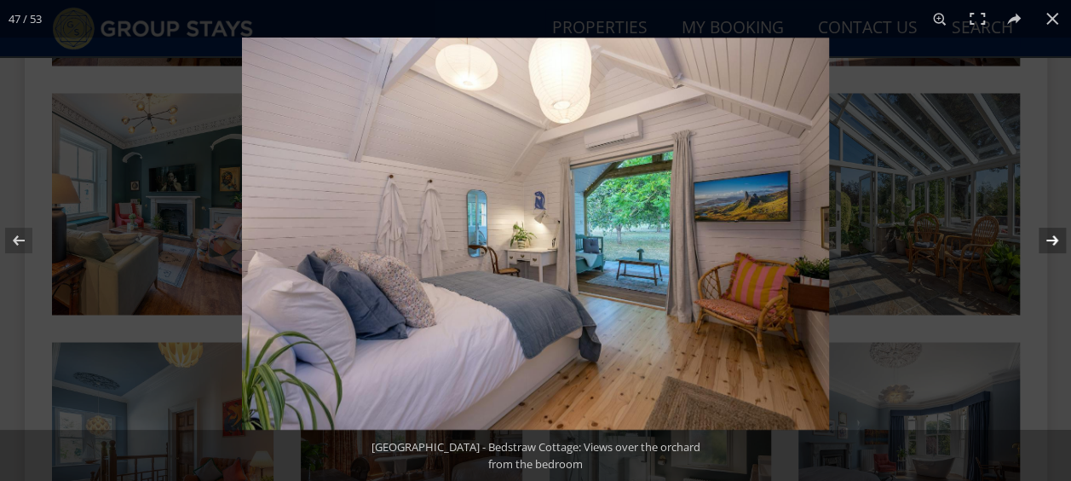
click at [1052, 239] on button at bounding box center [1042, 240] width 60 height 85
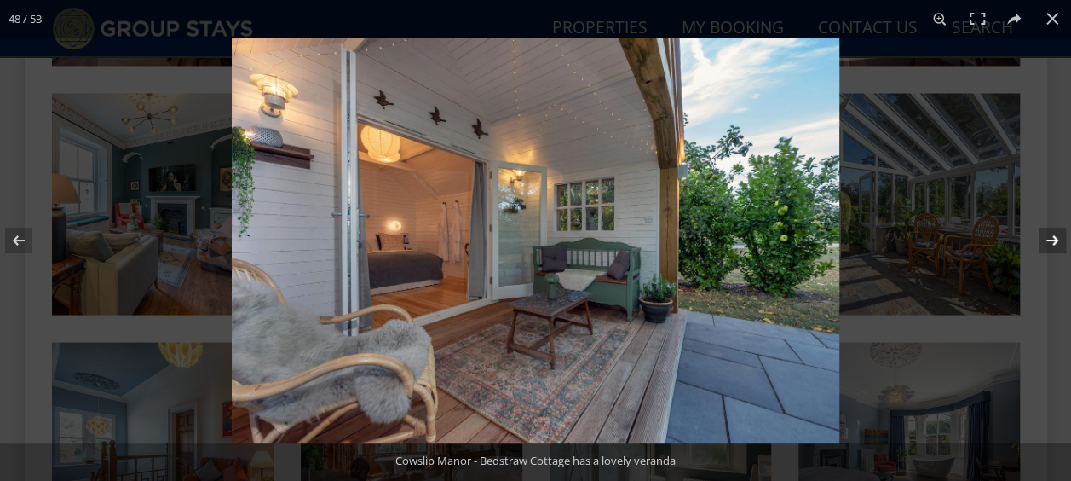
click at [1052, 239] on button at bounding box center [1042, 240] width 60 height 85
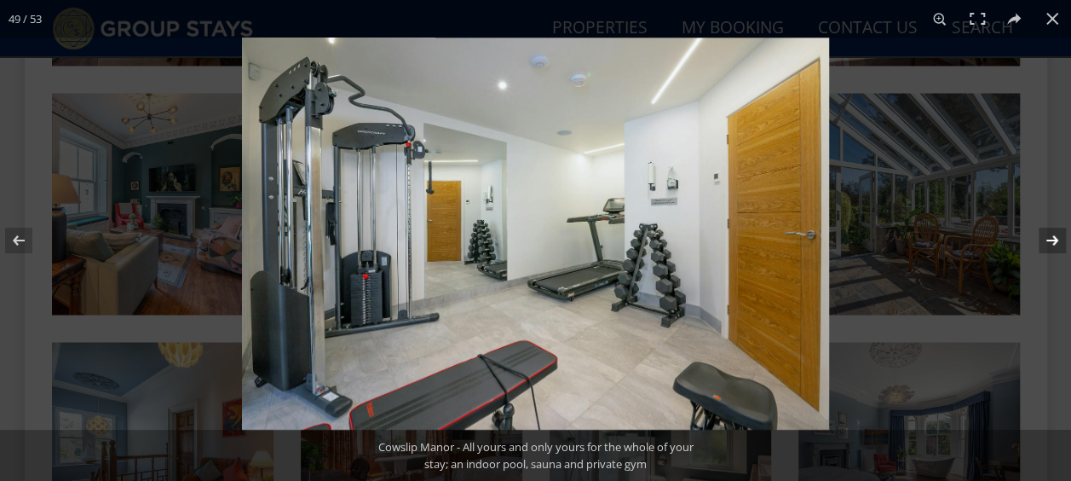
click at [1047, 234] on button at bounding box center [1042, 240] width 60 height 85
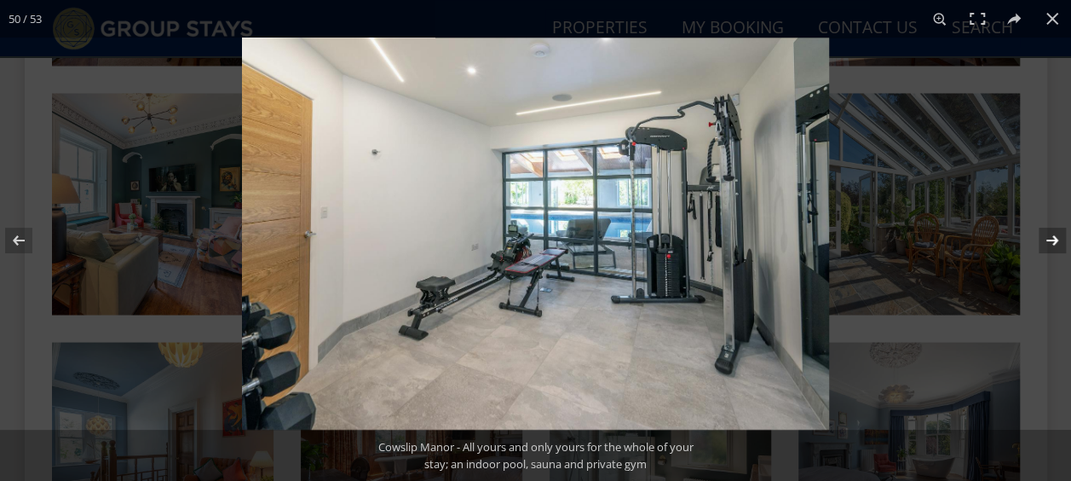
click at [1043, 231] on button at bounding box center [1042, 240] width 60 height 85
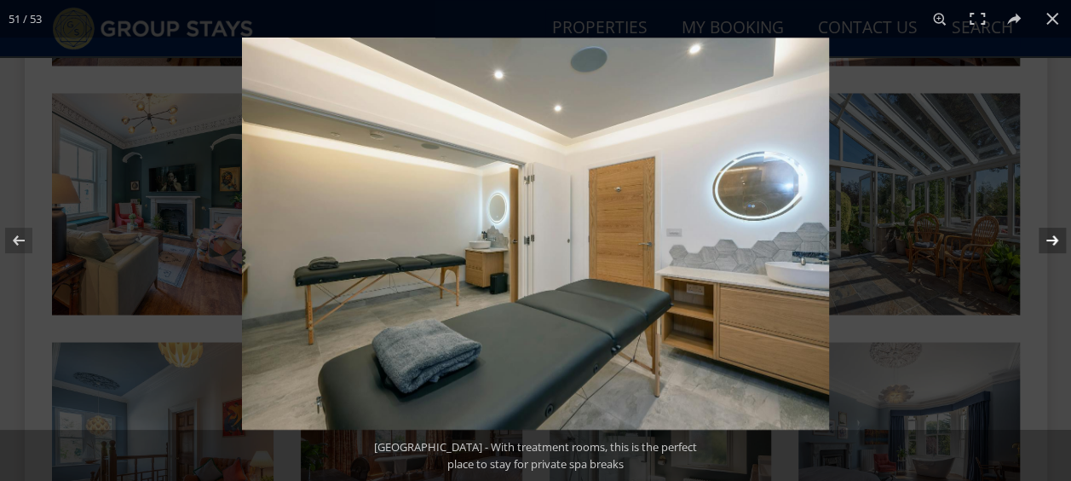
click at [1041, 228] on button at bounding box center [1042, 240] width 60 height 85
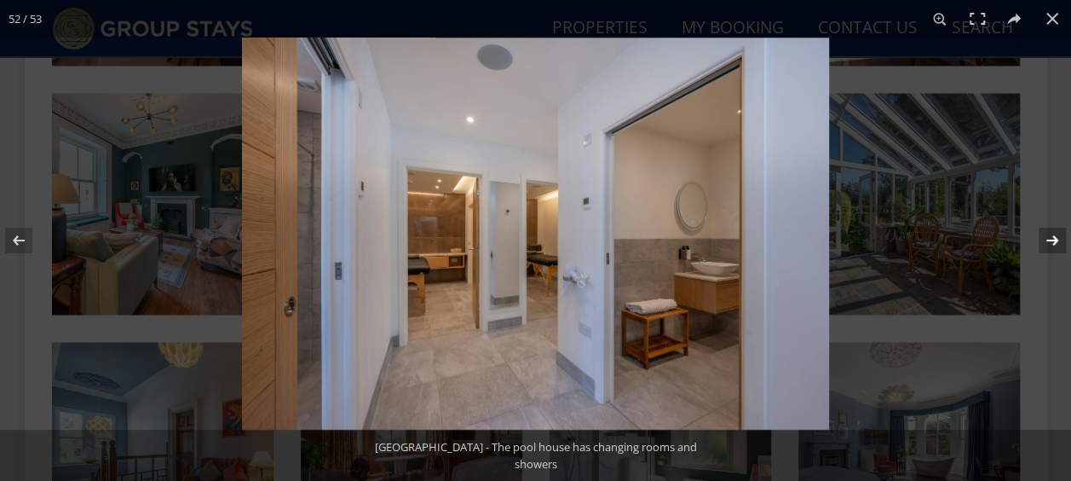
click at [1038, 227] on button at bounding box center [1042, 240] width 60 height 85
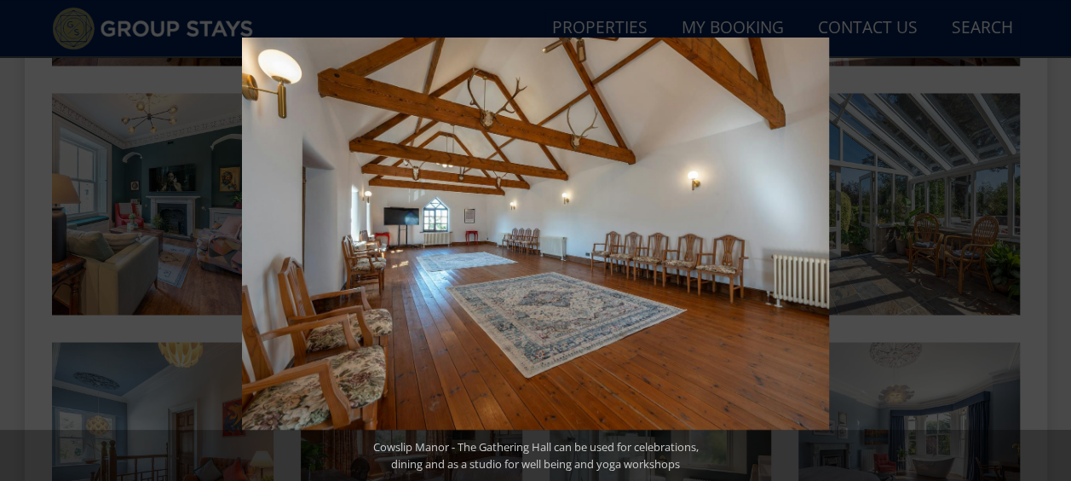
click at [1038, 227] on button at bounding box center [1042, 240] width 60 height 85
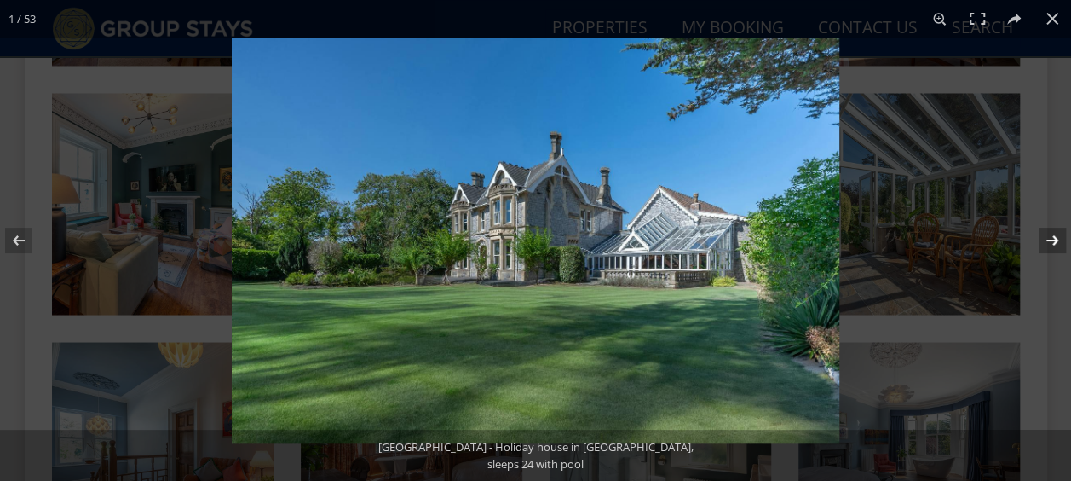
click at [1054, 245] on button at bounding box center [1042, 240] width 60 height 85
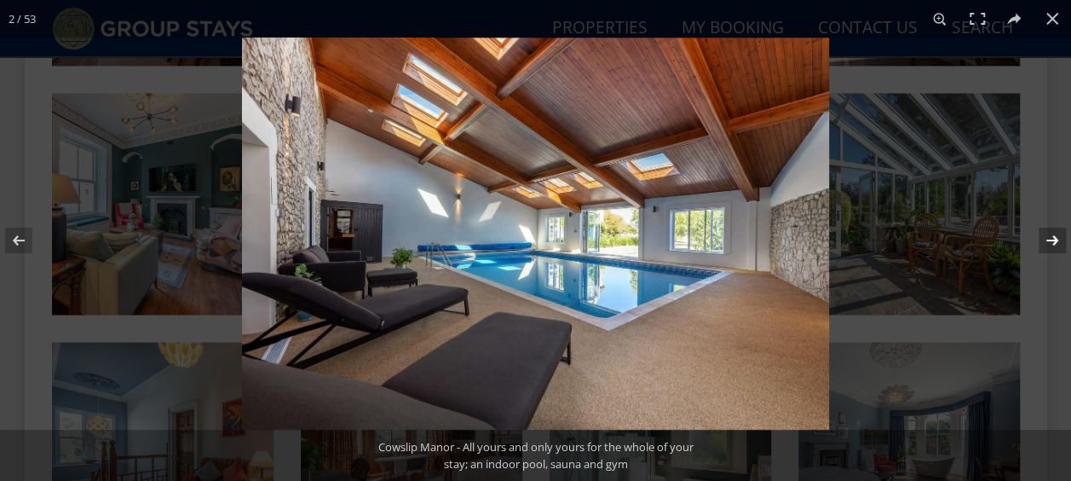
click at [1054, 245] on button at bounding box center [1042, 240] width 60 height 85
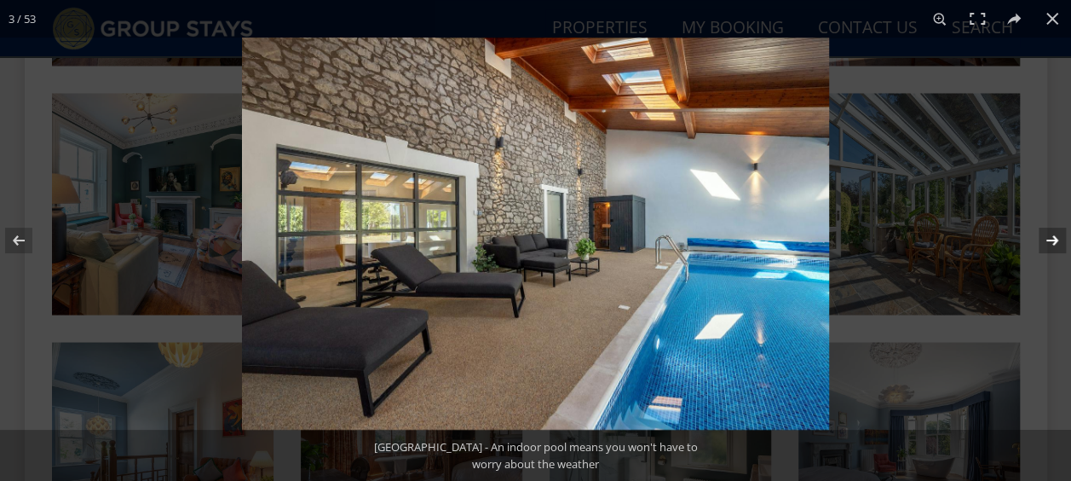
click at [1054, 245] on button at bounding box center [1042, 240] width 60 height 85
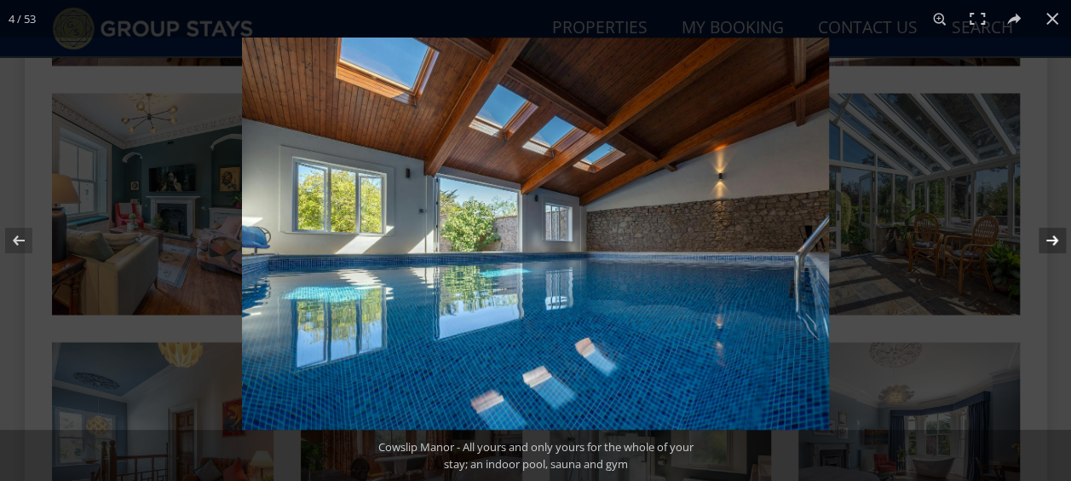
click at [1053, 244] on button at bounding box center [1042, 240] width 60 height 85
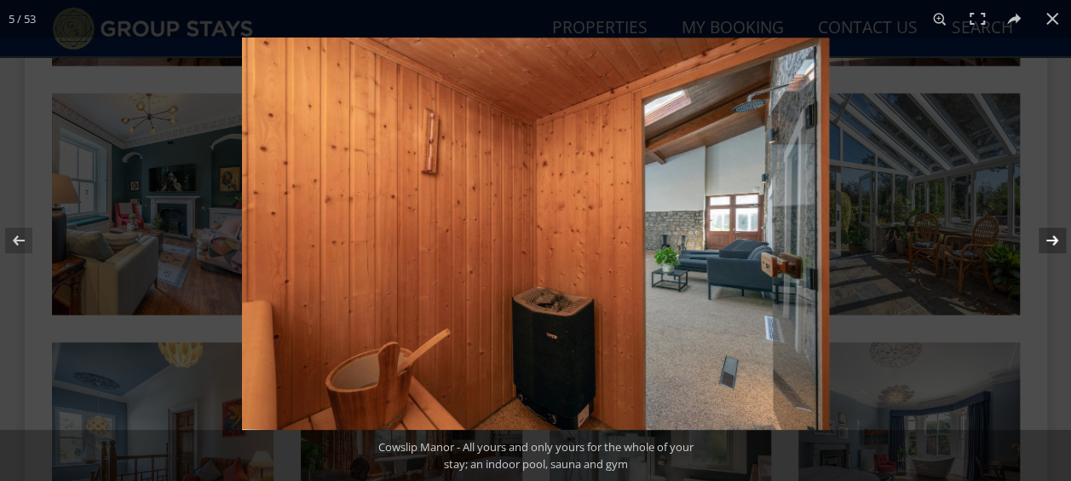
click at [1053, 244] on button at bounding box center [1042, 240] width 60 height 85
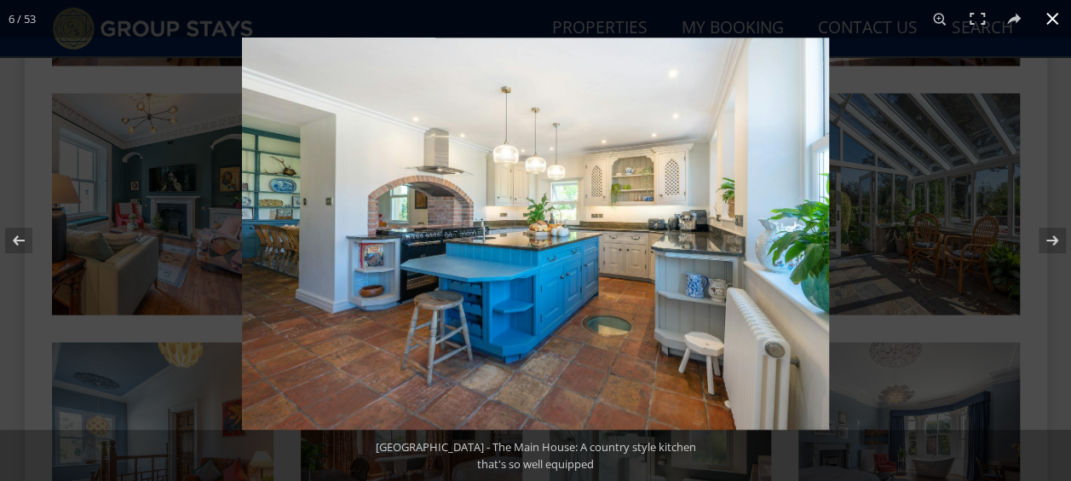
click at [1053, 15] on button at bounding box center [1052, 18] width 37 height 37
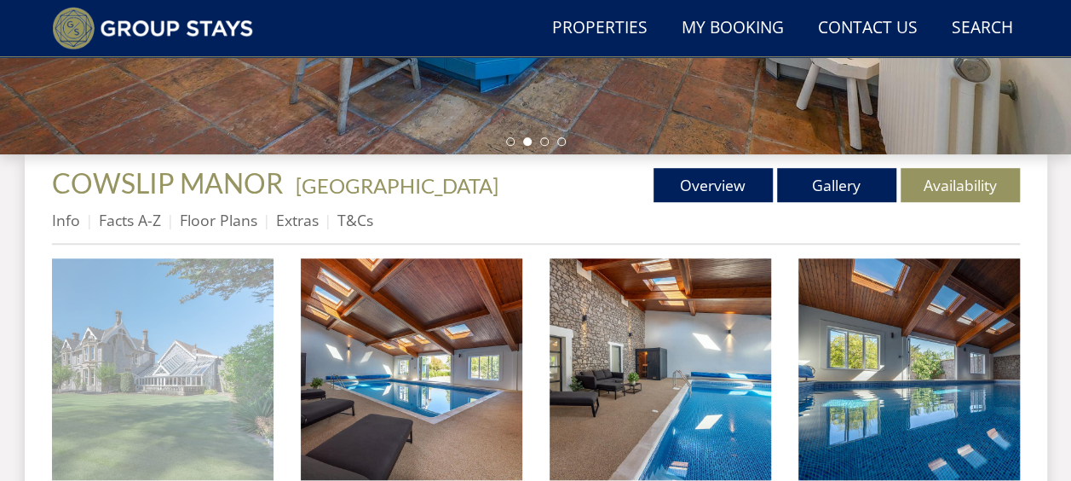
scroll to position [341, 0]
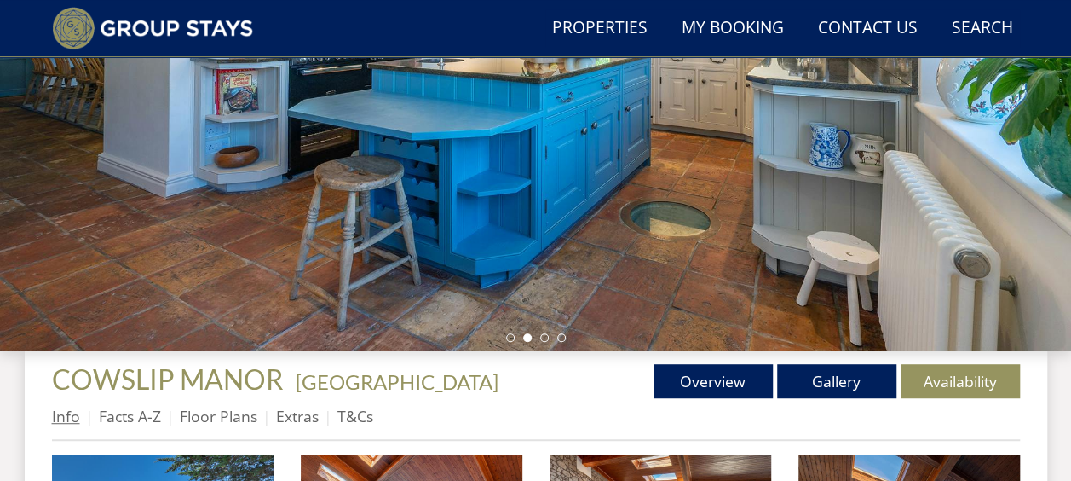
click at [70, 418] on link "Info" at bounding box center [66, 416] width 28 height 20
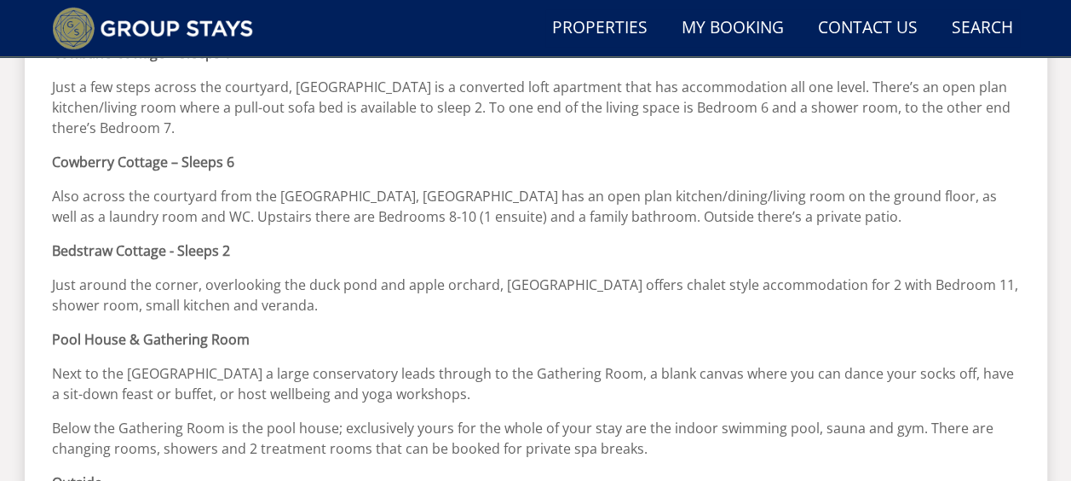
scroll to position [852, 0]
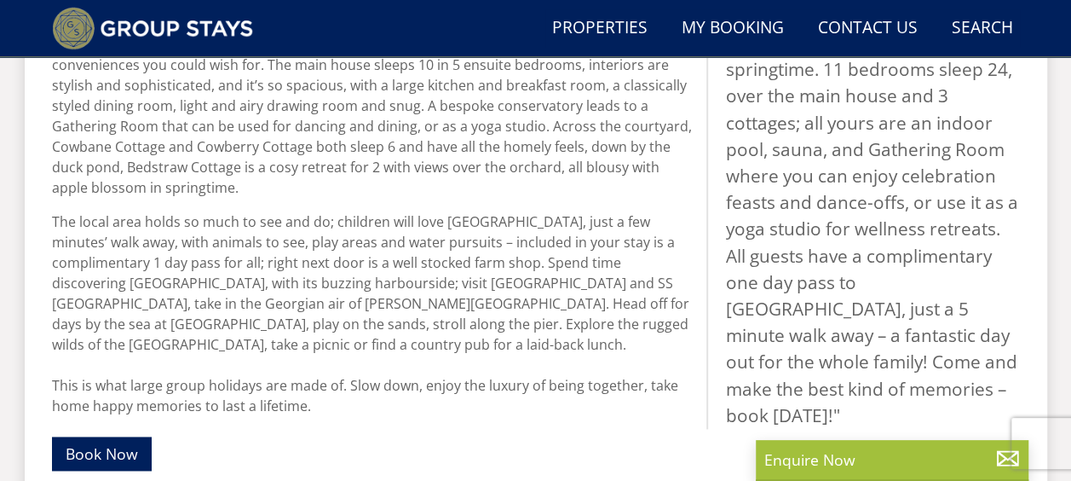
scroll to position [982, 0]
